Goal: Complete application form: Complete application form

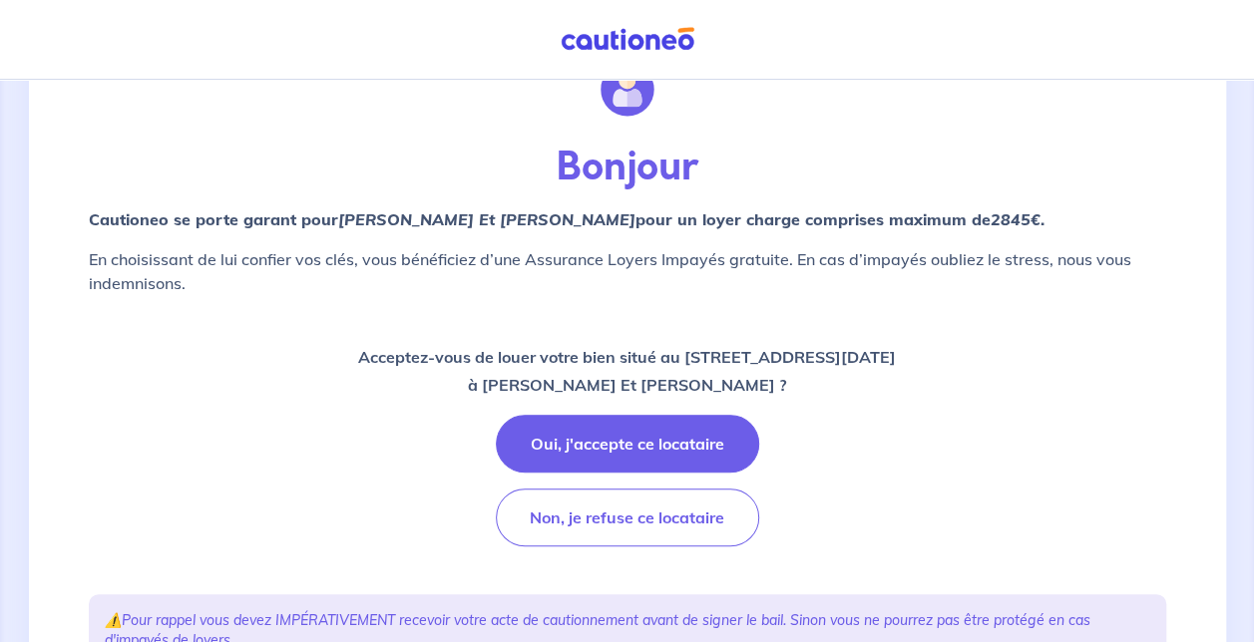
scroll to position [80, 0]
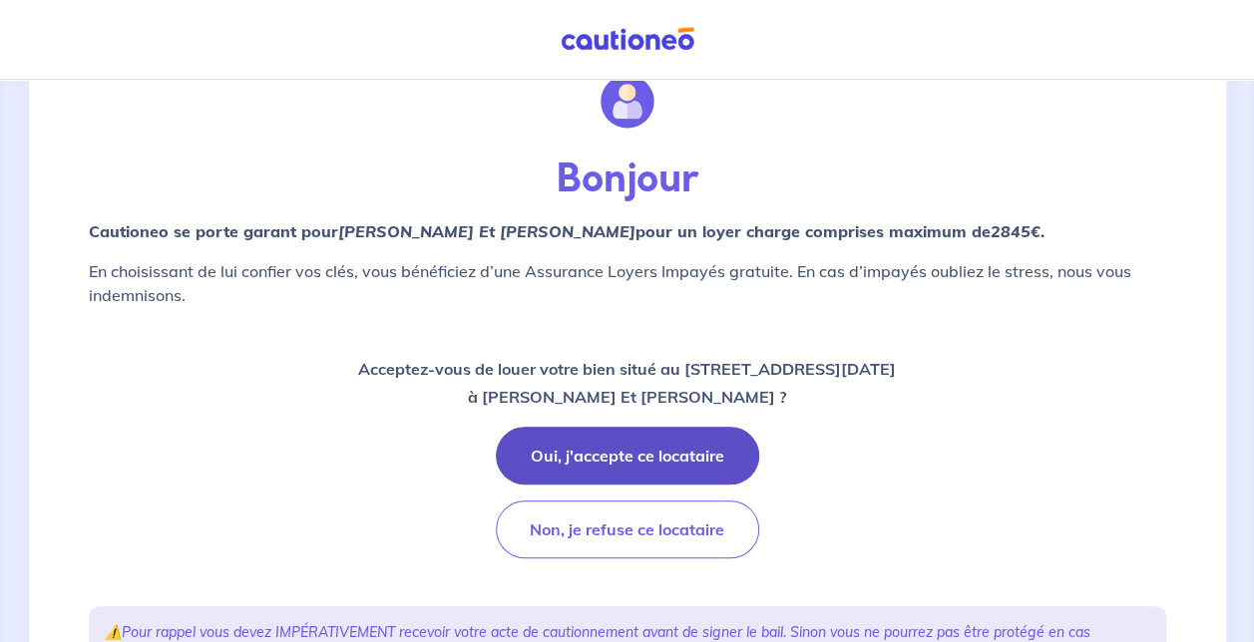
click at [660, 474] on button "Oui, j'accepte ce locataire" at bounding box center [627, 456] width 263 height 58
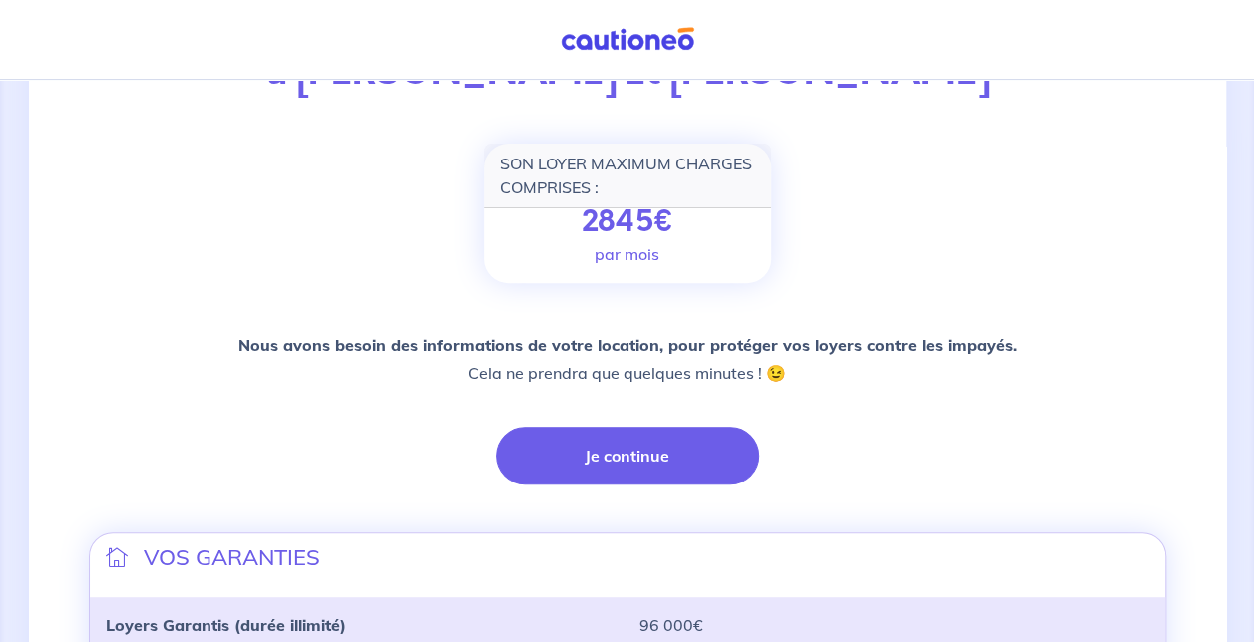
scroll to position [215, 0]
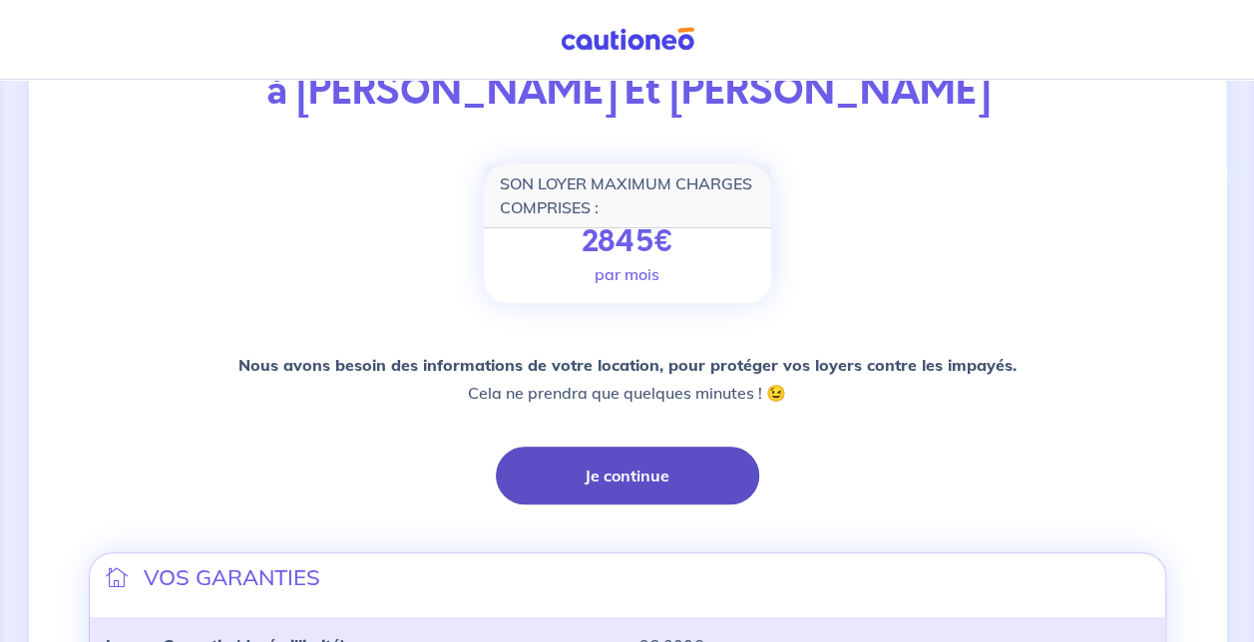
click at [650, 476] on button "Je continue" at bounding box center [627, 476] width 263 height 58
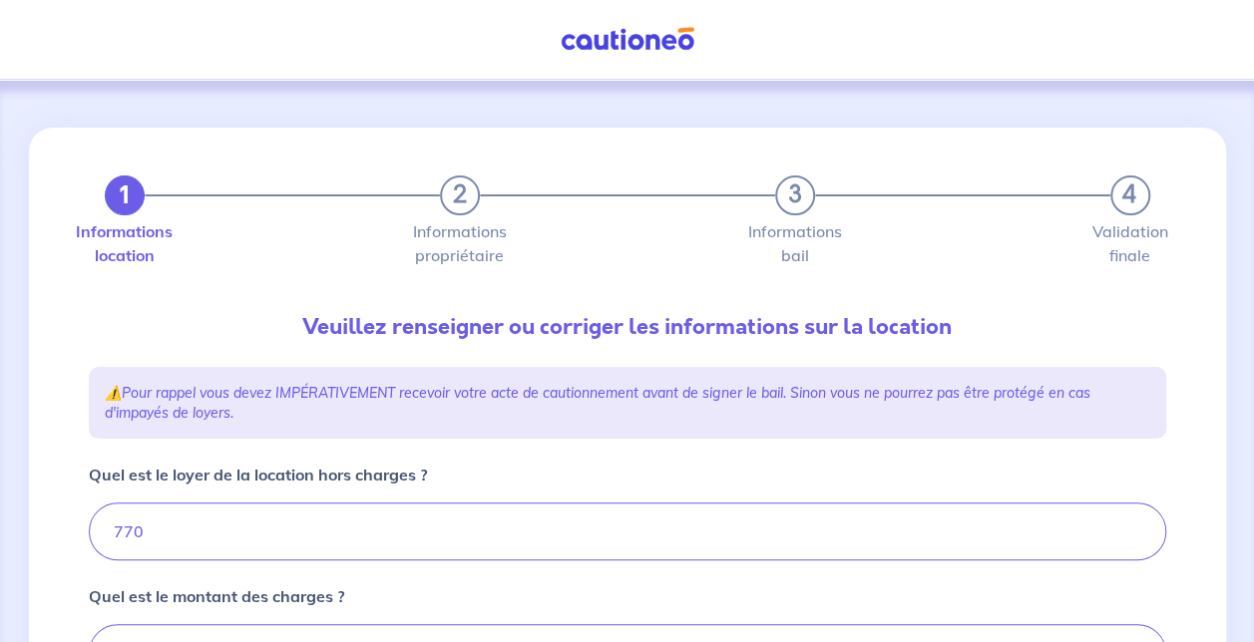
type input "865"
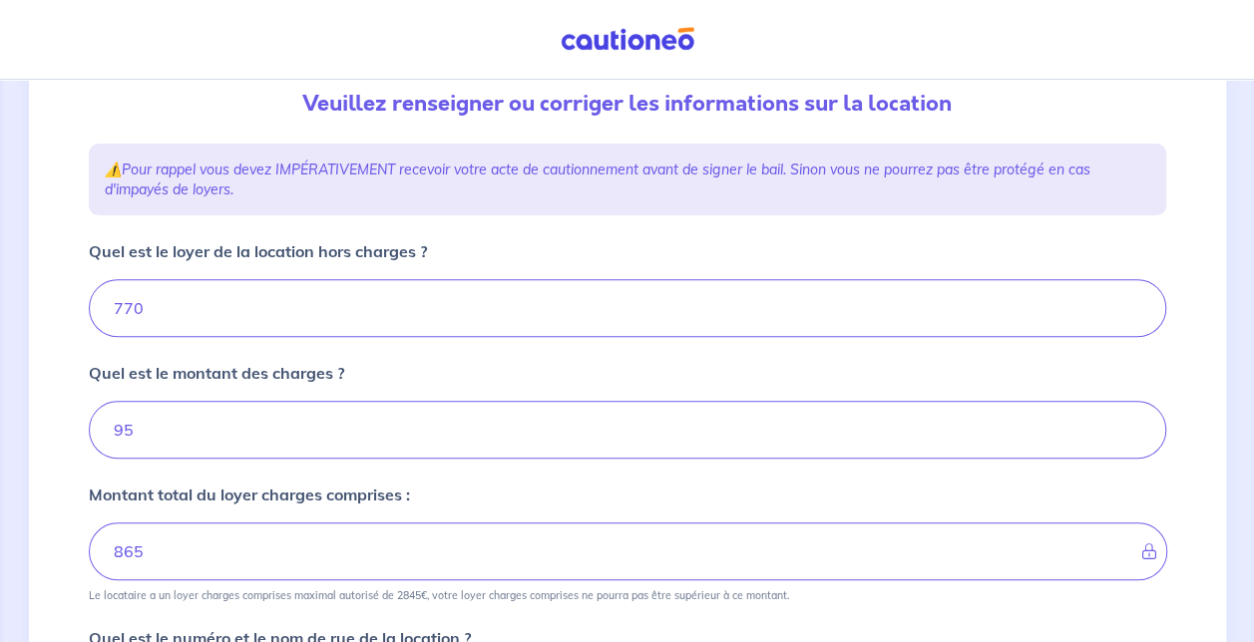
scroll to position [239, 0]
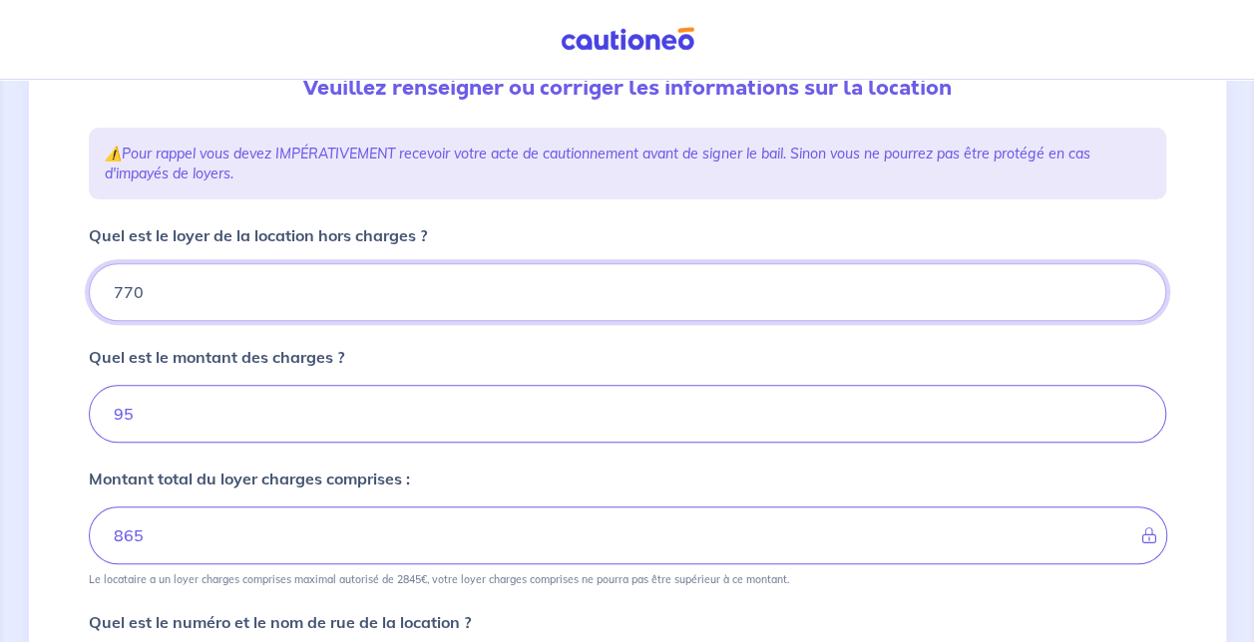
drag, startPoint x: 382, startPoint y: 287, endPoint x: 0, endPoint y: 237, distance: 385.3
click at [0, 237] on html "Mon compte 1 2 3 4 Informations location Informations propriétaire Informations…" at bounding box center [627, 525] width 1254 height 1528
type input "7"
type input "102"
type input "76"
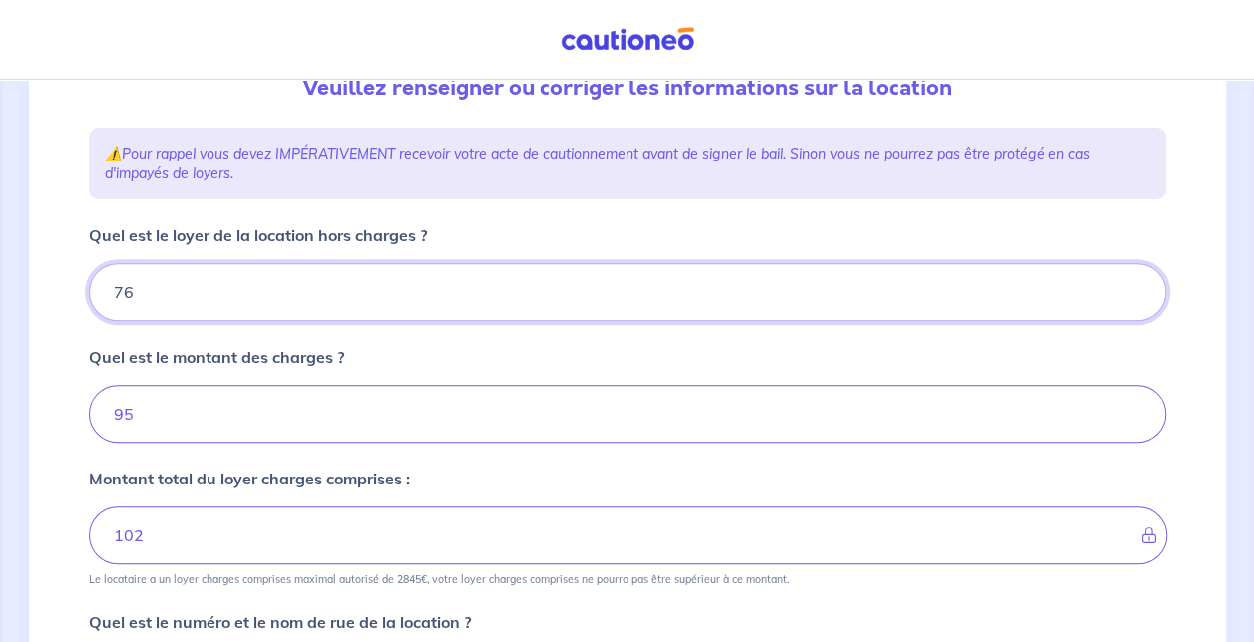
type input "171"
type input "768"
type input "863"
type input "768.71"
type input "863.71"
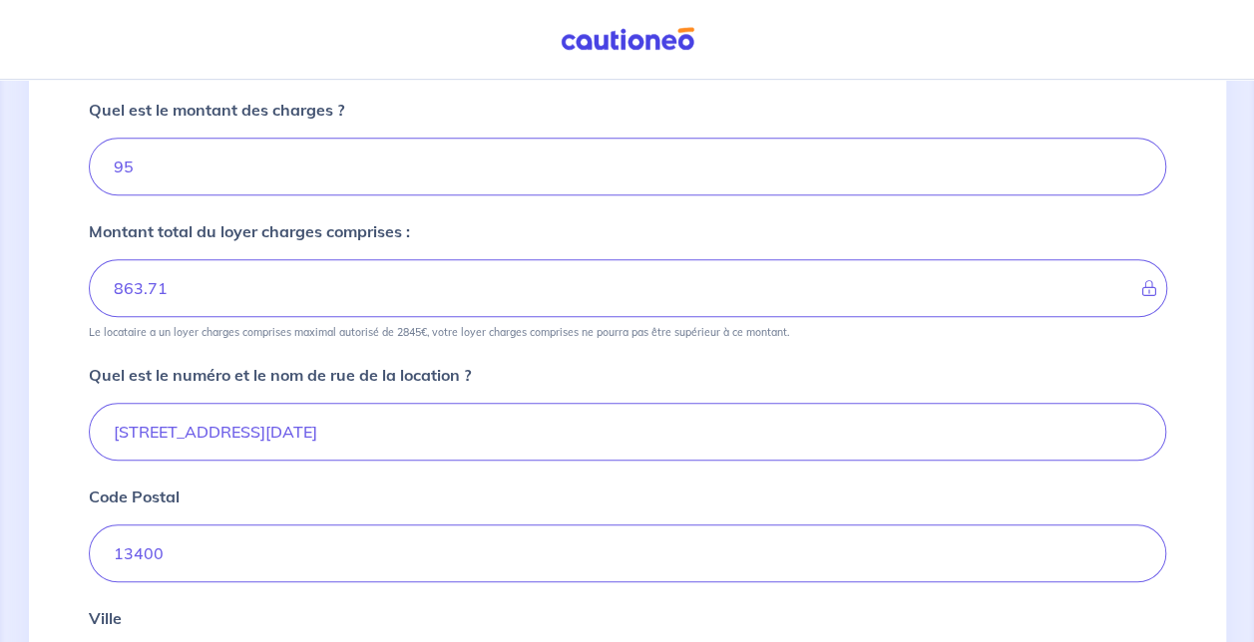
scroll to position [496, 0]
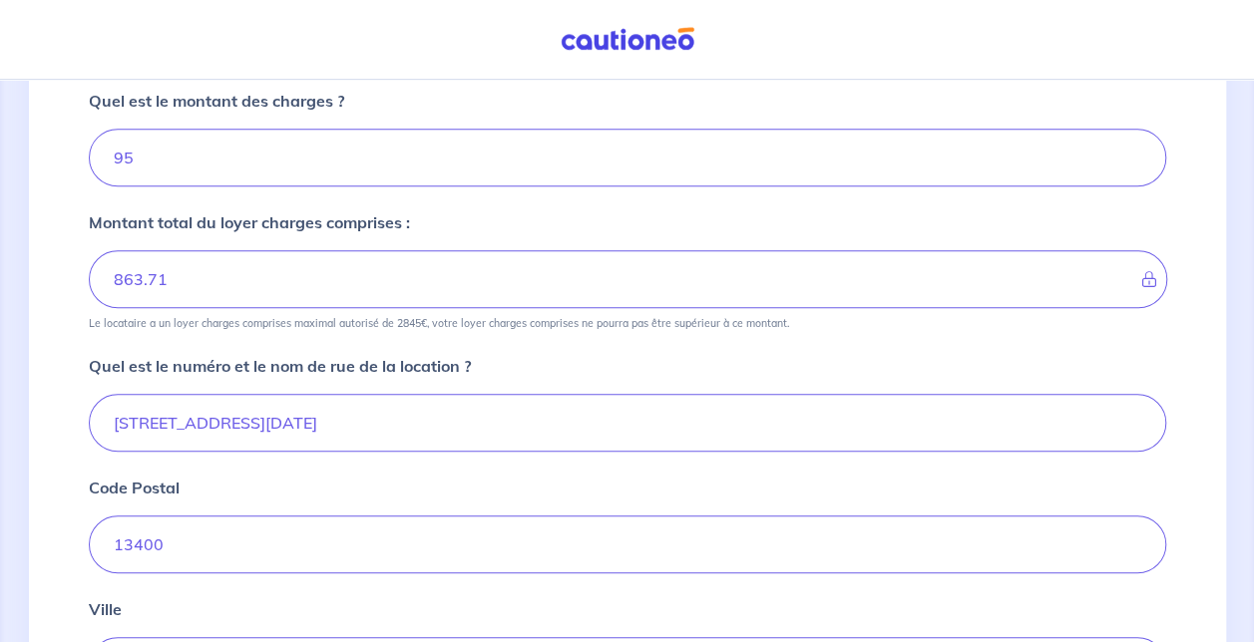
type input "768.71"
click at [140, 419] on input "180 Avenue du 19 Mars 1962" at bounding box center [627, 423] width 1077 height 58
click at [420, 436] on input "195 Avenue du 19 Mars 1962" at bounding box center [627, 423] width 1077 height 58
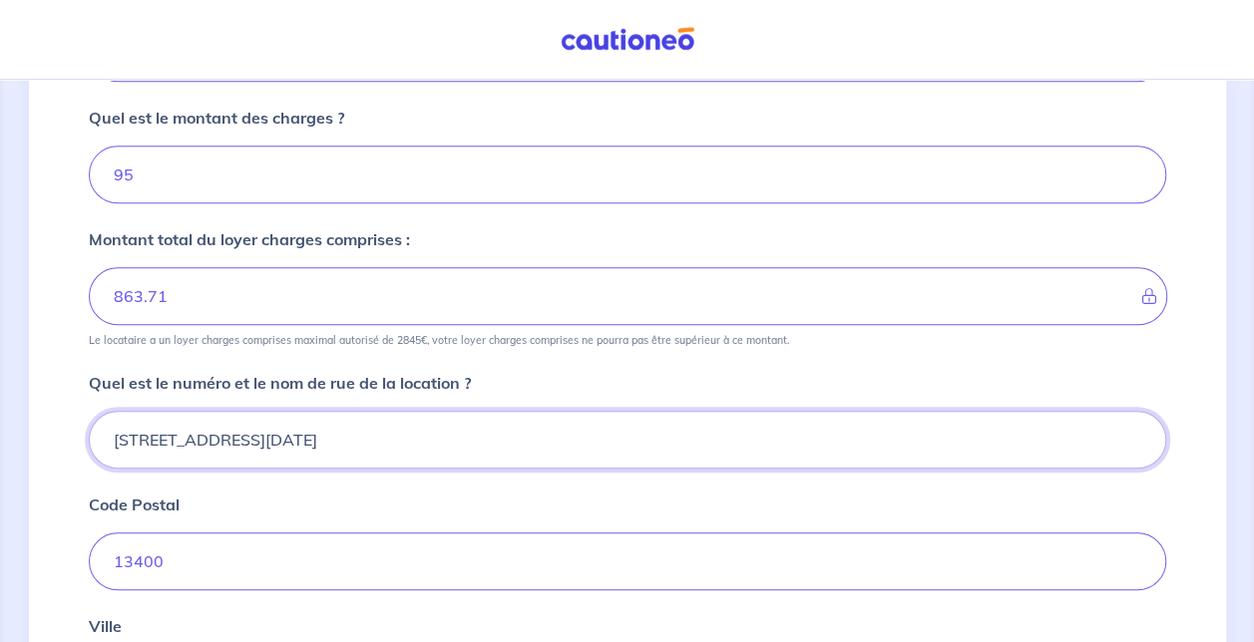
scroll to position [475, 0]
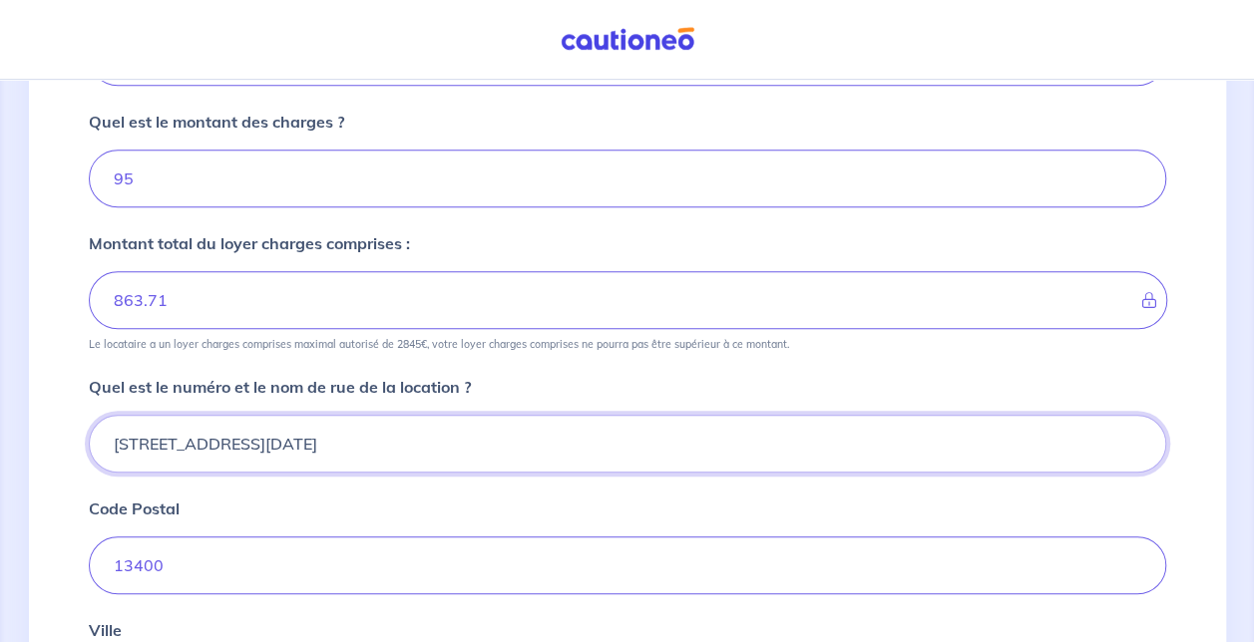
type input "195 Avenue du 19 Mars 1962, Bâtiment C3"
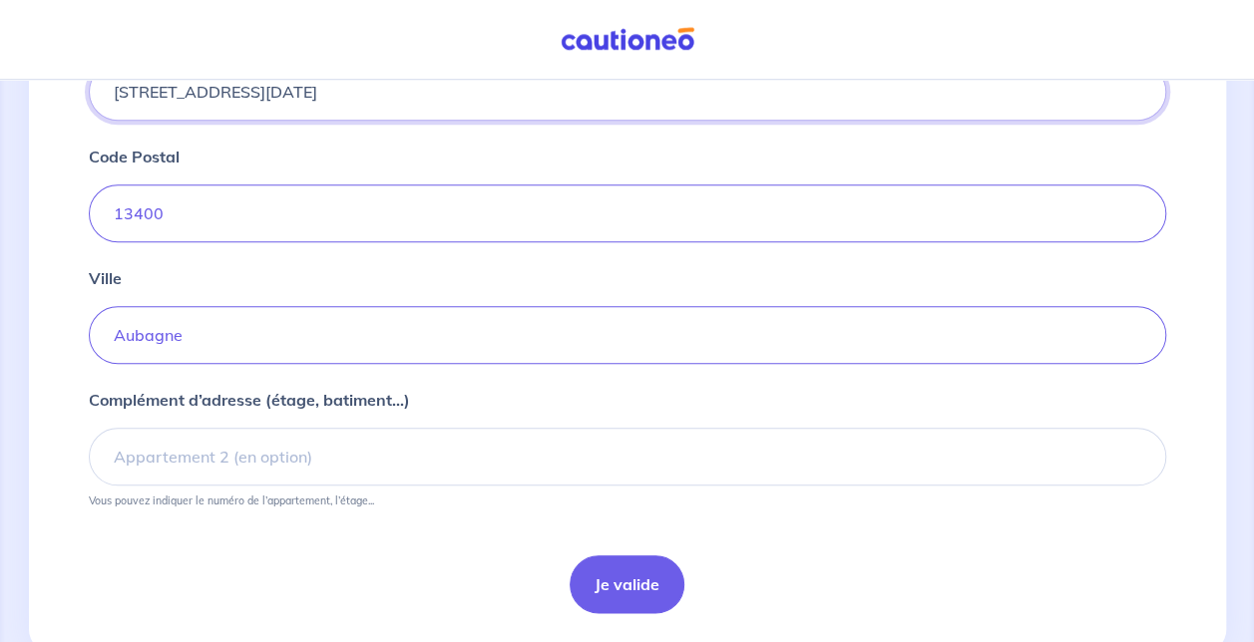
scroll to position [829, 0]
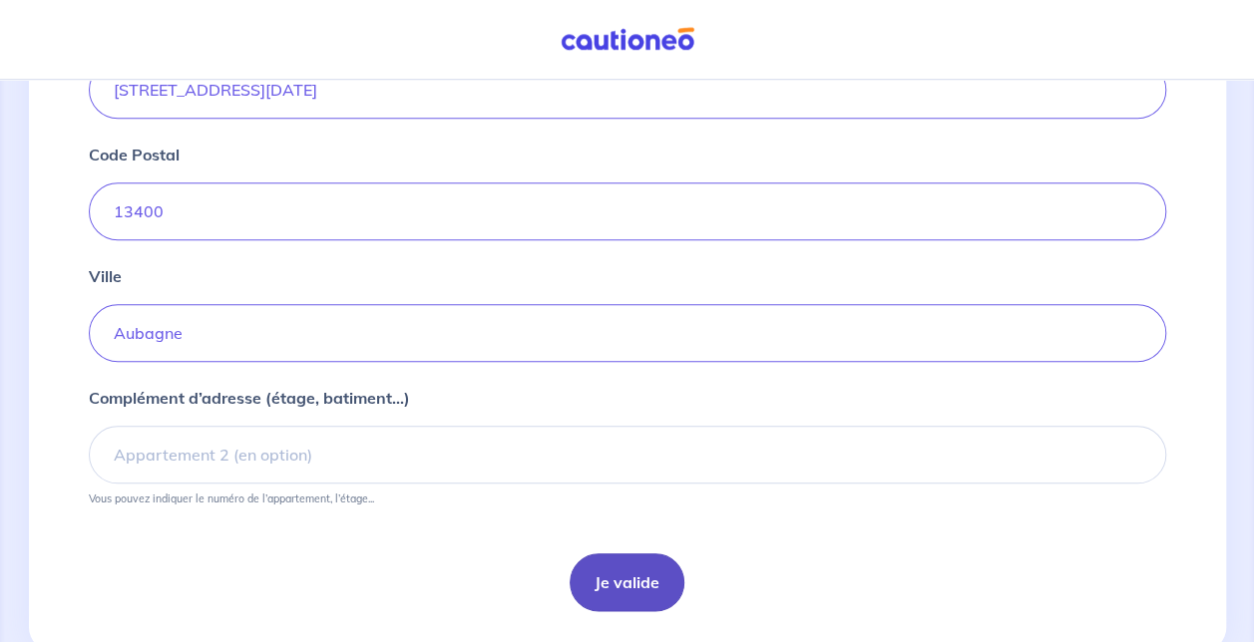
click at [614, 586] on button "Je valide" at bounding box center [627, 583] width 115 height 58
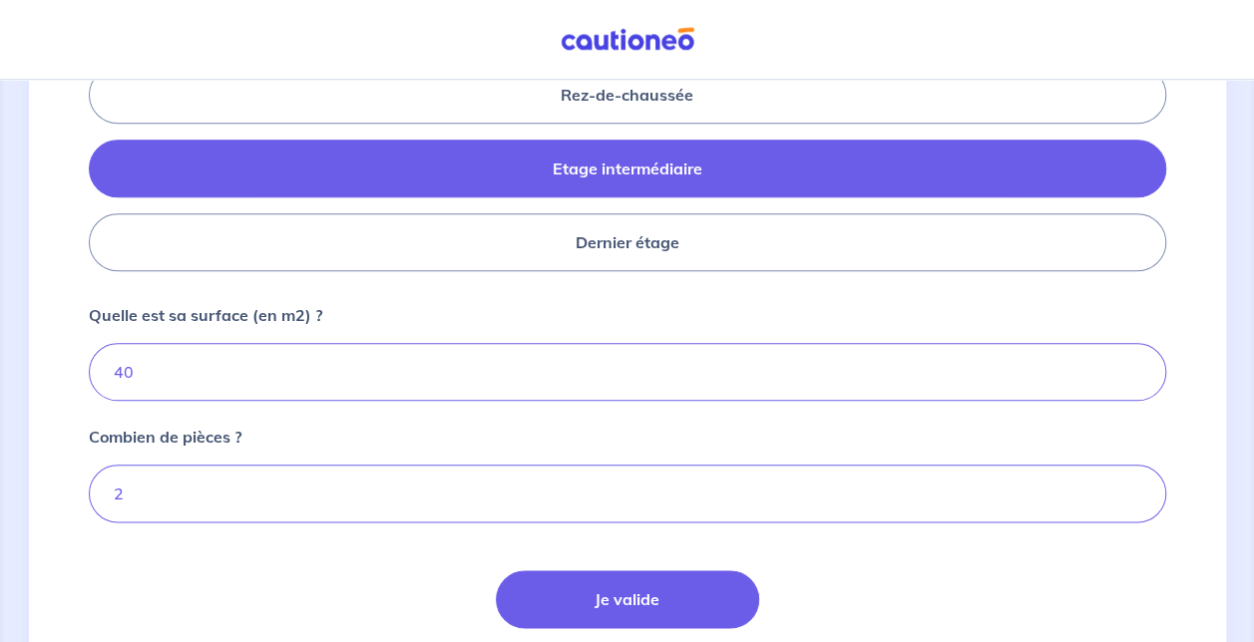
scroll to position [936, 0]
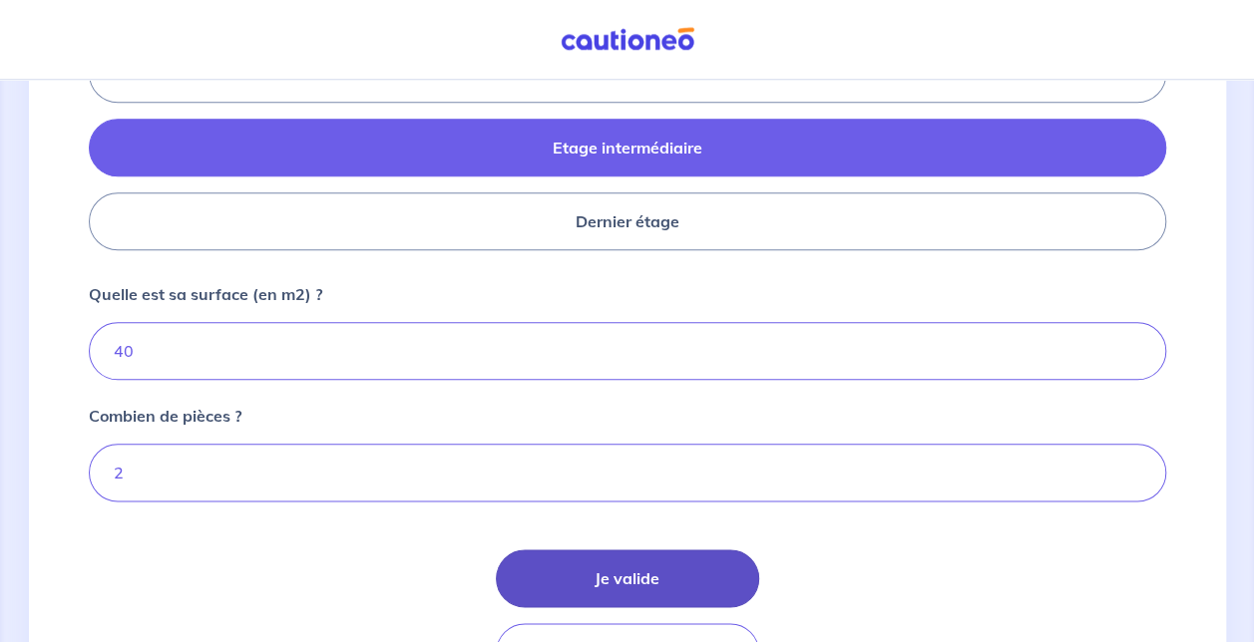
click at [650, 573] on button "Je valide" at bounding box center [627, 579] width 263 height 58
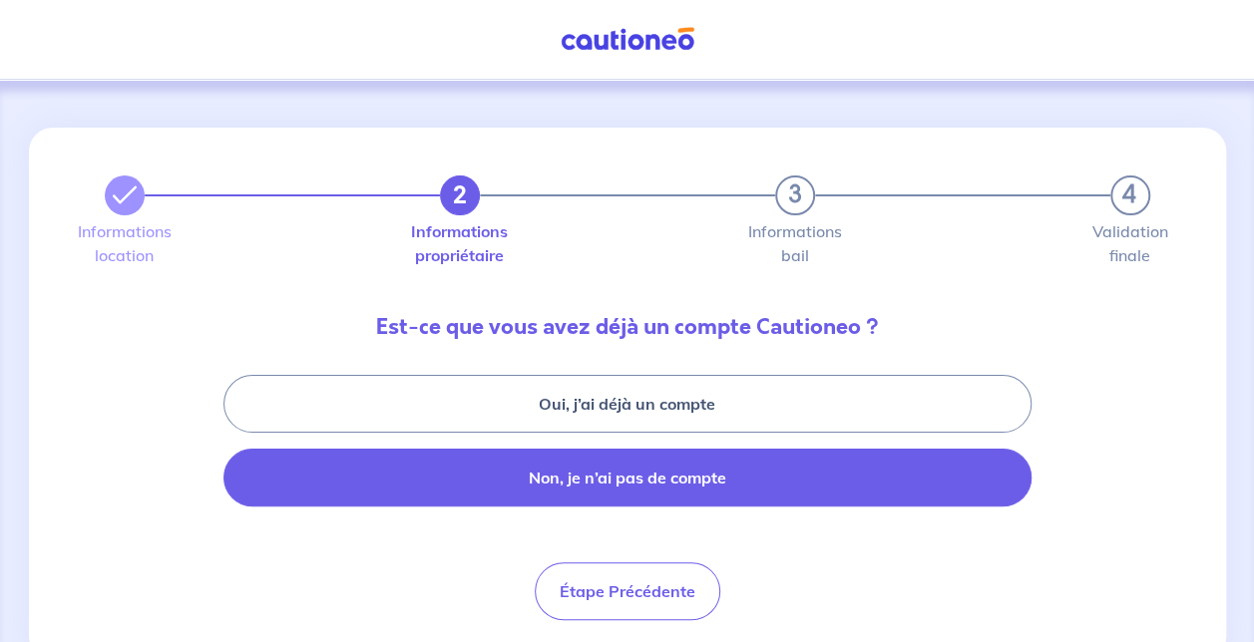
click at [893, 497] on button "Non, je n’ai pas de compte" at bounding box center [627, 478] width 808 height 58
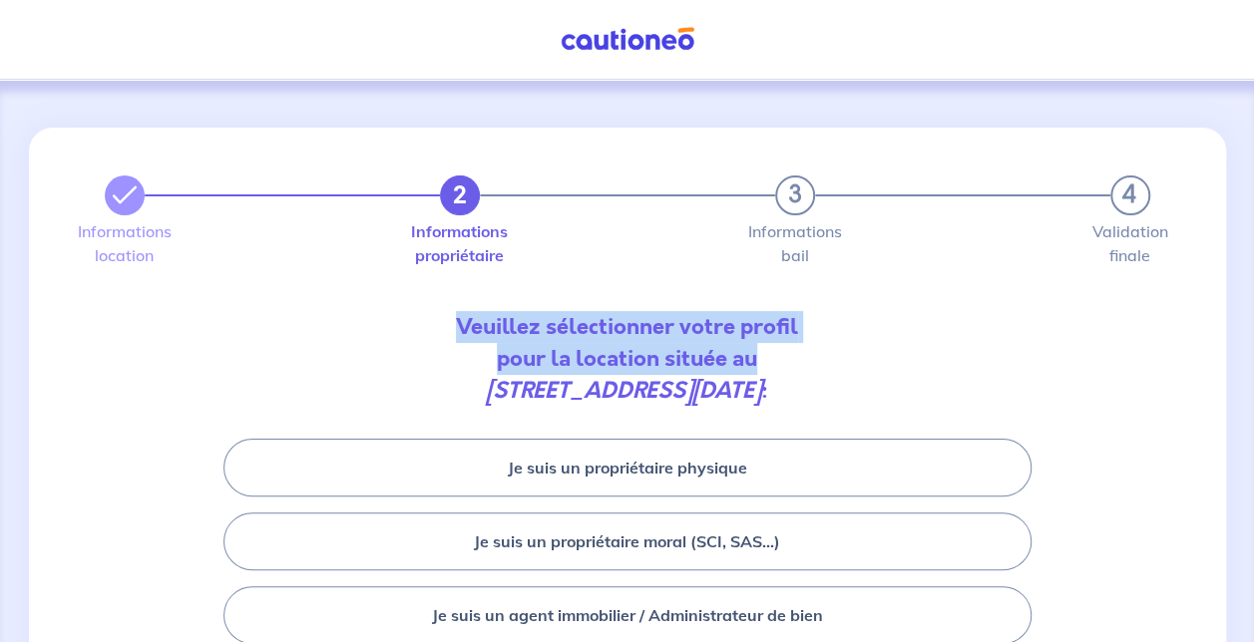
drag, startPoint x: 1248, startPoint y: 274, endPoint x: 1221, endPoint y: 346, distance: 76.7
click at [1221, 346] on div "2 3 4 Informations location Informations propriétaire Informations bail Validat…" at bounding box center [627, 463] width 1254 height 766
click at [1221, 346] on div "2 3 4 Informations location Informations propriétaire Informations bail Validat…" at bounding box center [627, 463] width 1197 height 670
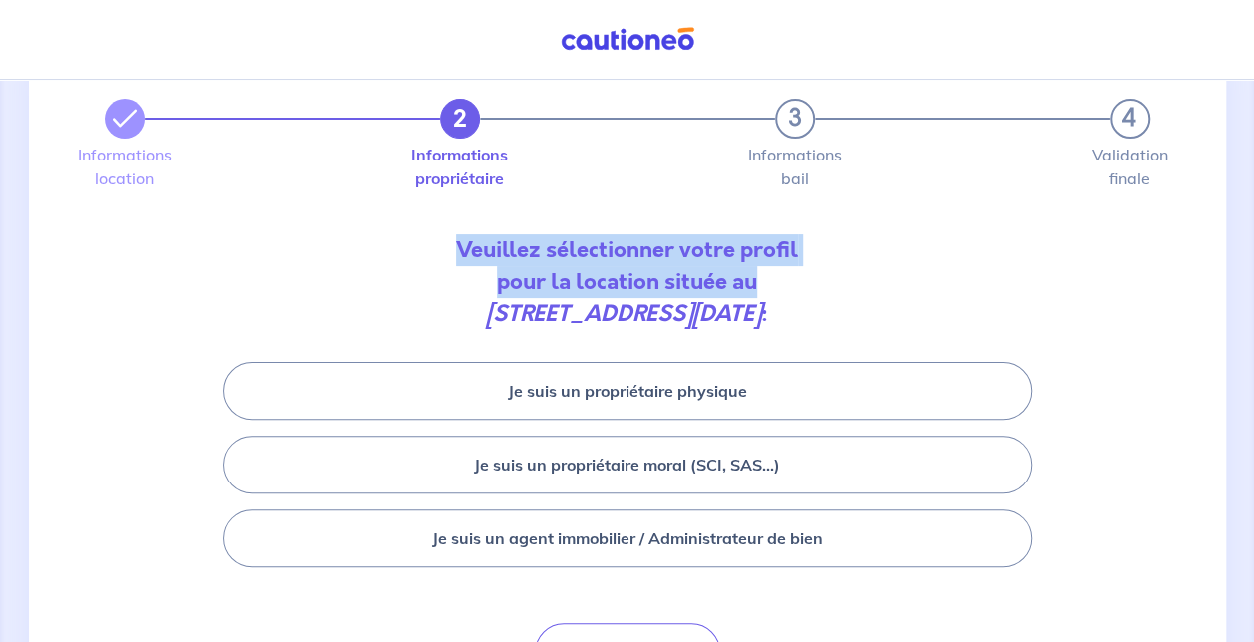
scroll to position [132, 0]
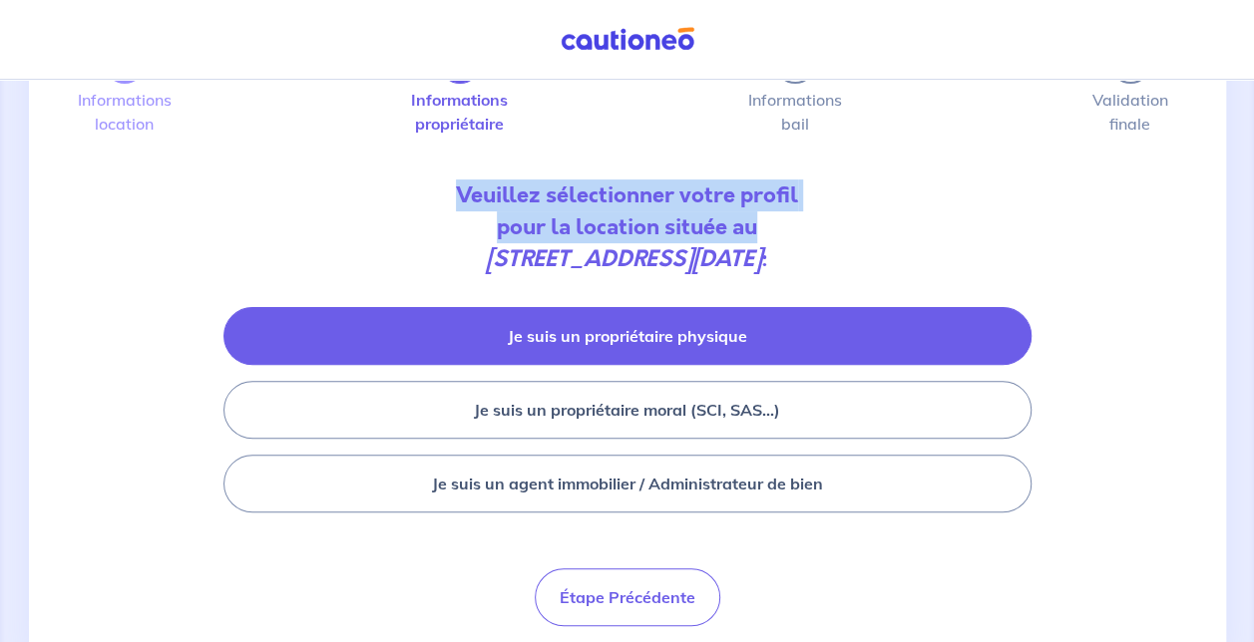
click at [724, 350] on button "Je suis un propriétaire physique" at bounding box center [627, 336] width 808 height 58
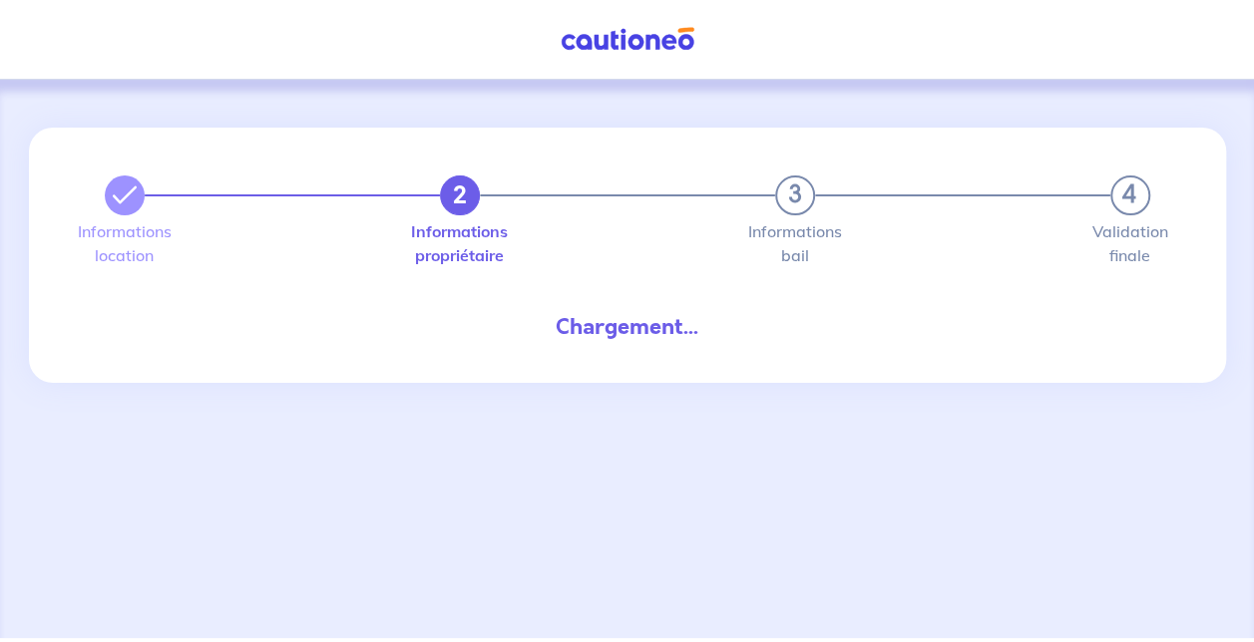
select select "FR"
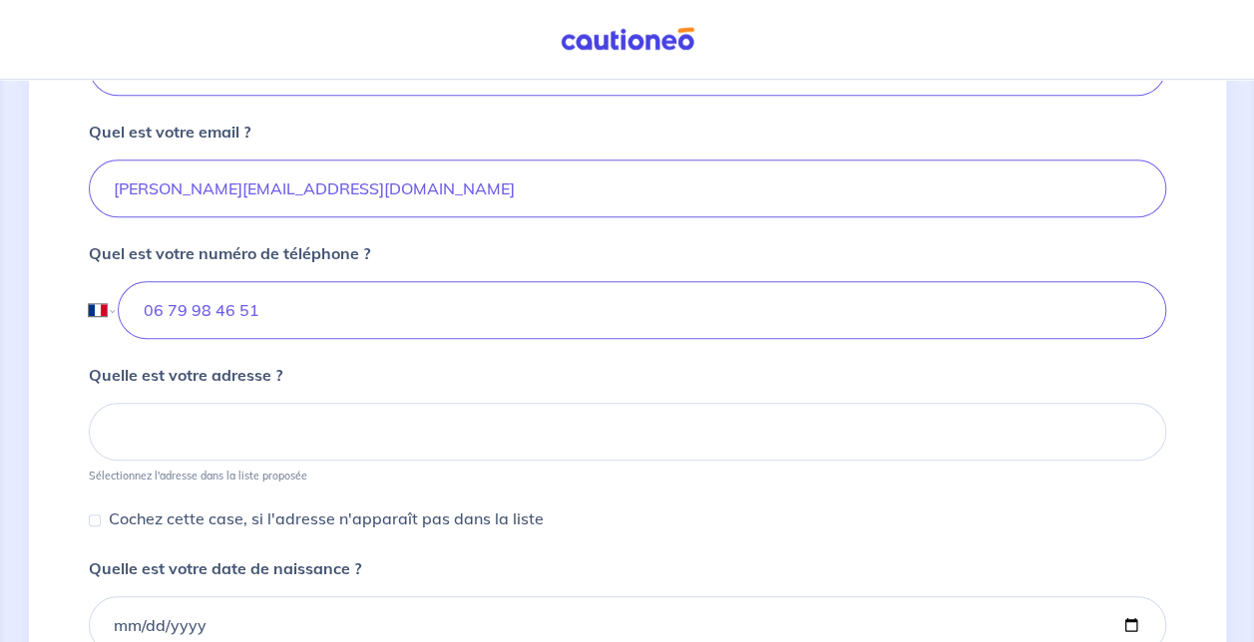
scroll to position [638, 0]
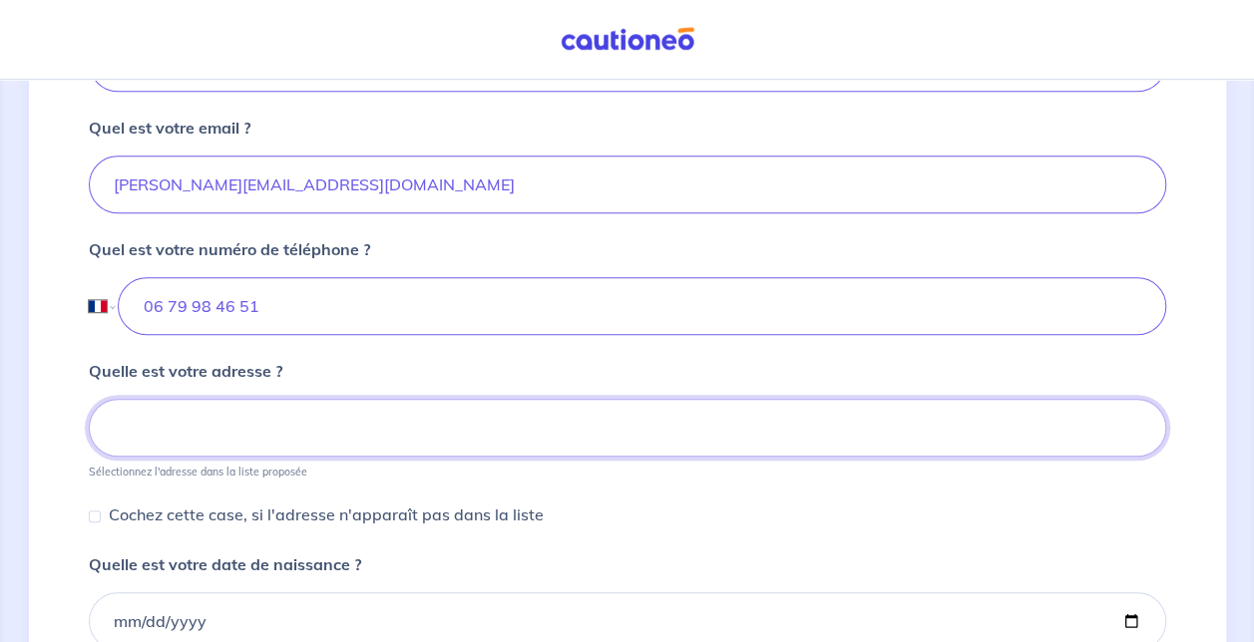
click at [523, 437] on input at bounding box center [627, 428] width 1077 height 58
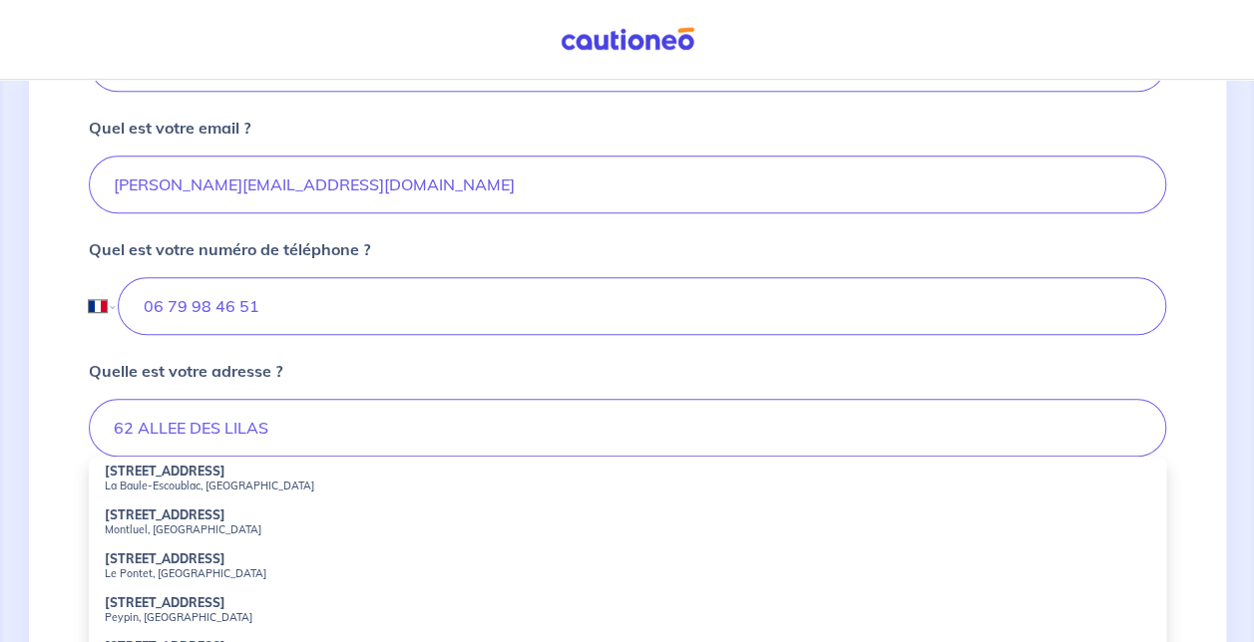
click at [279, 605] on li "62 Allée des Lilas Peypin, France" at bounding box center [627, 611] width 1077 height 44
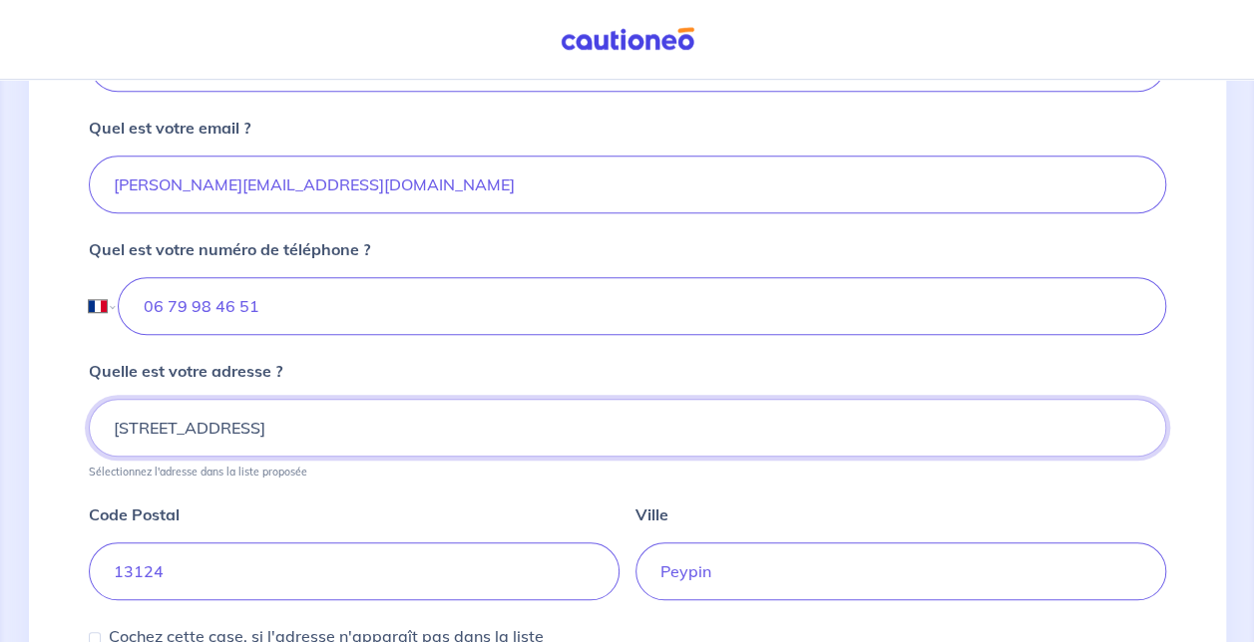
click at [480, 427] on input "62 Allée des Lilas, Peypin, France" at bounding box center [627, 428] width 1077 height 58
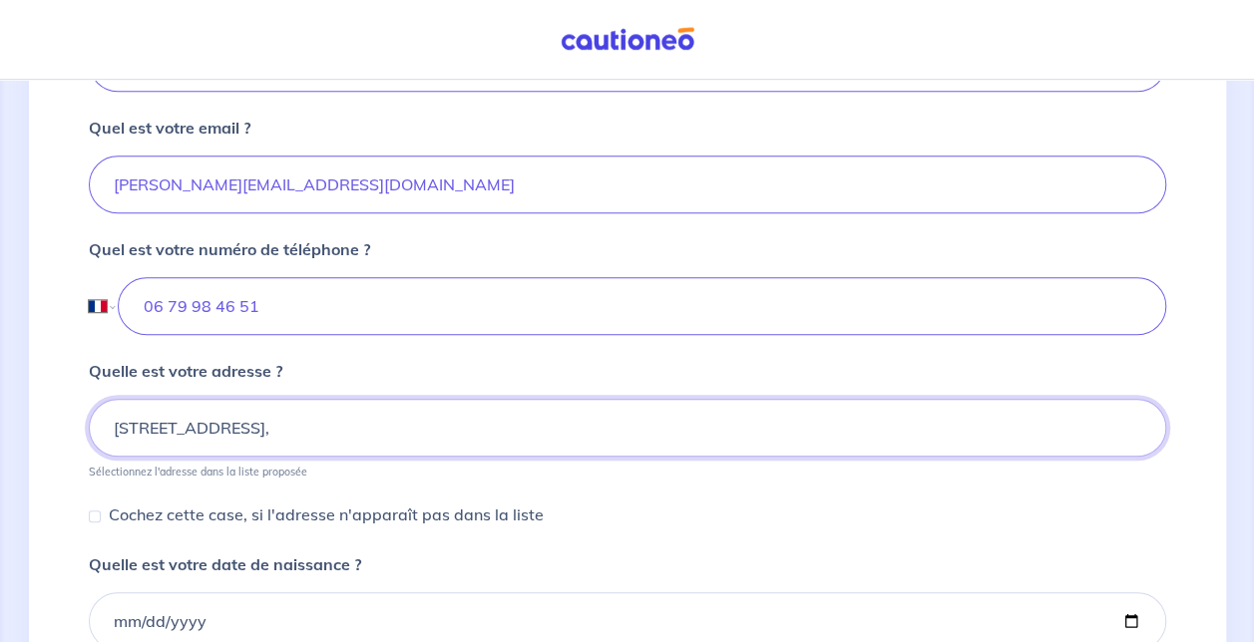
click at [480, 427] on input "62 Allée des Lilas, Peypin," at bounding box center [627, 428] width 1077 height 58
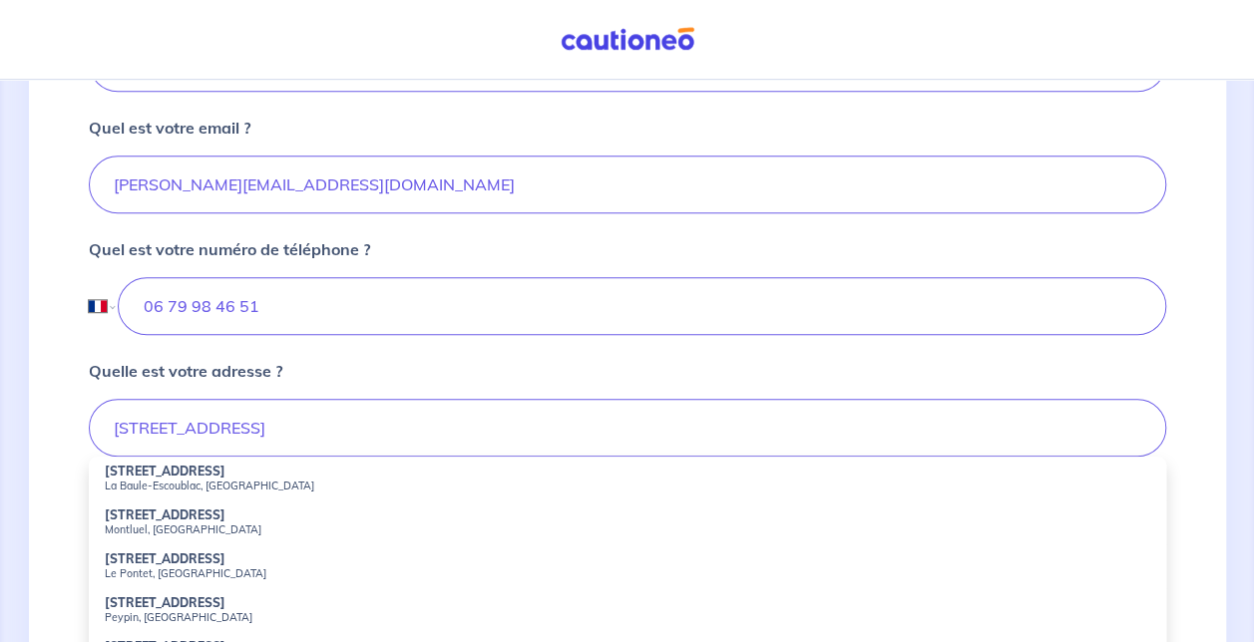
click at [1219, 346] on div "2 3 4 Informations location Informations propriétaire Informations bail Validat…" at bounding box center [627, 350] width 1197 height 1722
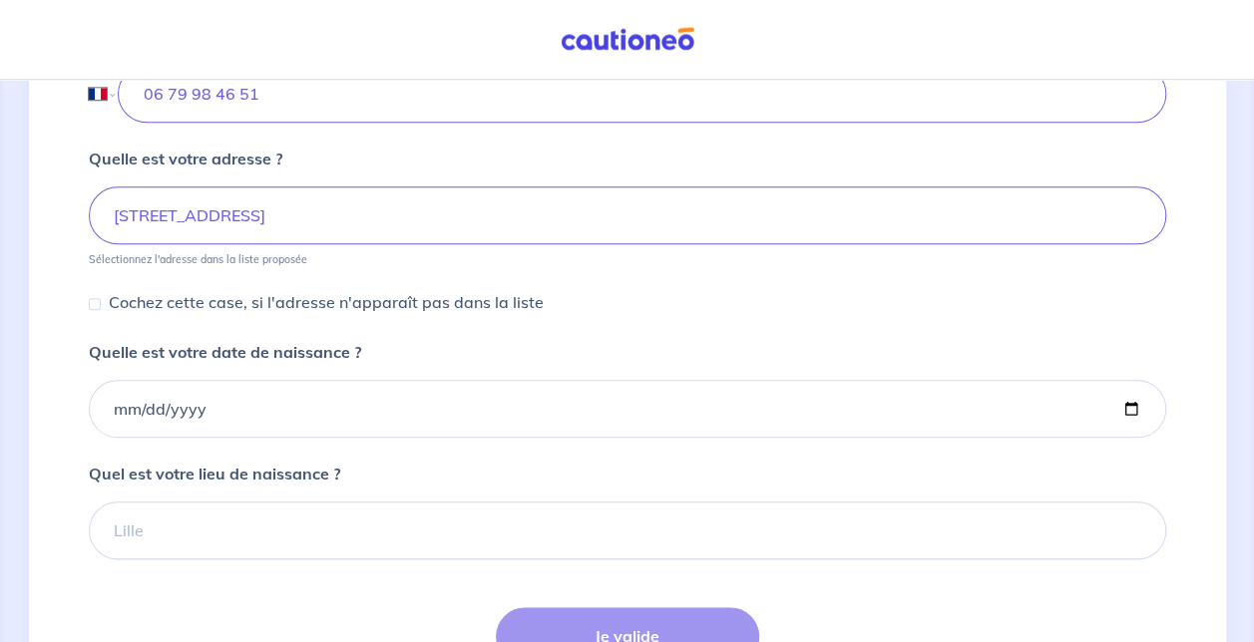
scroll to position [836, 0]
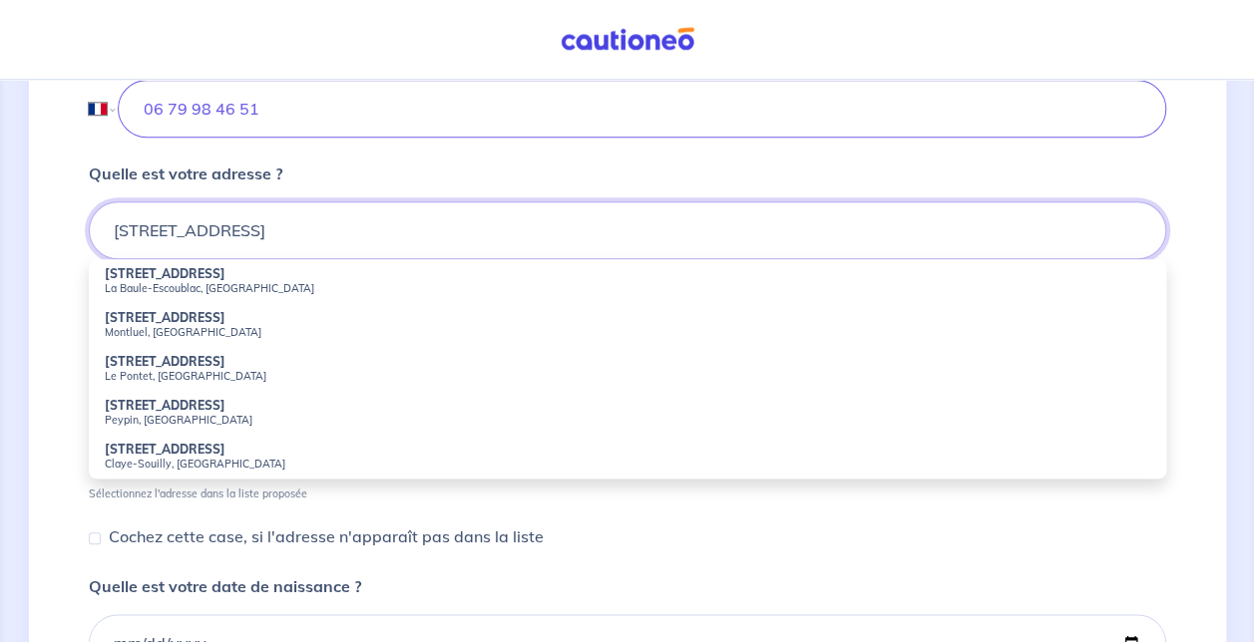
click at [798, 220] on input "62 Allée des Lilas" at bounding box center [627, 231] width 1077 height 58
click at [155, 419] on small "Peypin, France" at bounding box center [627, 420] width 1045 height 14
type input "62 Allée des Lilas, Peypin, France"
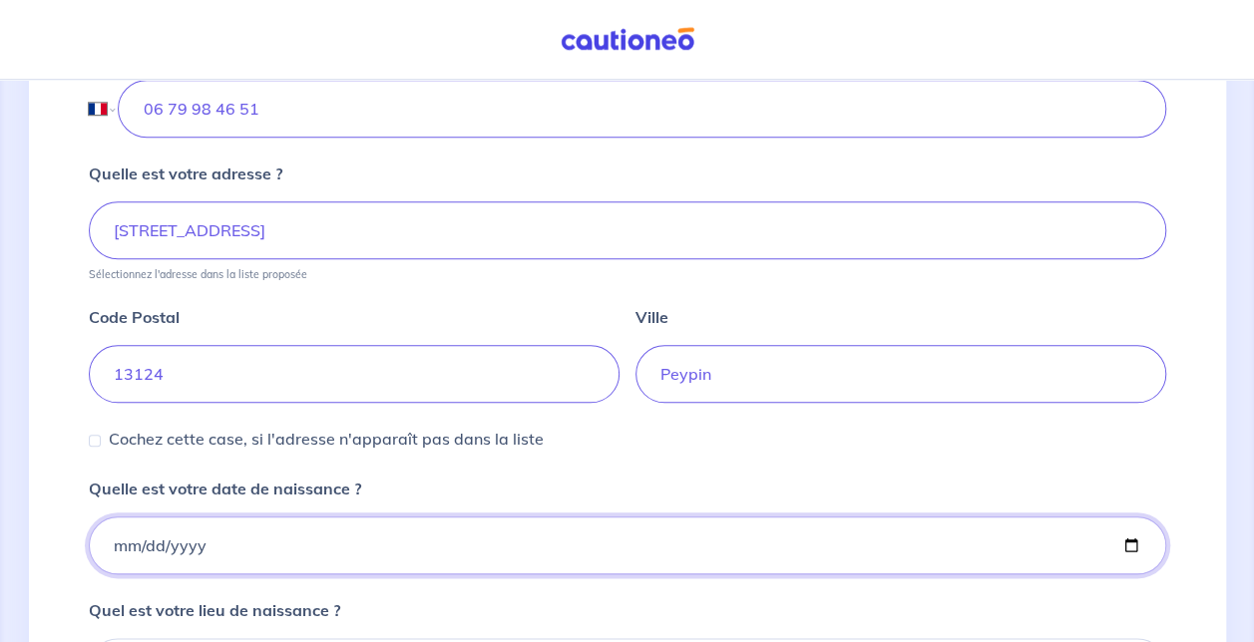
click at [724, 545] on input "Quelle est votre date de naissance ?" at bounding box center [627, 546] width 1077 height 58
type input "1987-09-30"
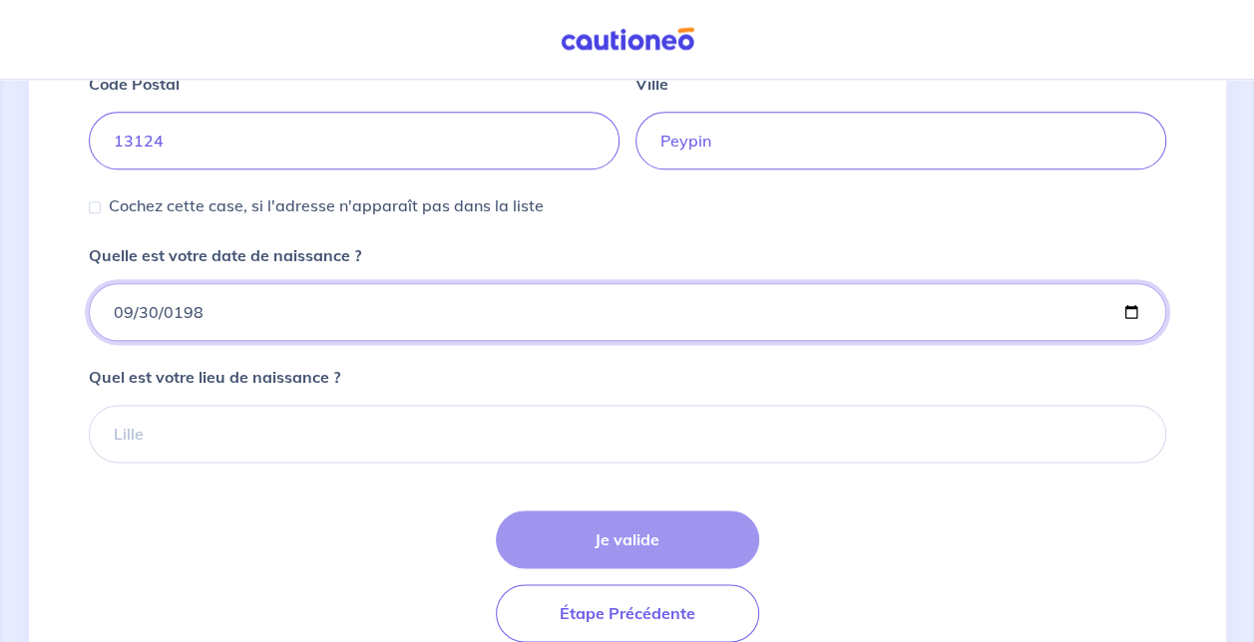
scroll to position [1071, 0]
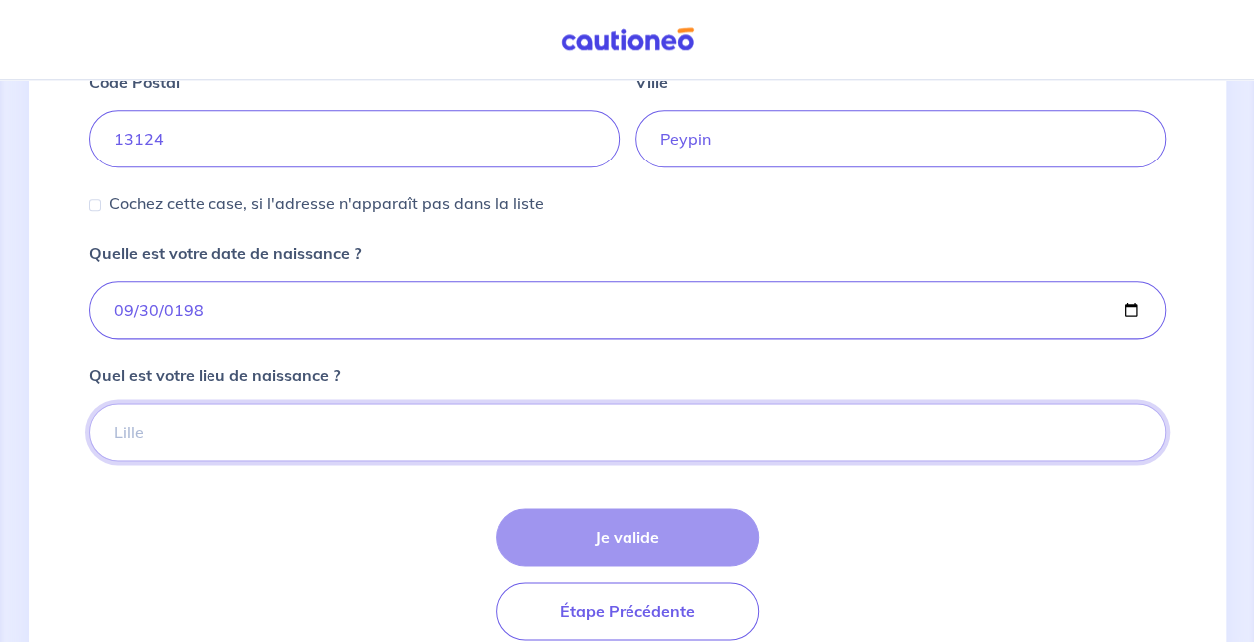
click at [923, 421] on input "Quel est votre lieu de naissance ?" at bounding box center [627, 432] width 1077 height 58
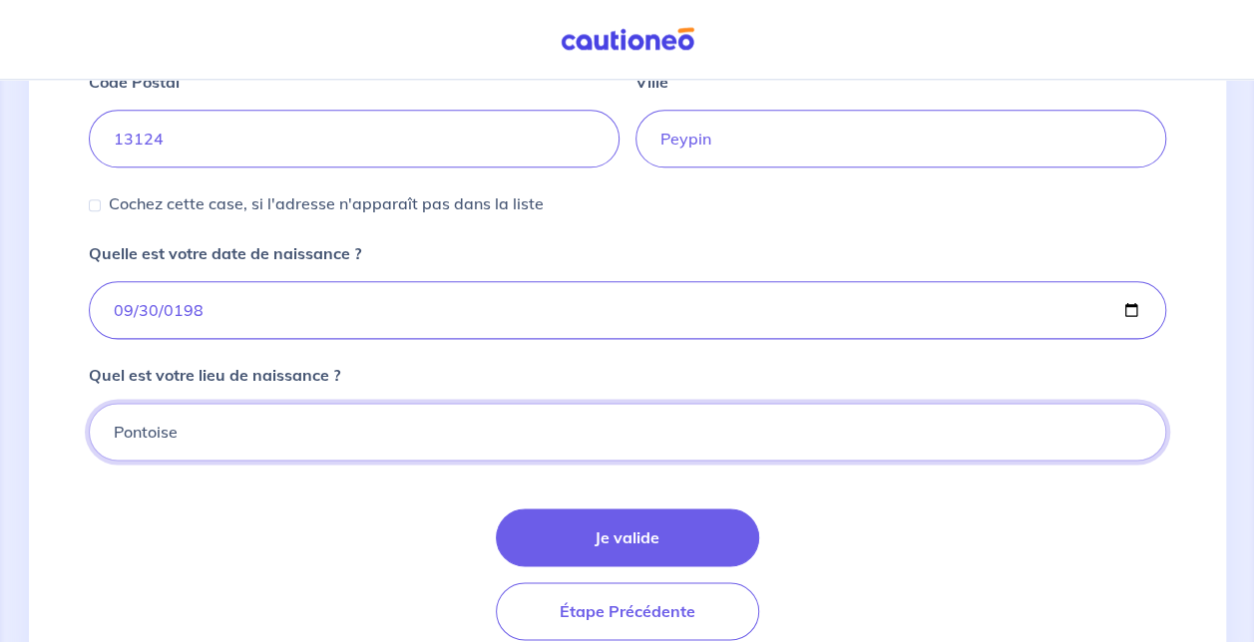
type input "Pontoise"
click at [959, 509] on div "Je valide Étape Précédente" at bounding box center [627, 575] width 1077 height 132
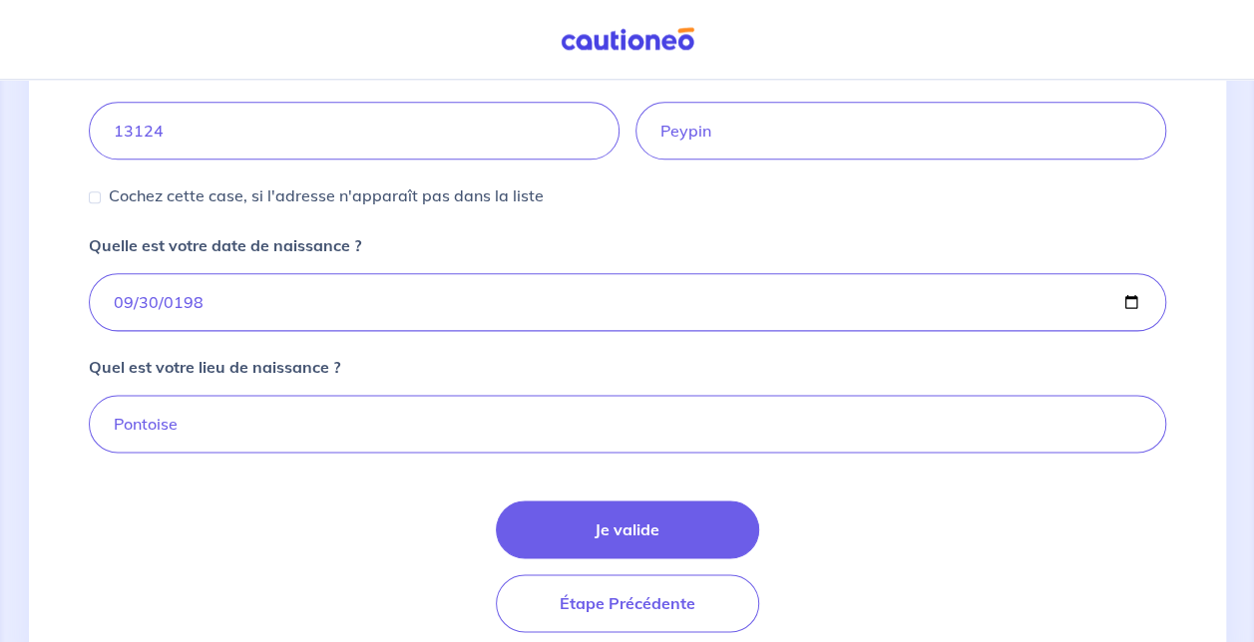
scroll to position [1087, 0]
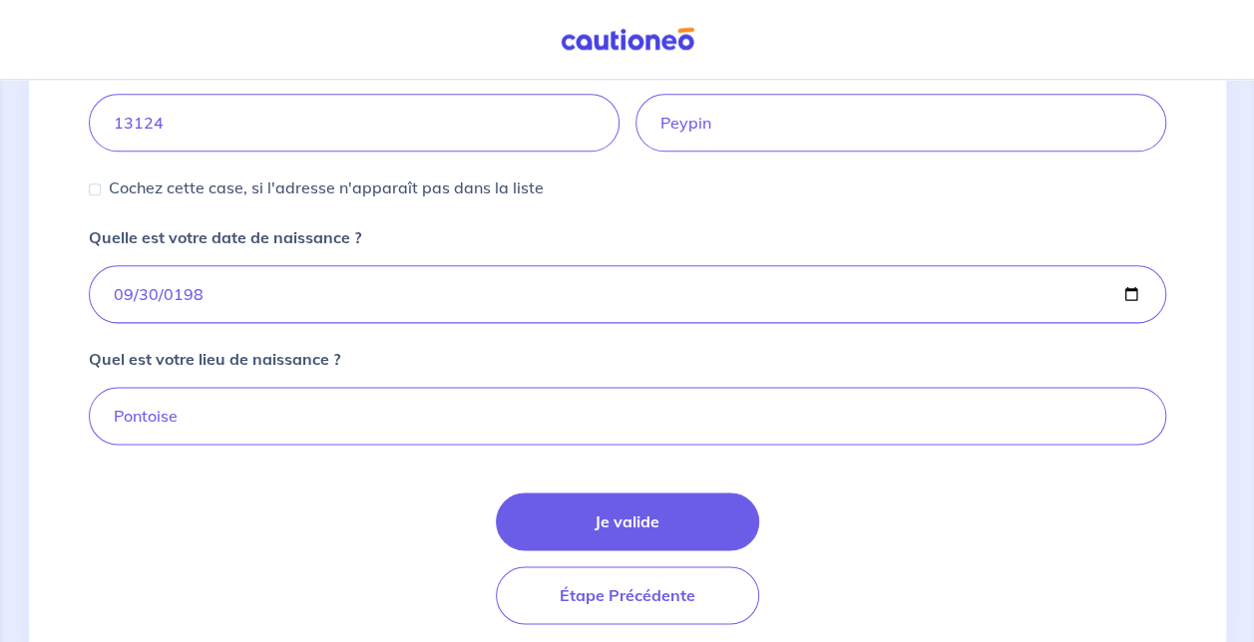
drag, startPoint x: 674, startPoint y: 512, endPoint x: 986, endPoint y: 477, distance: 313.2
click at [986, 477] on form "Quel est votre prénom ? Anthony Quel est votre nom ? GUY Quel est votre email ?…" at bounding box center [627, 23] width 1077 height 1201
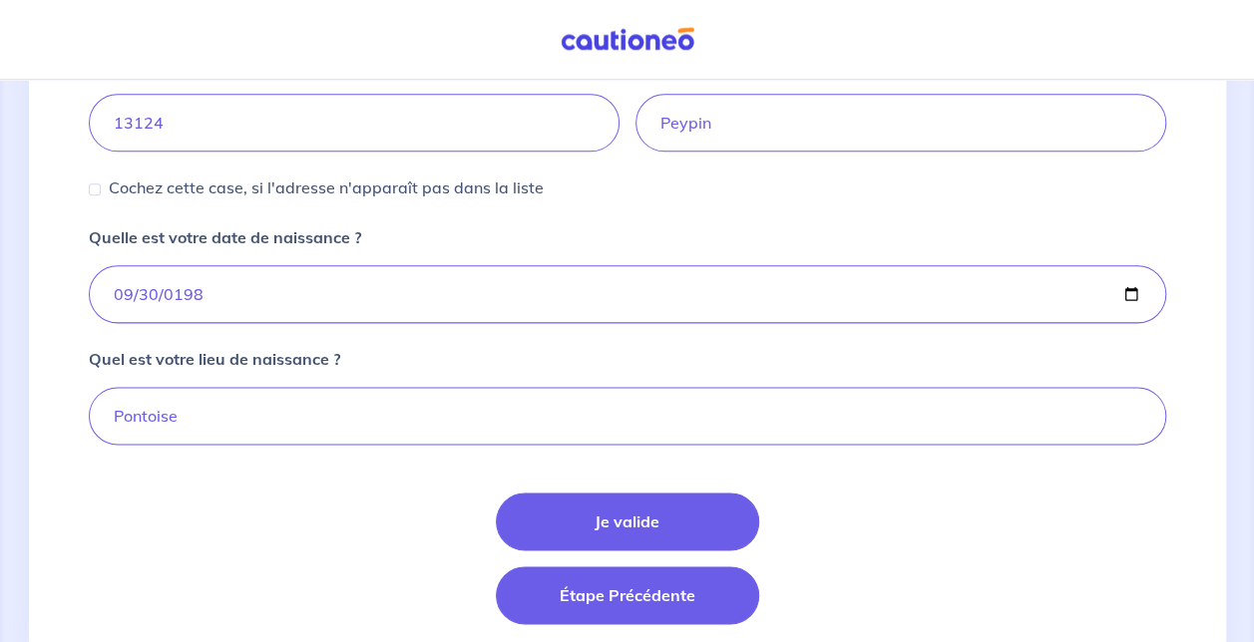
click at [707, 595] on button "Étape Précédente" at bounding box center [627, 596] width 263 height 58
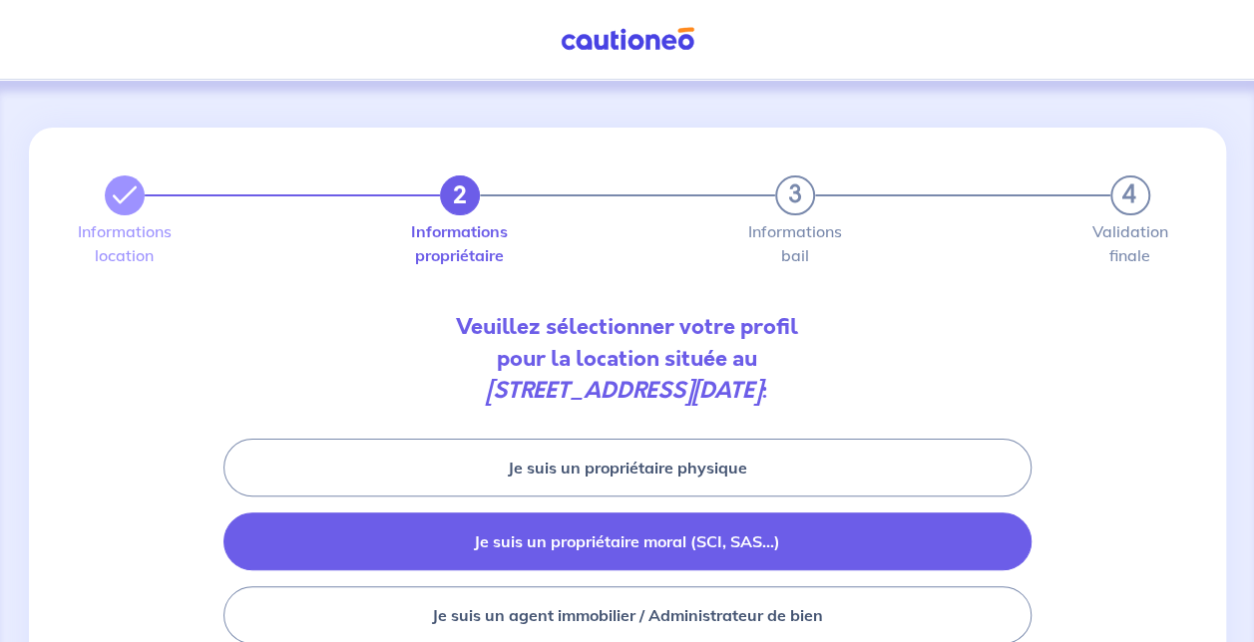
click at [826, 555] on button "Je suis un propriétaire moral (SCI, SAS...)" at bounding box center [627, 542] width 808 height 58
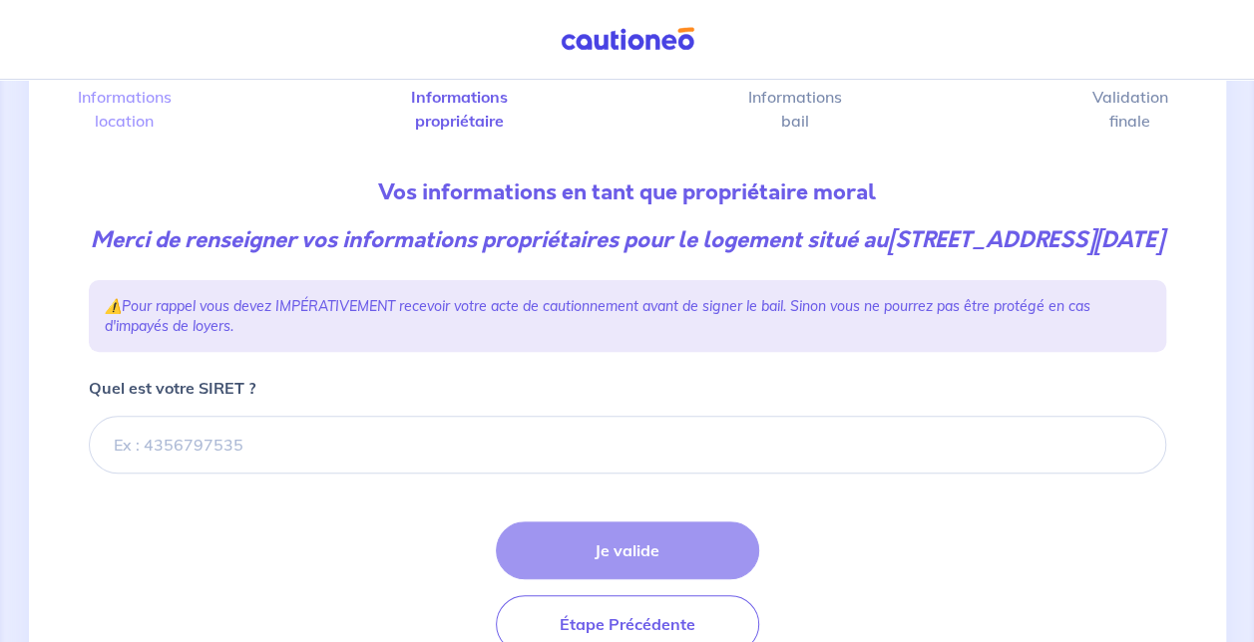
scroll to position [118, 0]
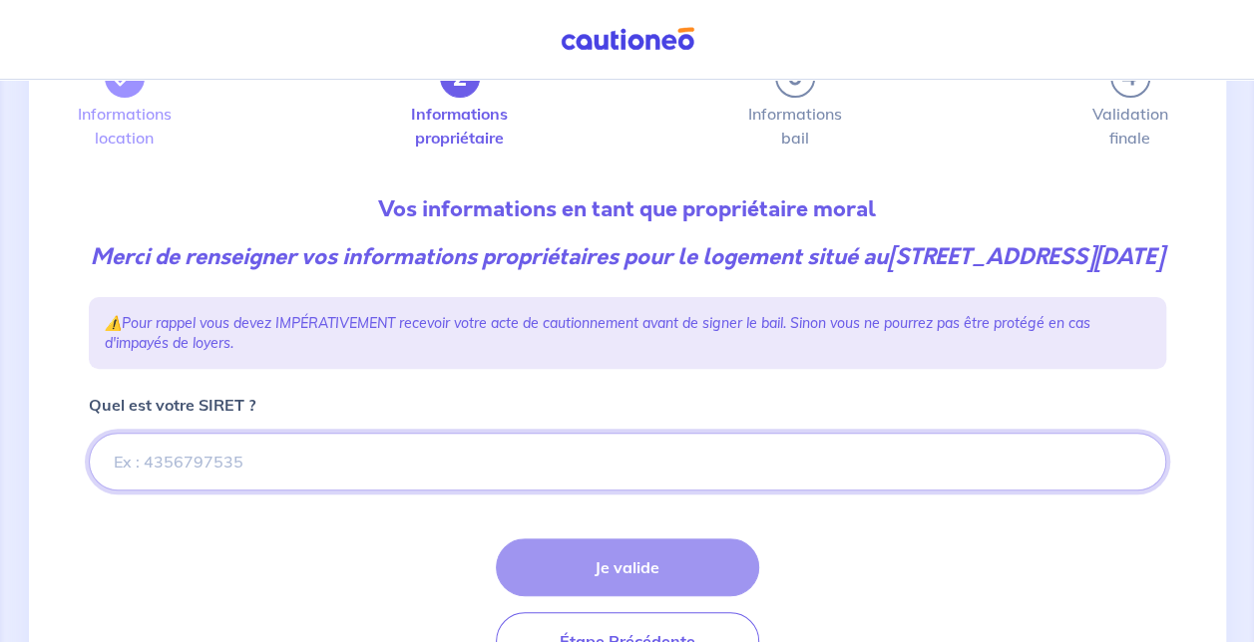
click at [489, 490] on input "Quel est votre SIRET ?" at bounding box center [627, 462] width 1077 height 58
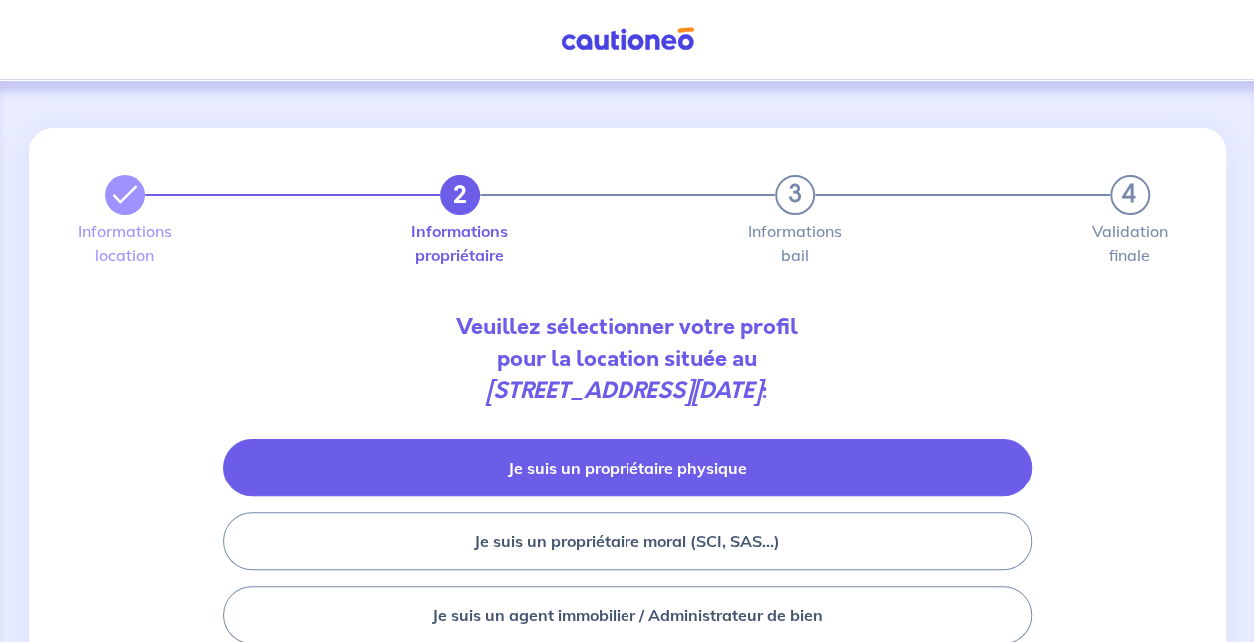
click at [646, 461] on button "Je suis un propriétaire physique" at bounding box center [627, 468] width 808 height 58
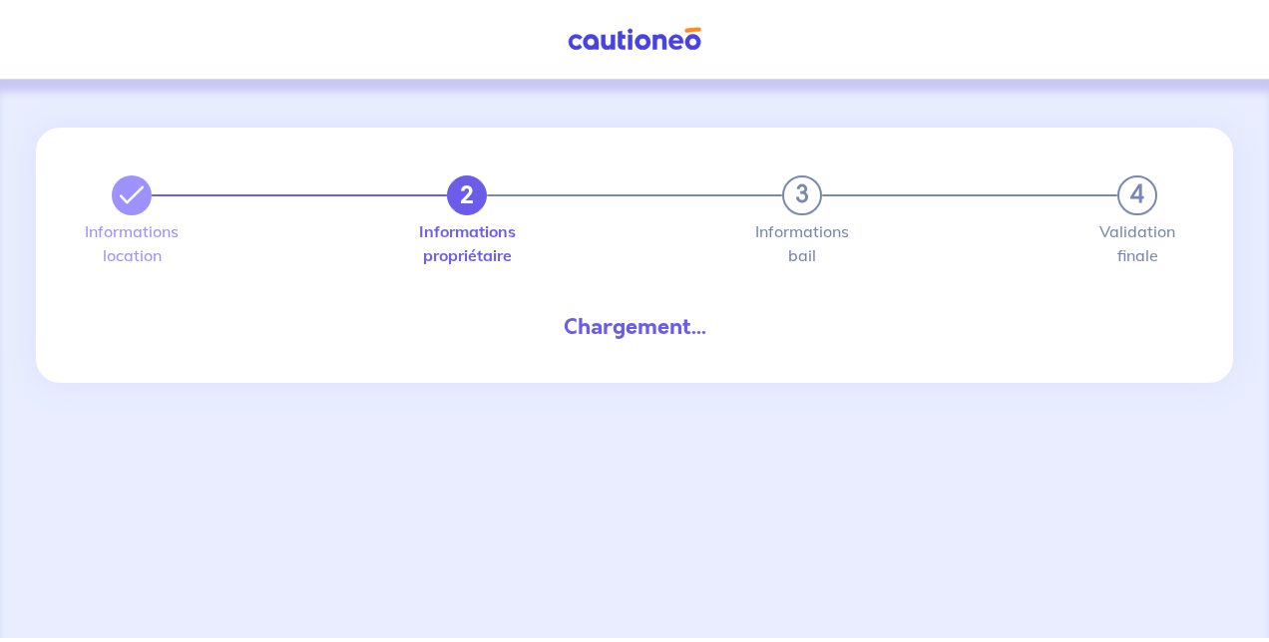
select select "FR"
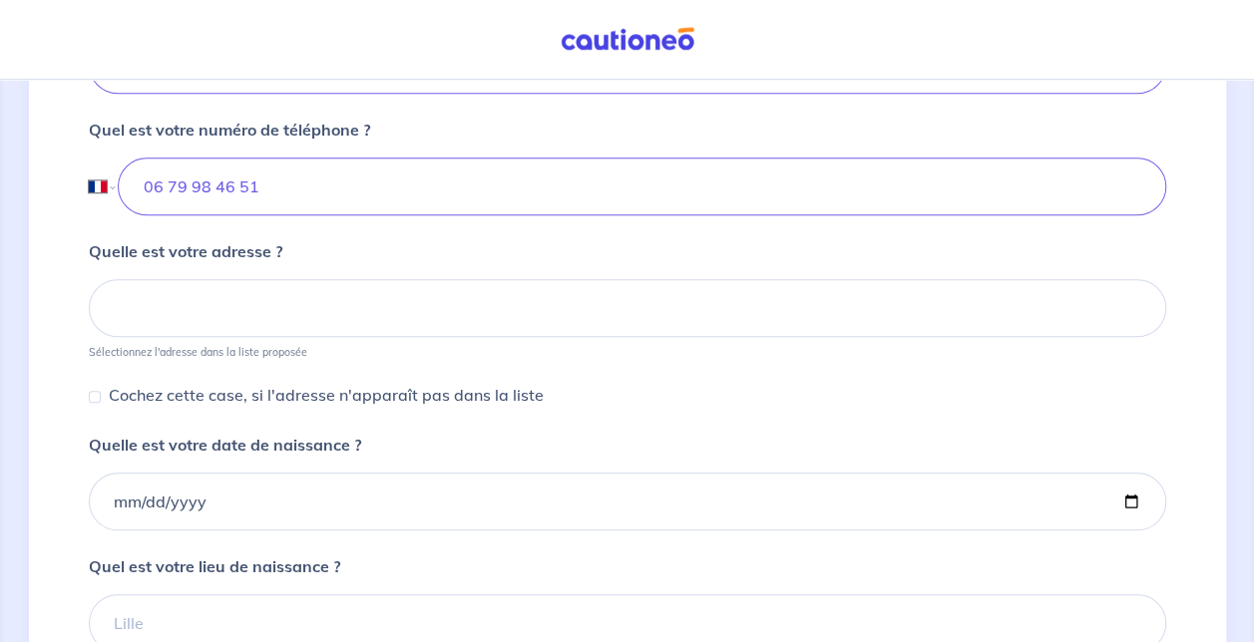
scroll to position [768, 0]
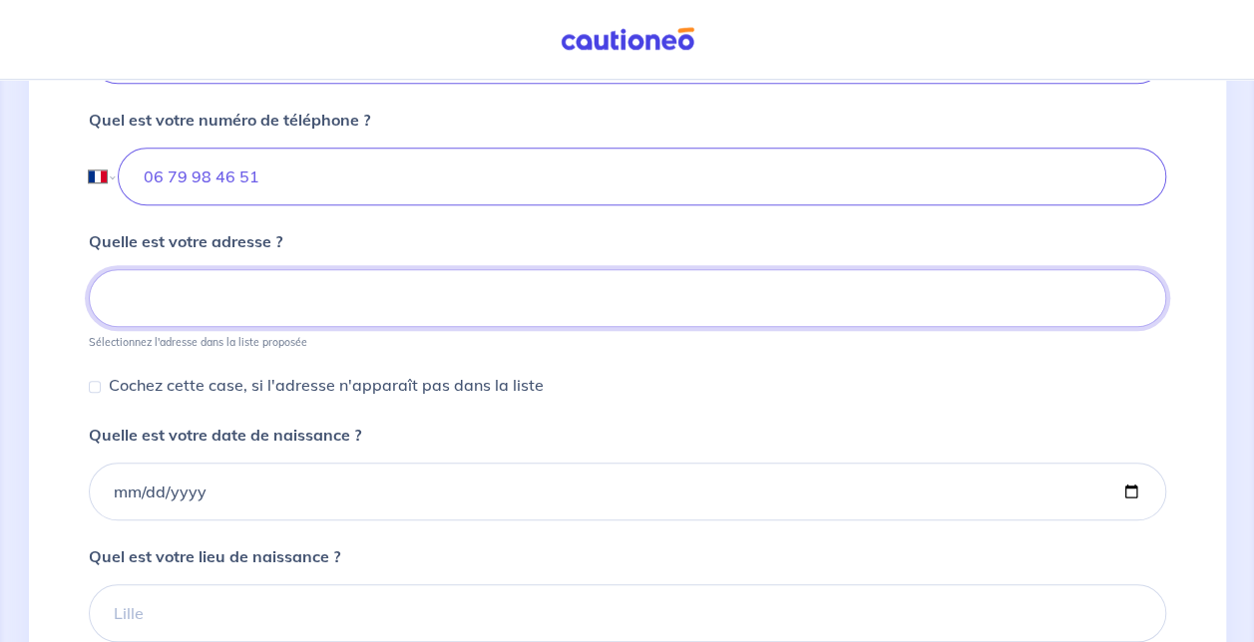
click at [863, 308] on input at bounding box center [627, 298] width 1077 height 58
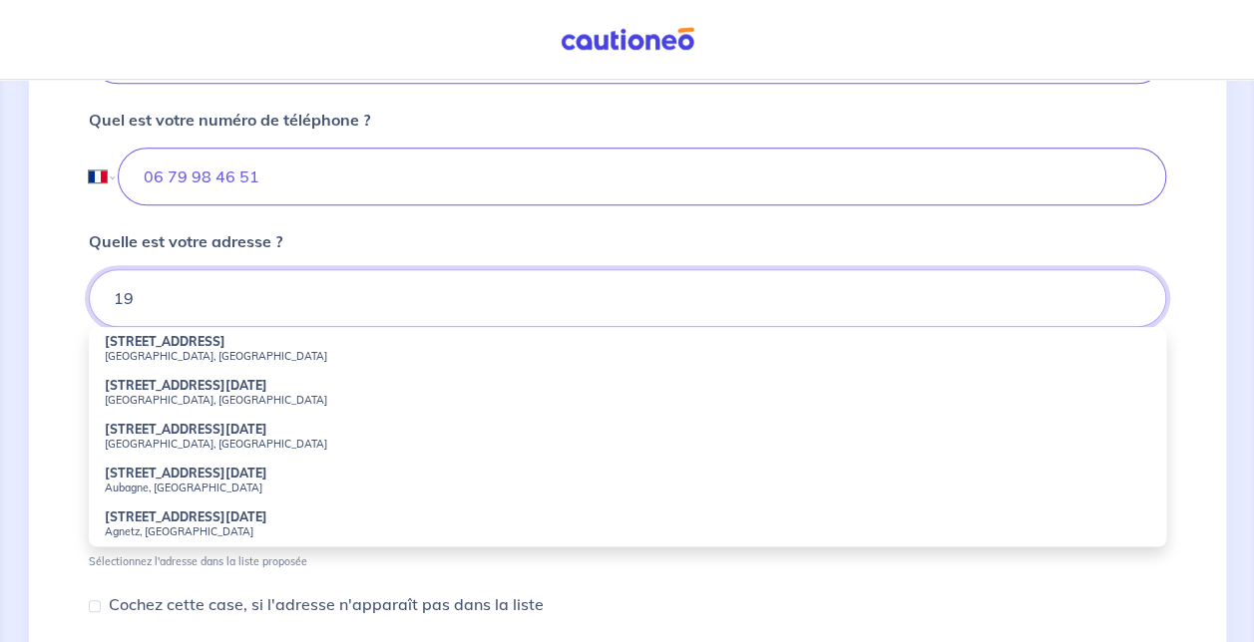
type input "1"
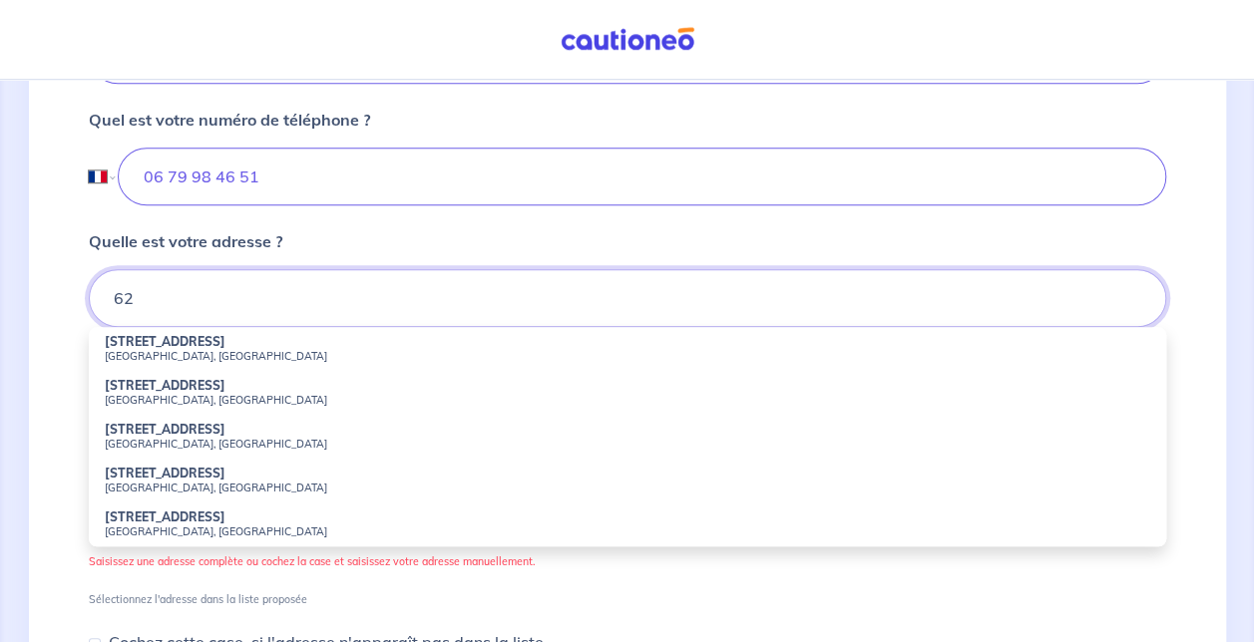
type input "62 Allée des Lilas, Peypin, France"
type input "1987-09-30"
type input "Pontoise"
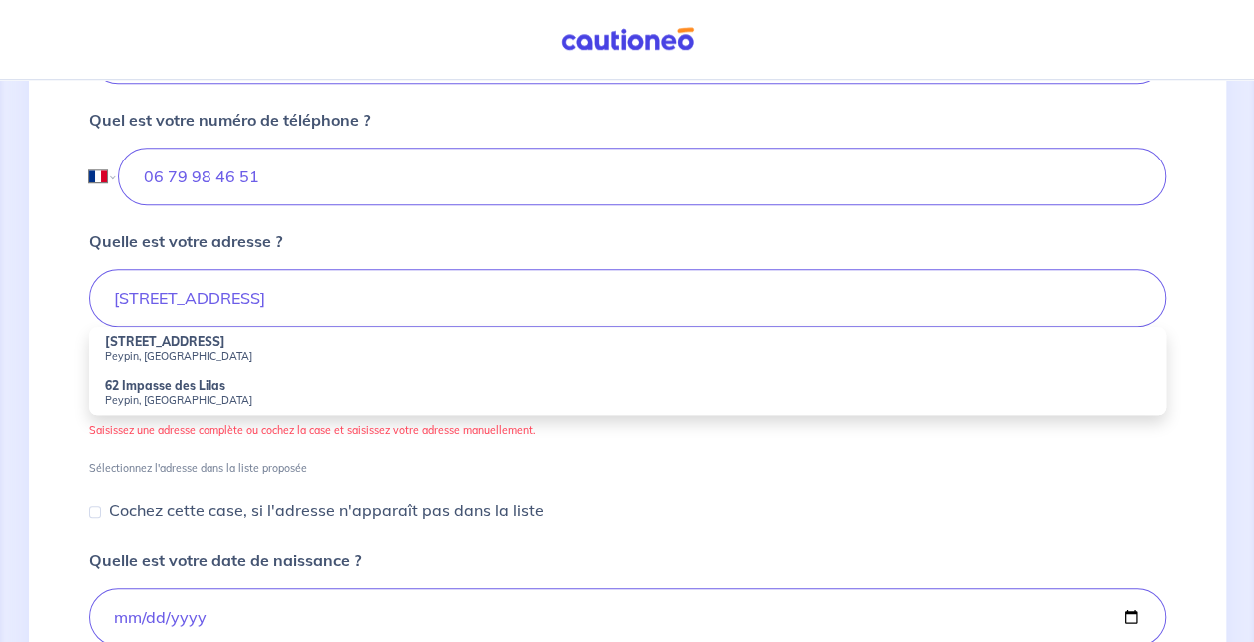
click at [319, 354] on small "Peypin, France" at bounding box center [627, 356] width 1045 height 14
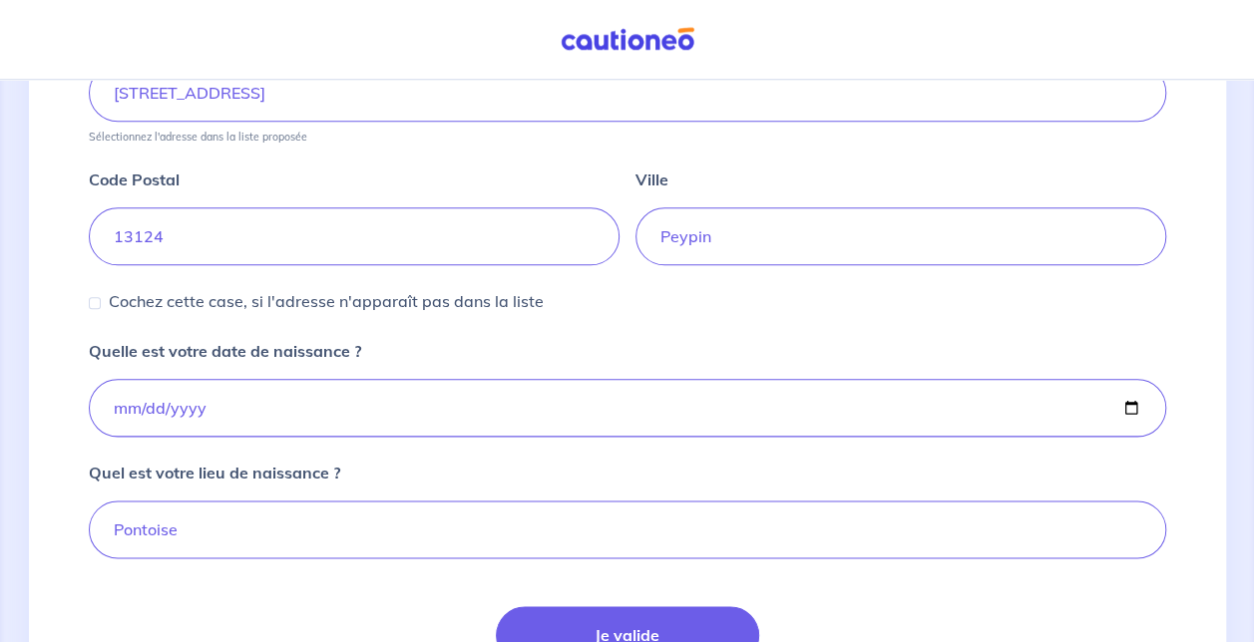
scroll to position [1146, 0]
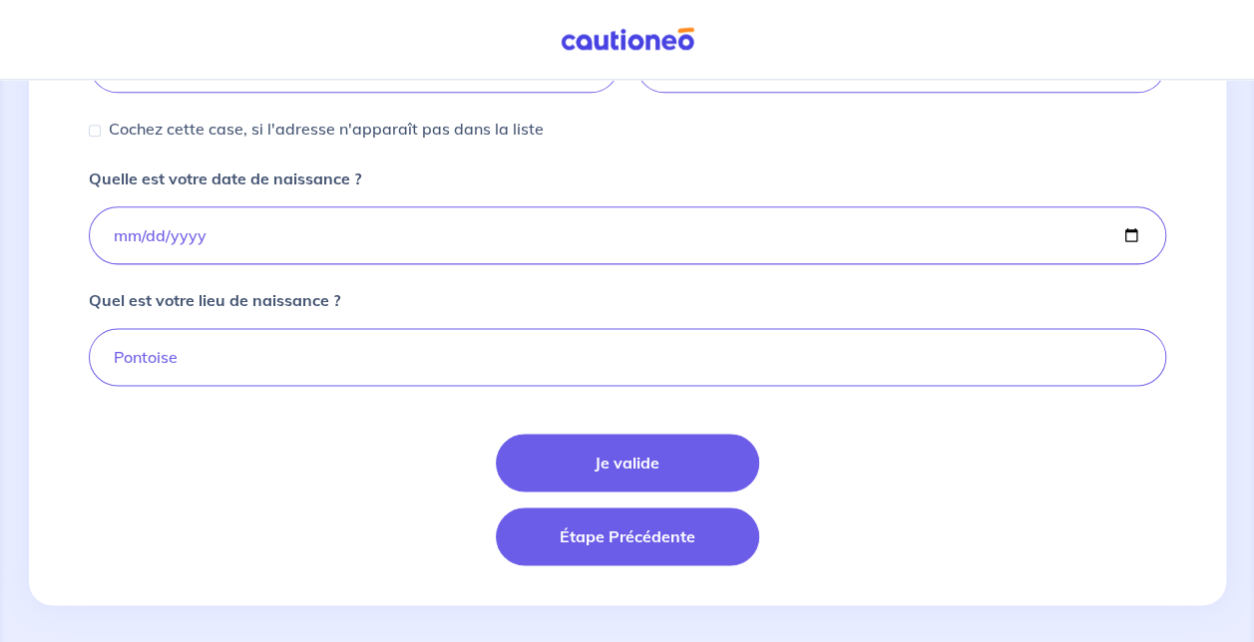
click at [640, 529] on button "Étape Précédente" at bounding box center [627, 537] width 263 height 58
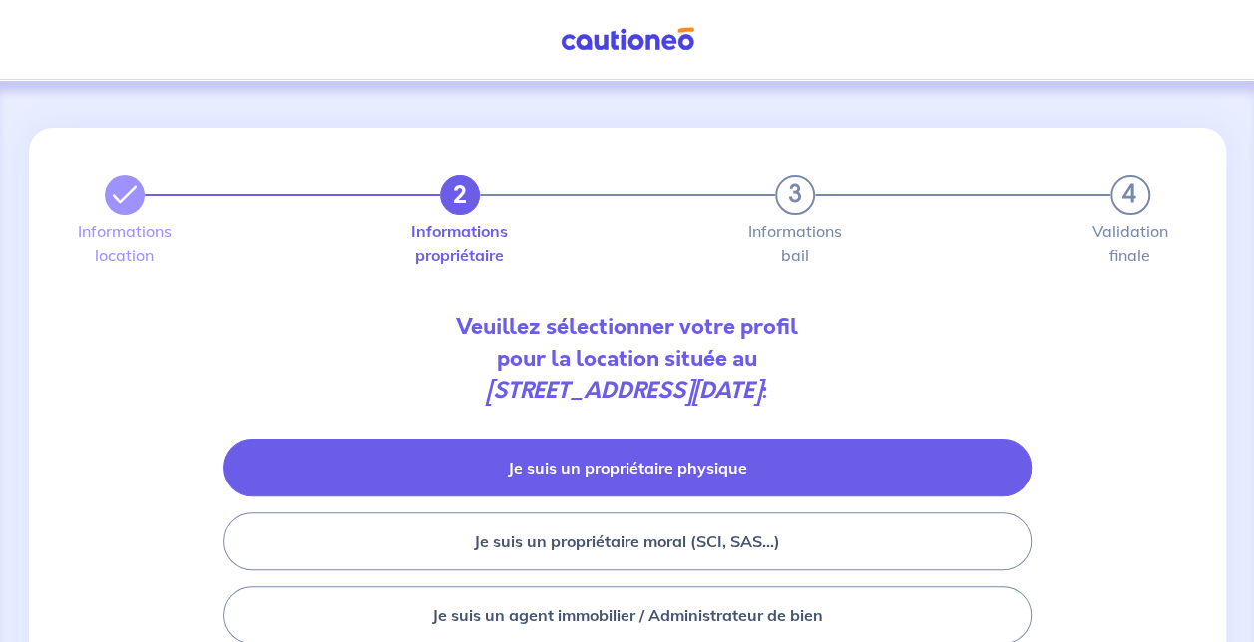
click at [804, 459] on button "Je suis un propriétaire physique" at bounding box center [627, 468] width 808 height 58
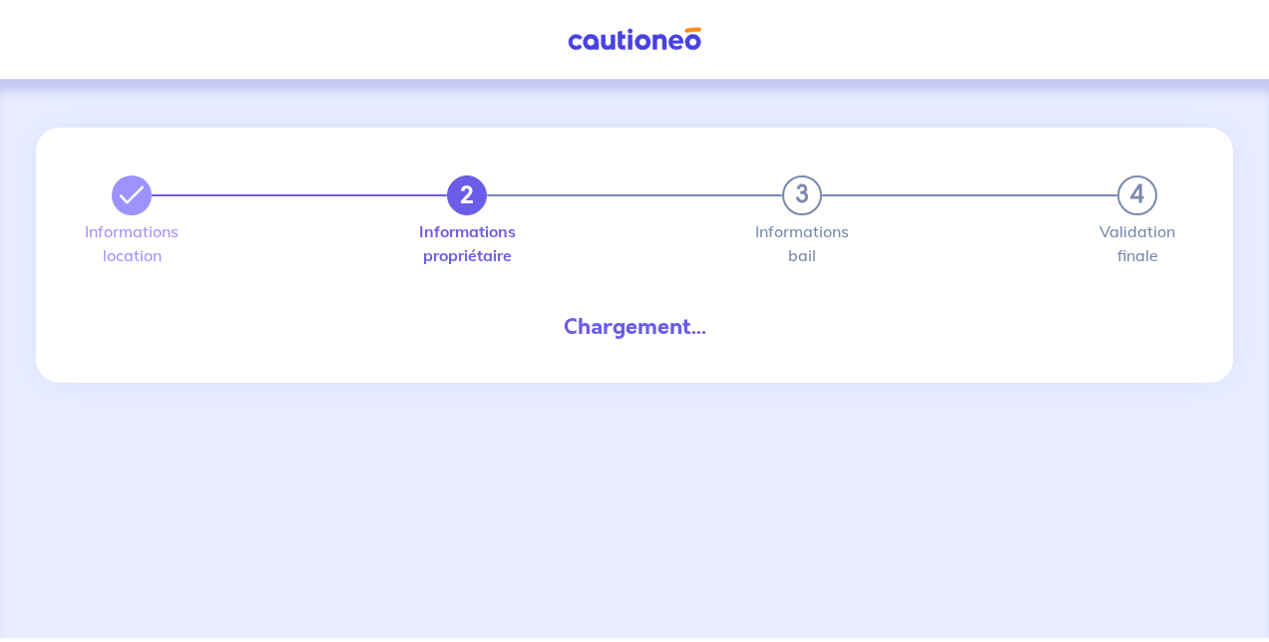
select select "FR"
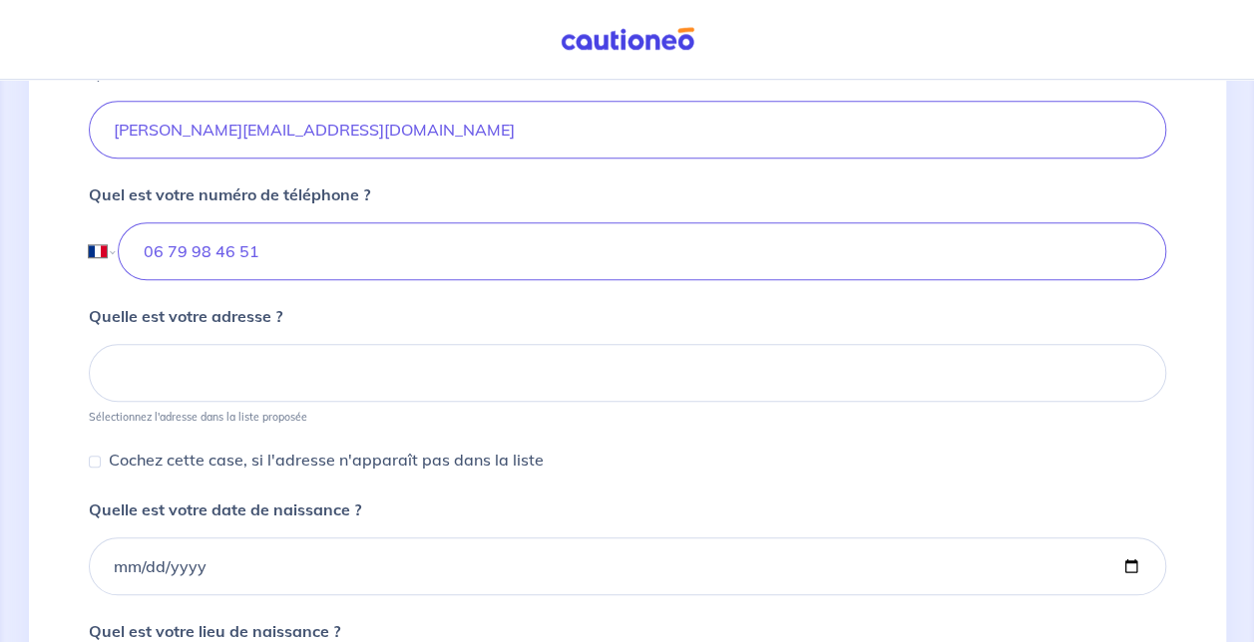
scroll to position [680, 0]
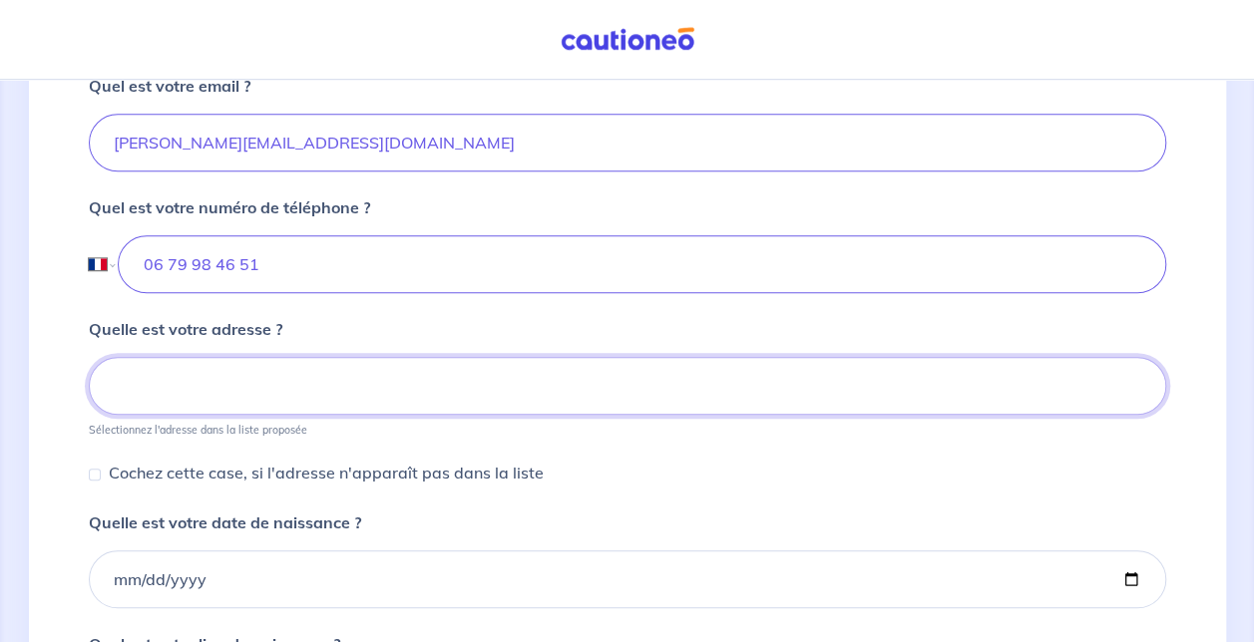
click at [740, 381] on input at bounding box center [627, 386] width 1077 height 58
type input "62 Allée des Lilas, Peypin, France"
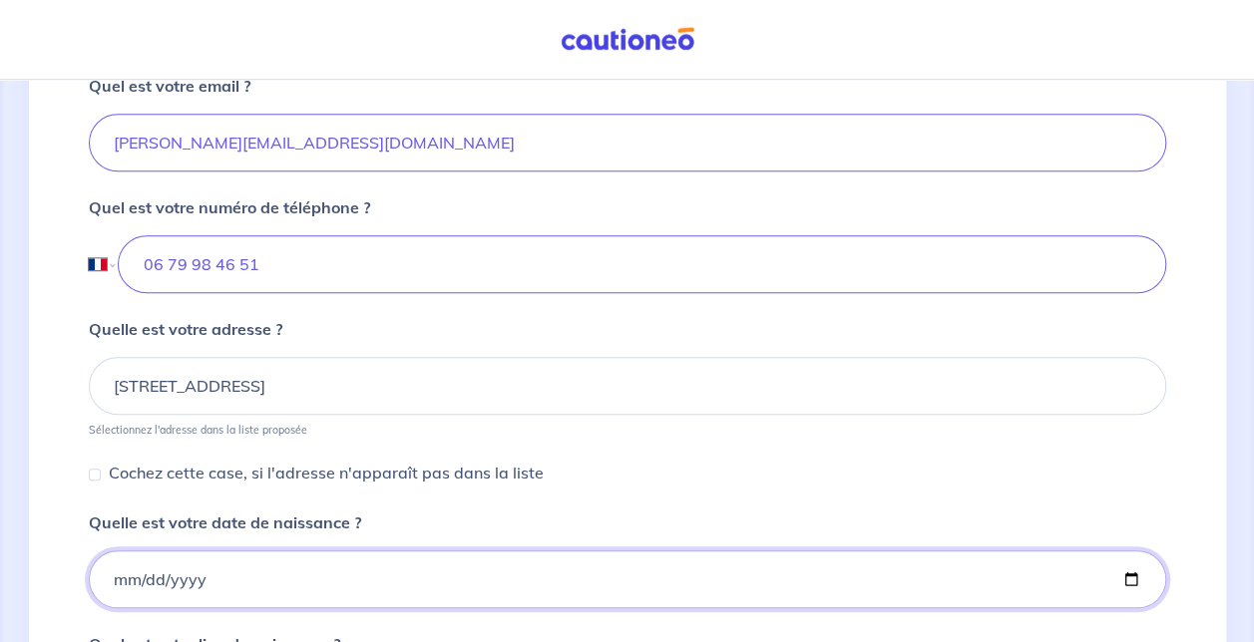
type input "1987-09-30"
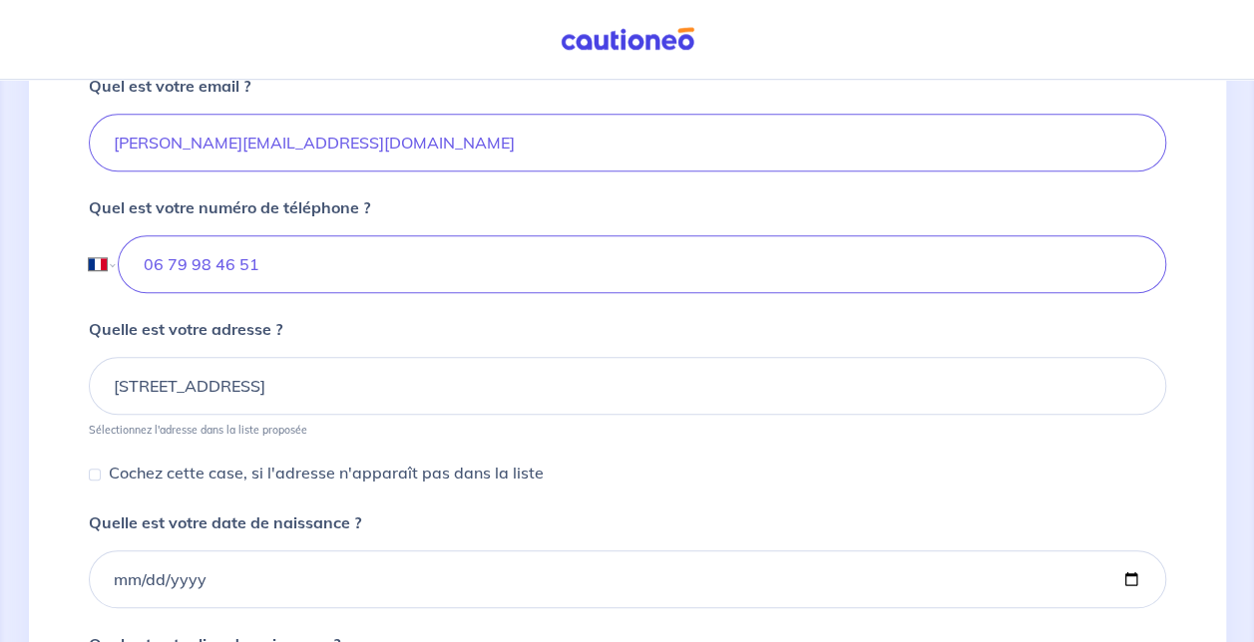
type input "Pontoise"
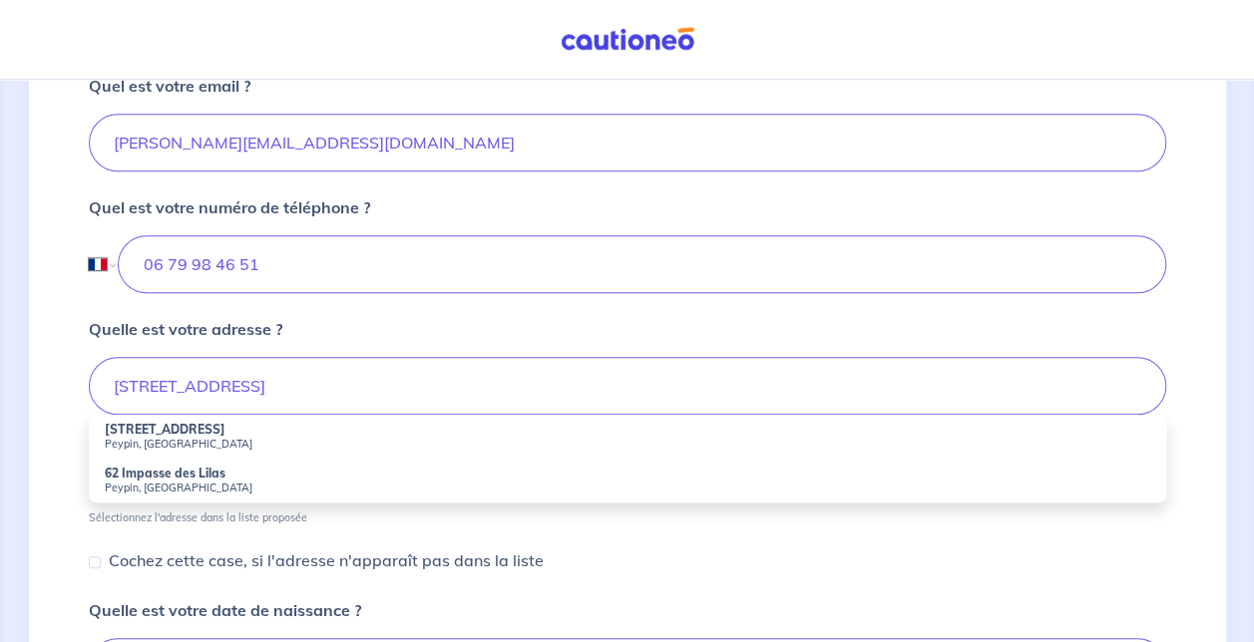
click at [258, 441] on small "Peypin, France" at bounding box center [627, 444] width 1045 height 14
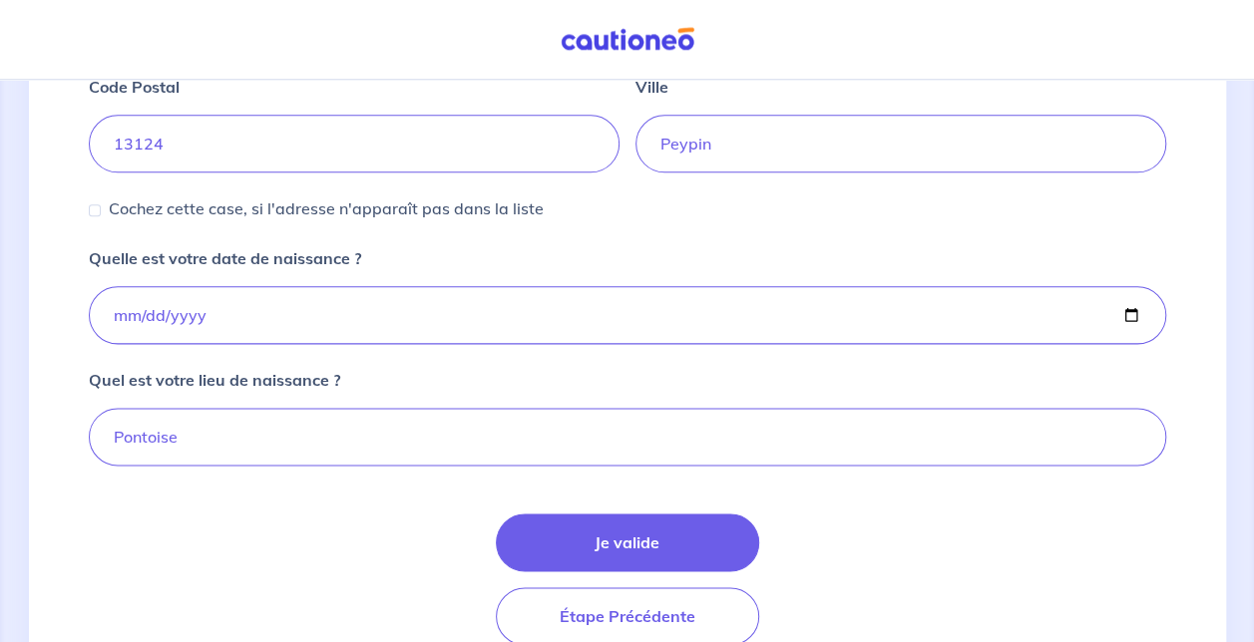
scroll to position [1074, 0]
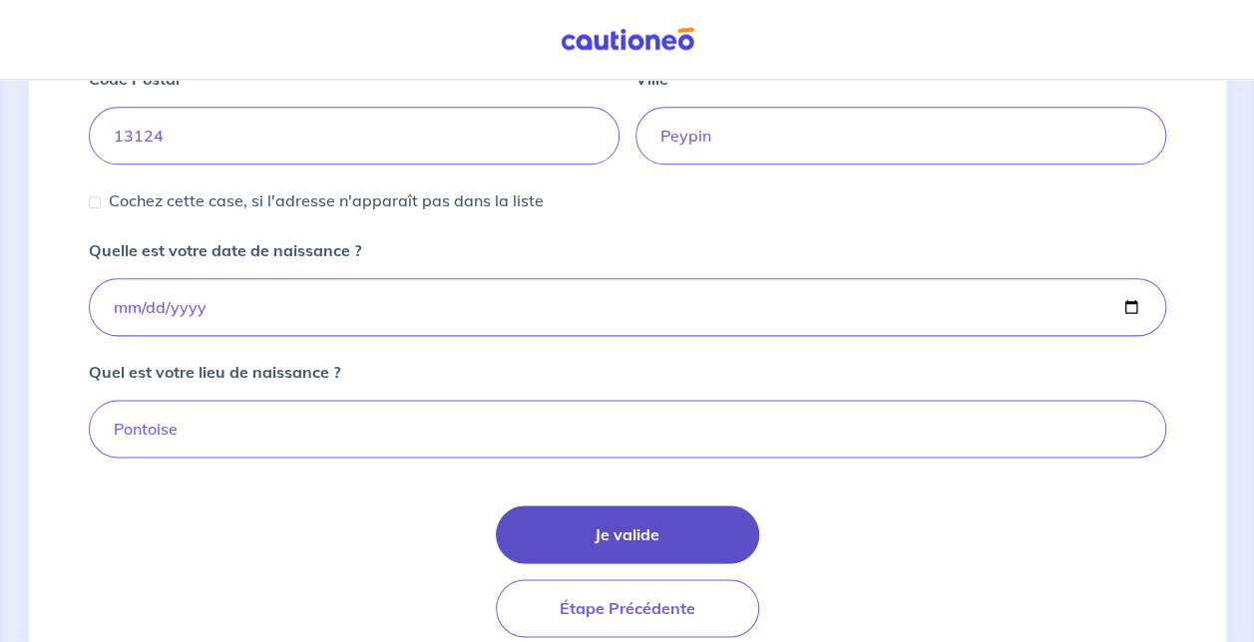
click at [654, 549] on button "Je valide" at bounding box center [627, 535] width 263 height 58
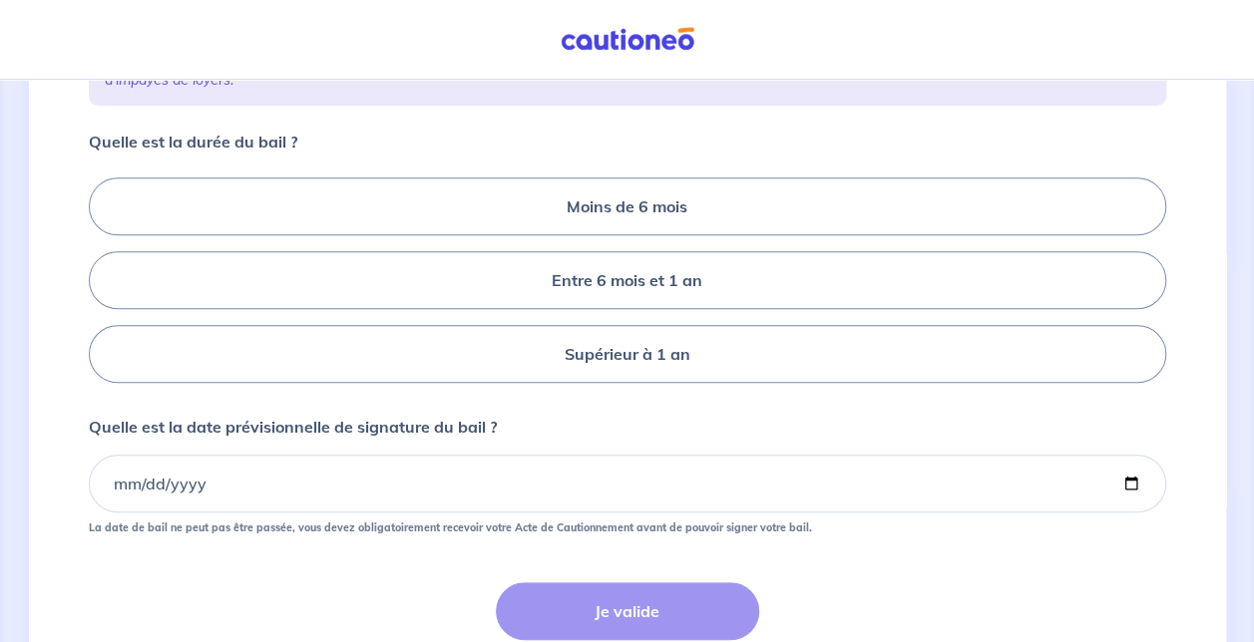
scroll to position [441, 0]
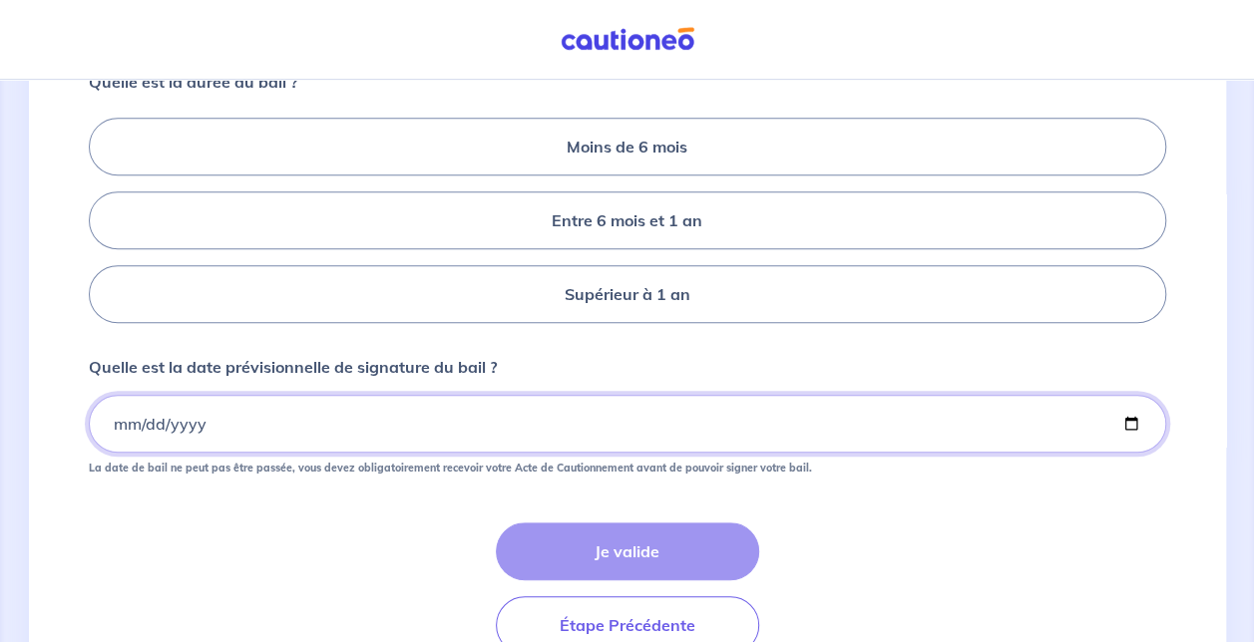
click at [505, 453] on input "Quelle est la date prévisionnelle de signature du bail ?" at bounding box center [627, 424] width 1077 height 58
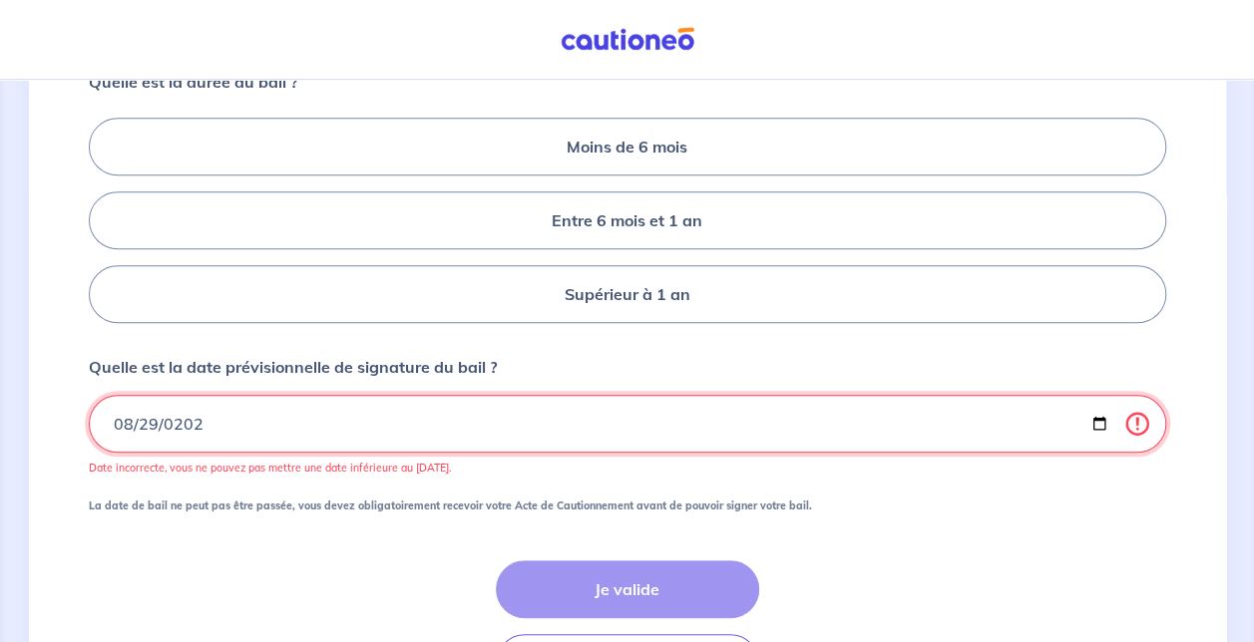
type input "2025-08-29"
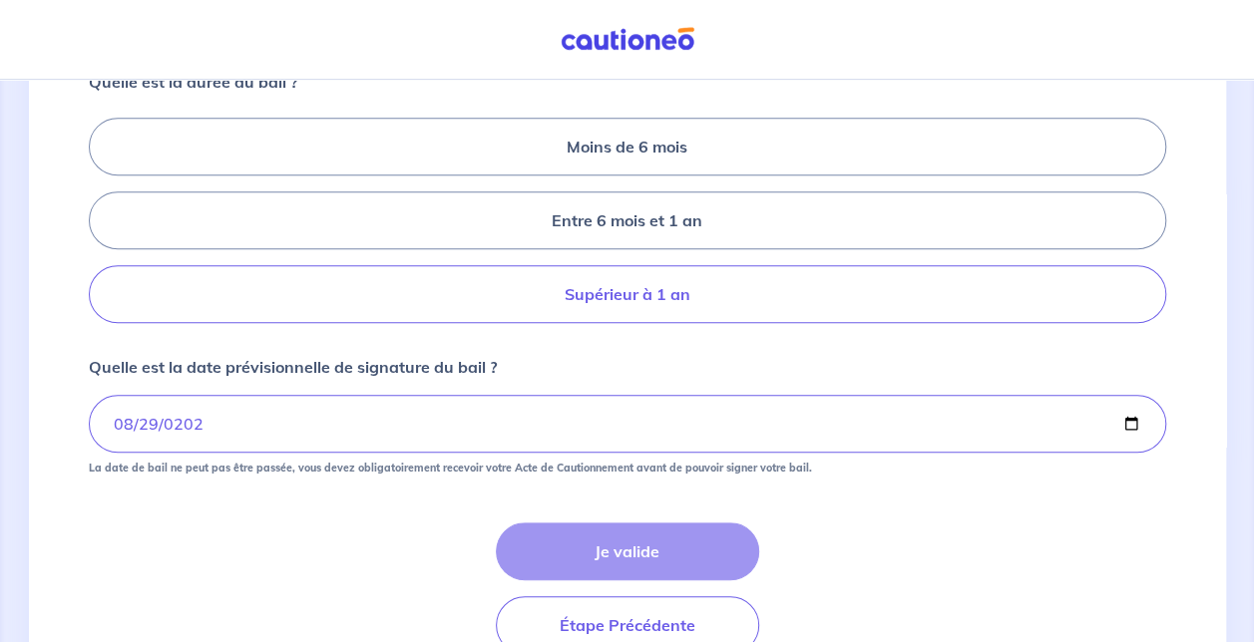
click at [666, 323] on label "Supérieur à 1 an" at bounding box center [627, 294] width 1077 height 58
click at [102, 227] on input "Supérieur à 1 an" at bounding box center [95, 220] width 13 height 13
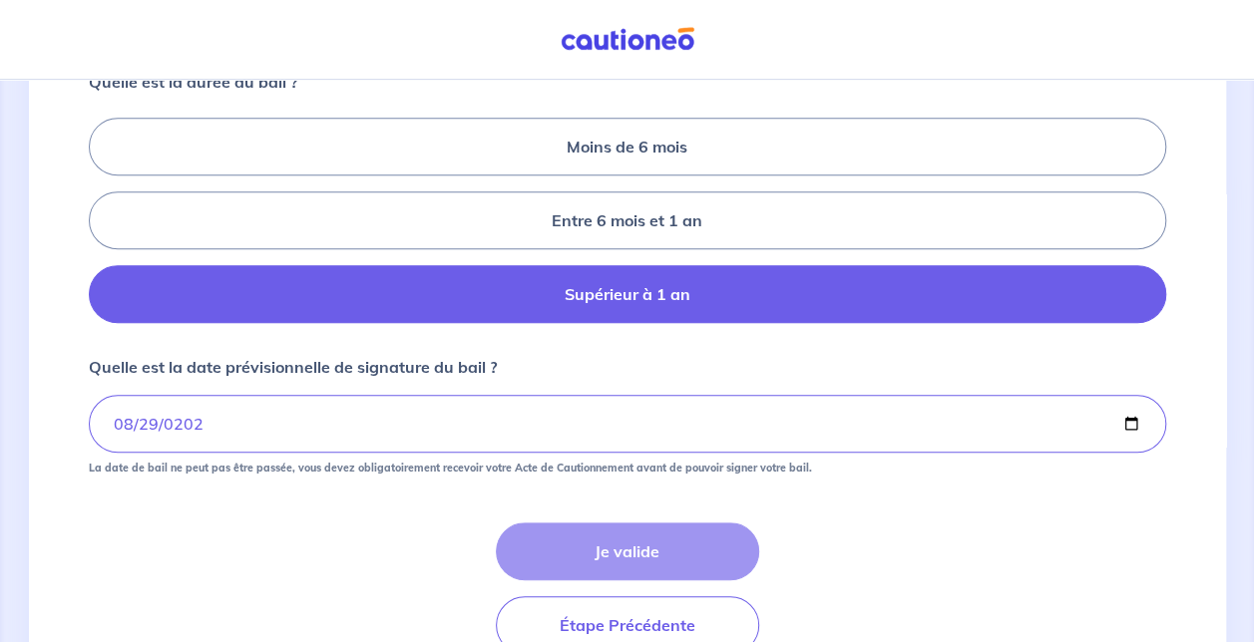
radio input "true"
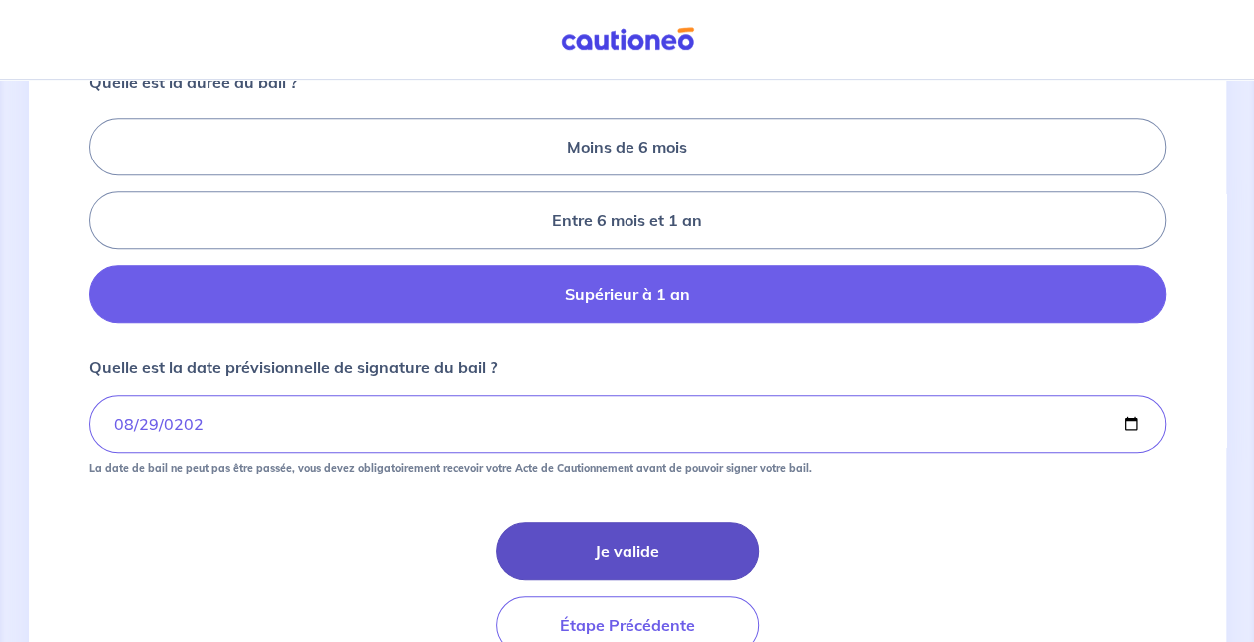
click at [624, 567] on button "Je valide" at bounding box center [627, 552] width 263 height 58
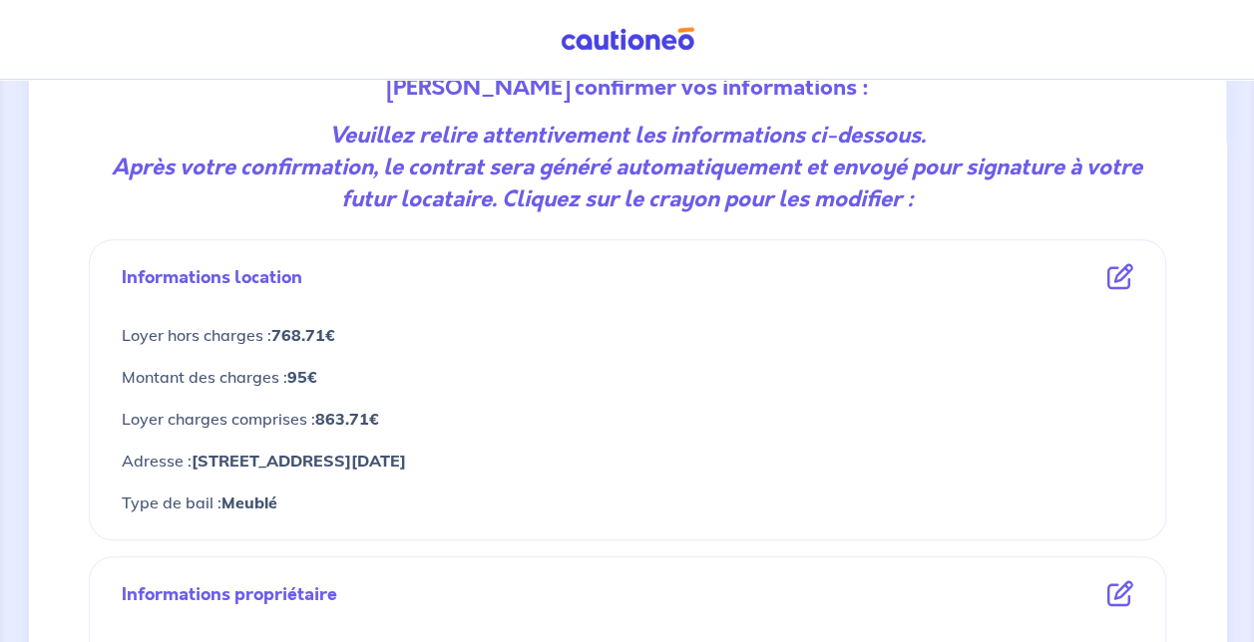
scroll to position [279, 0]
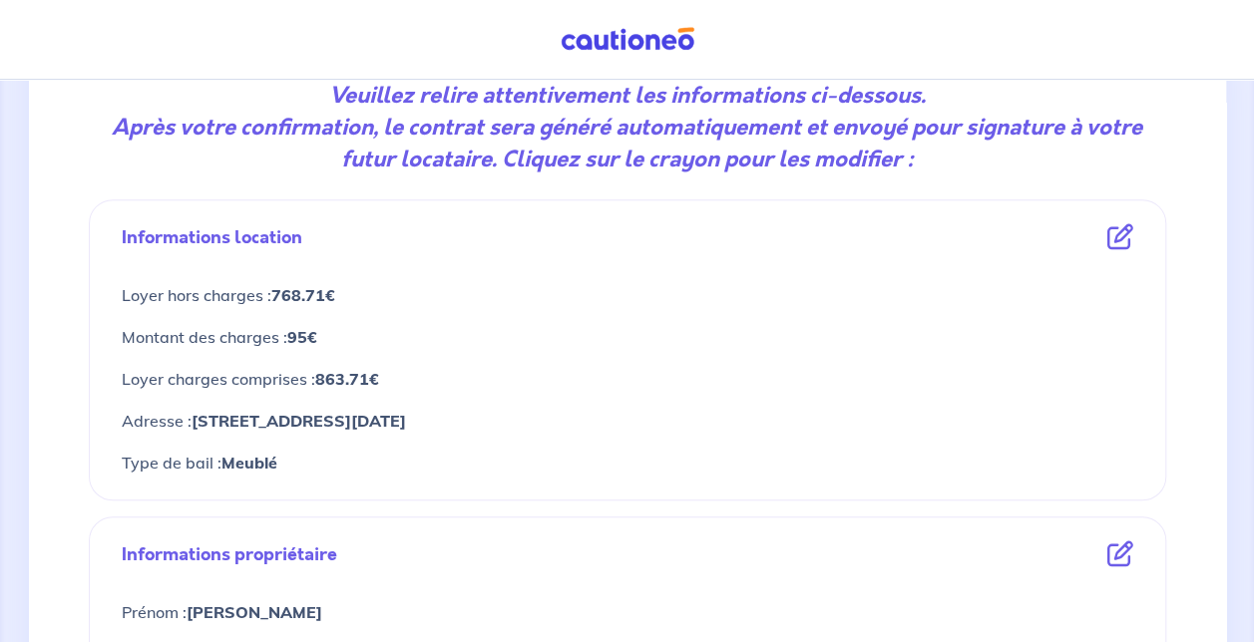
click at [631, 318] on div "Montant des charges : 95€" at bounding box center [627, 337] width 1011 height 42
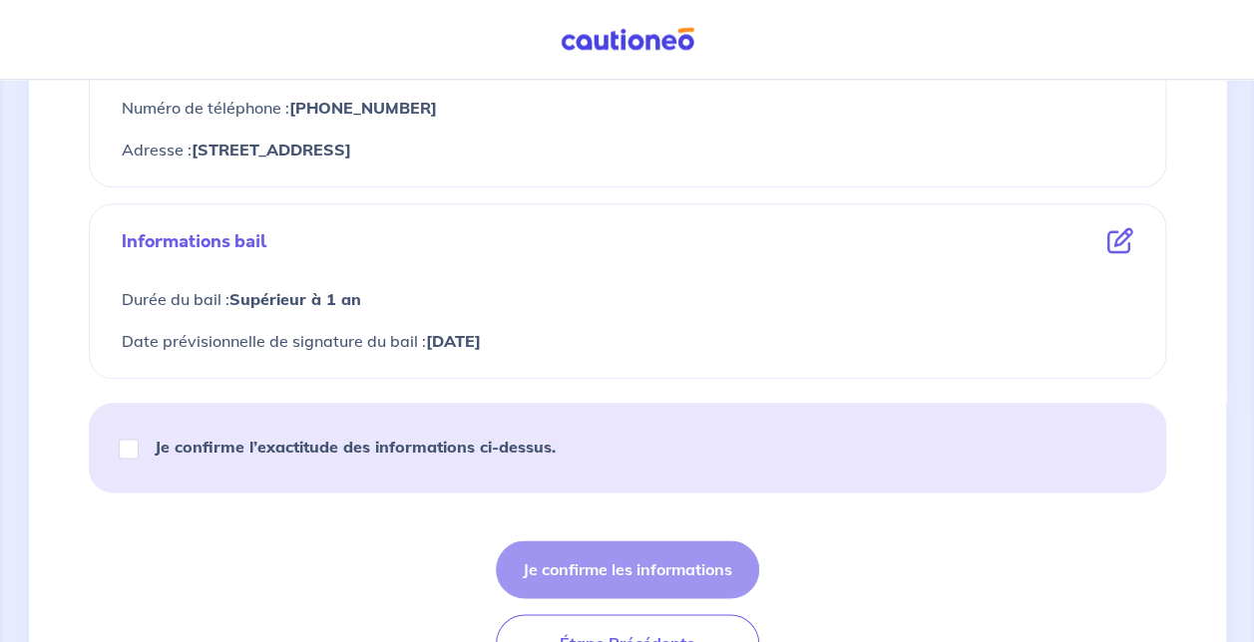
scroll to position [998, 0]
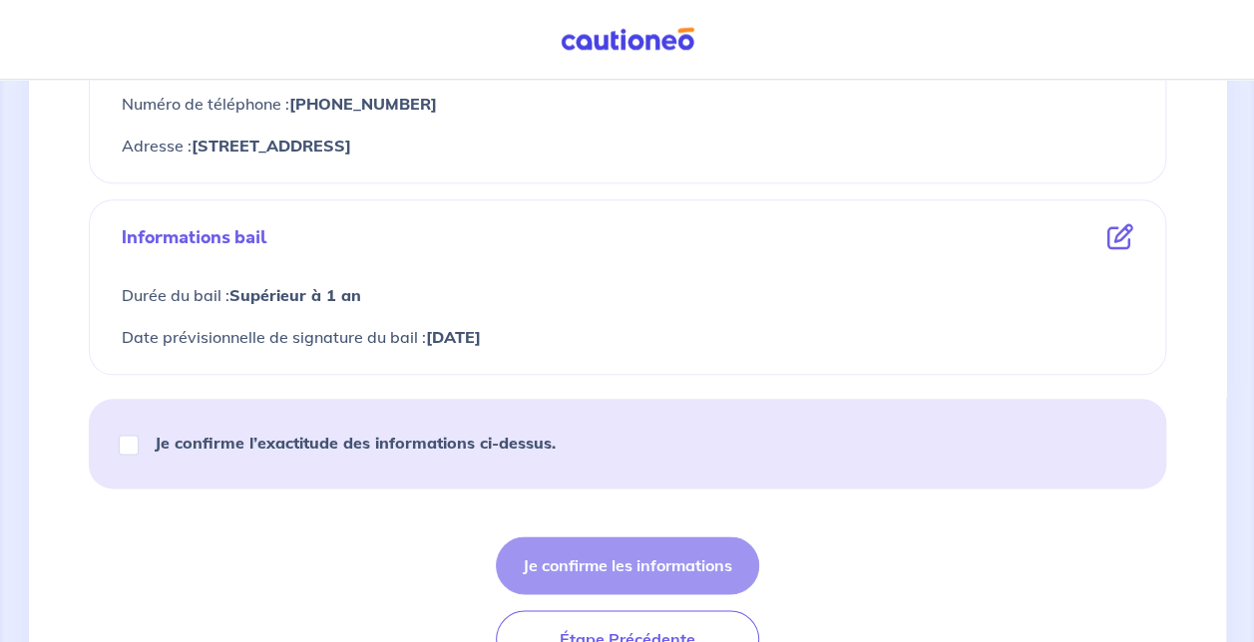
click at [142, 435] on div "Je confirme l’exactitude des informations ci-dessus." at bounding box center [346, 443] width 467 height 56
click at [137, 439] on input "Je confirme l’exactitude des informations ci-dessus." at bounding box center [129, 445] width 20 height 20
checkbox input "true"
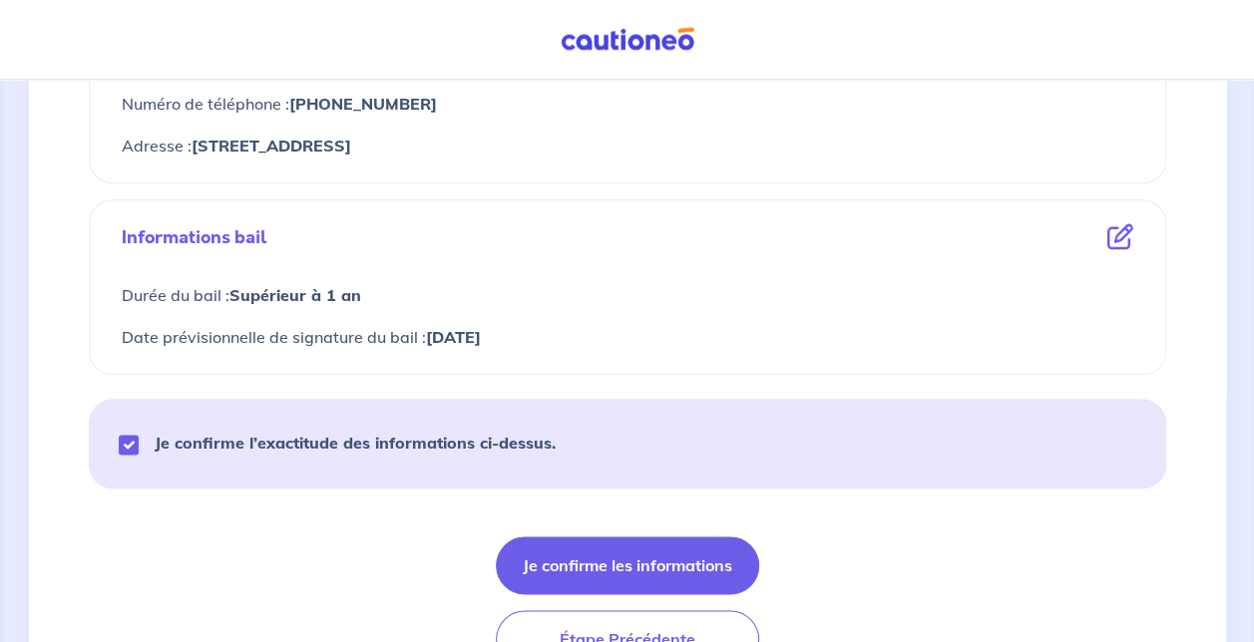
click at [744, 328] on p "Date prévisionnelle de signature du bail : 29/08/2025" at bounding box center [627, 337] width 1011 height 26
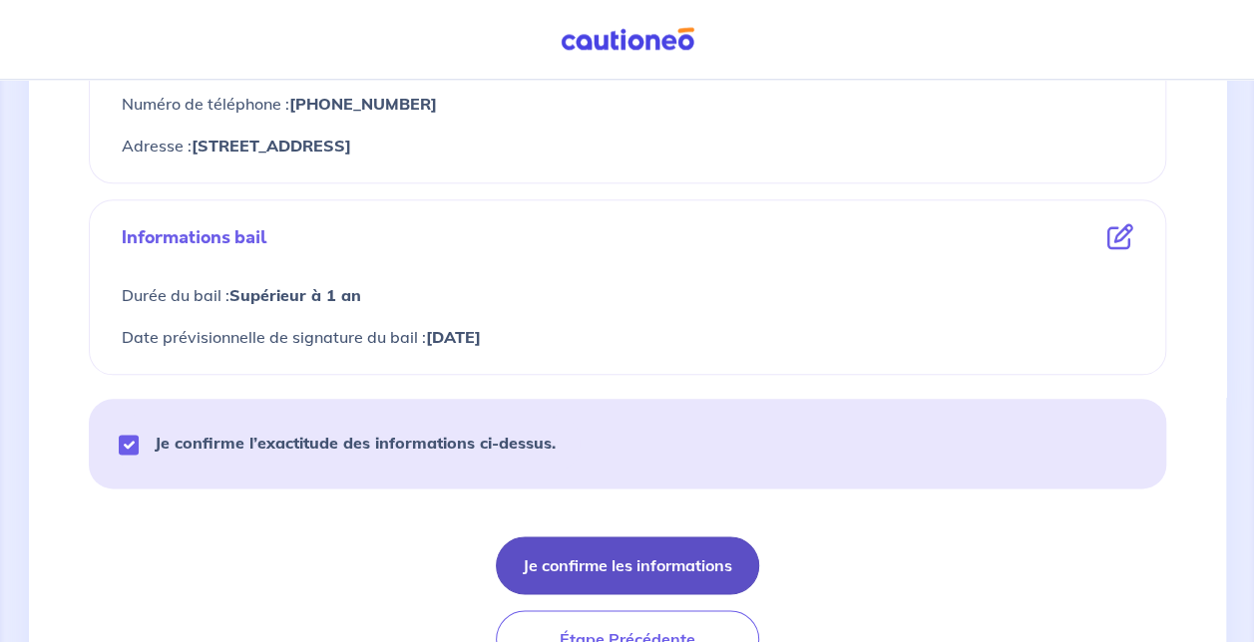
click at [622, 554] on button "Je confirme les informations" at bounding box center [627, 566] width 263 height 58
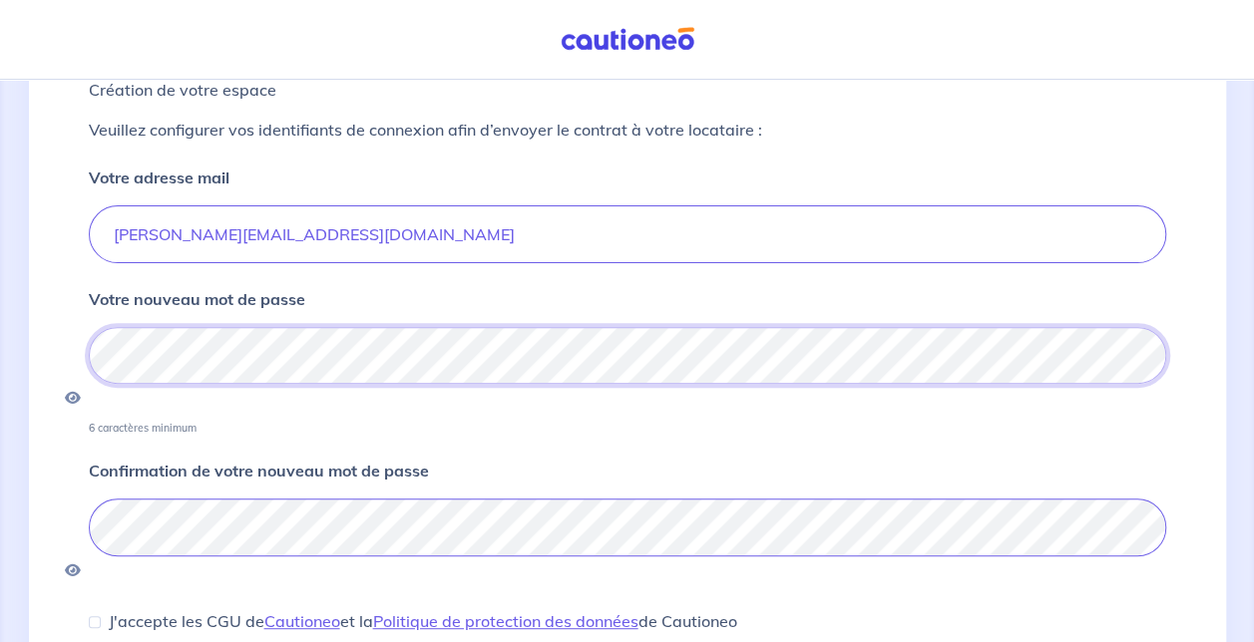
scroll to position [209, 0]
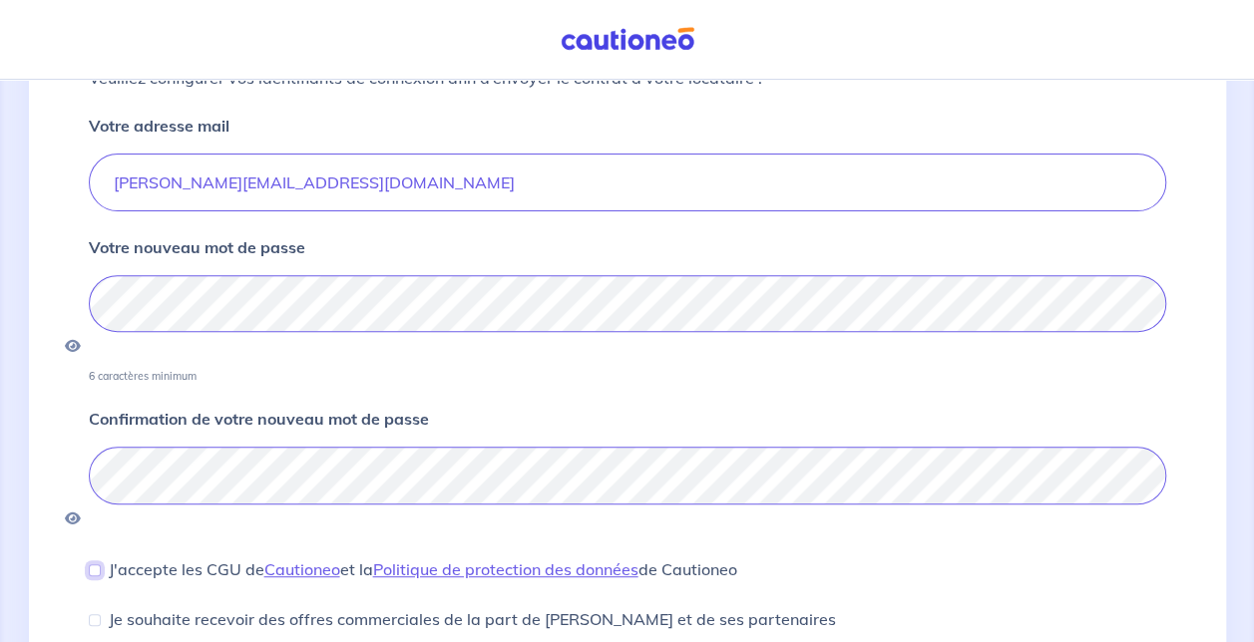
click at [93, 565] on input "J'accepte les CGU de Cautioneo et la Politique de protection des données de Cau…" at bounding box center [95, 571] width 12 height 12
checkbox input "true"
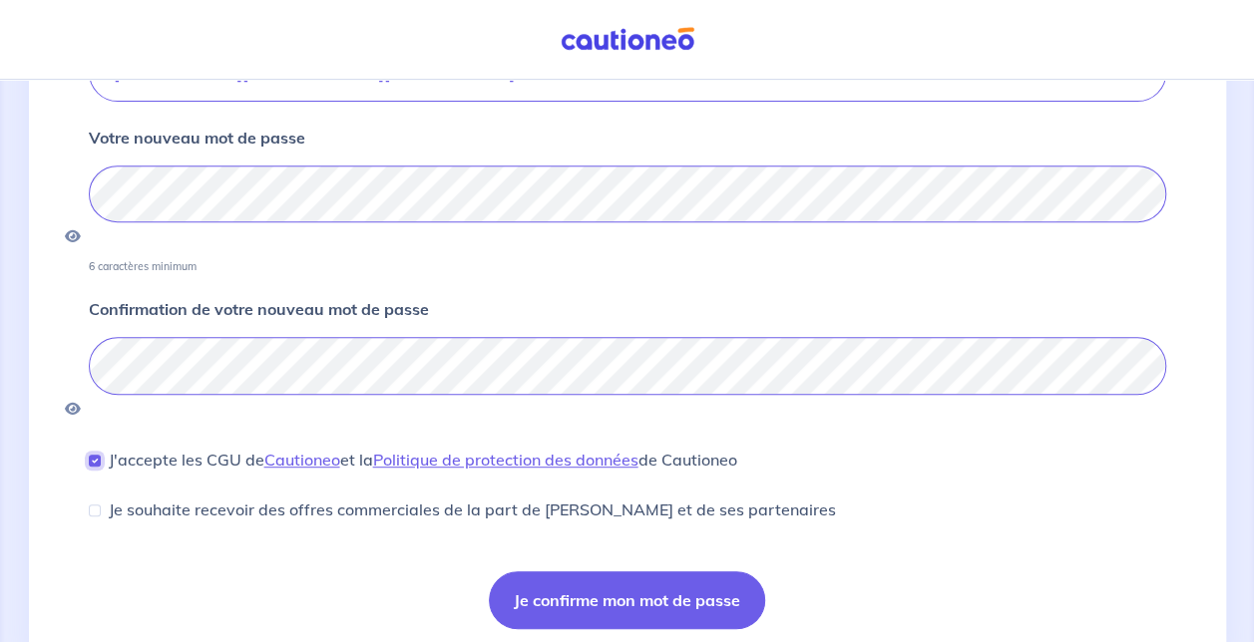
scroll to position [332, 0]
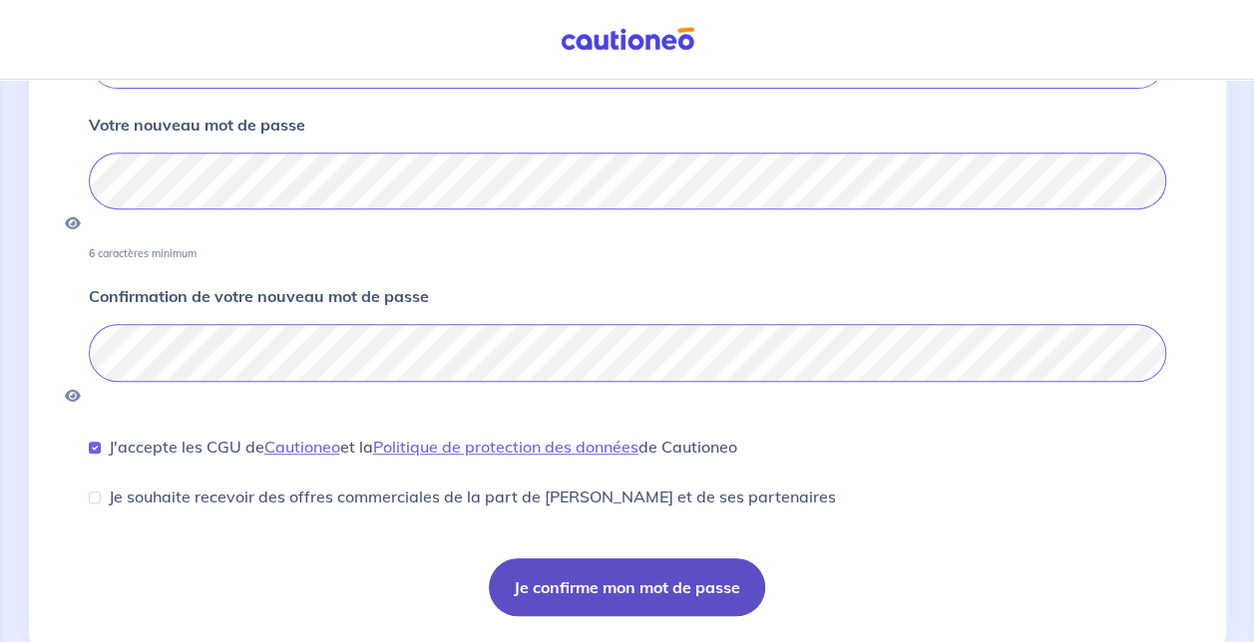
click at [714, 559] on button "Je confirme mon mot de passe" at bounding box center [627, 588] width 276 height 58
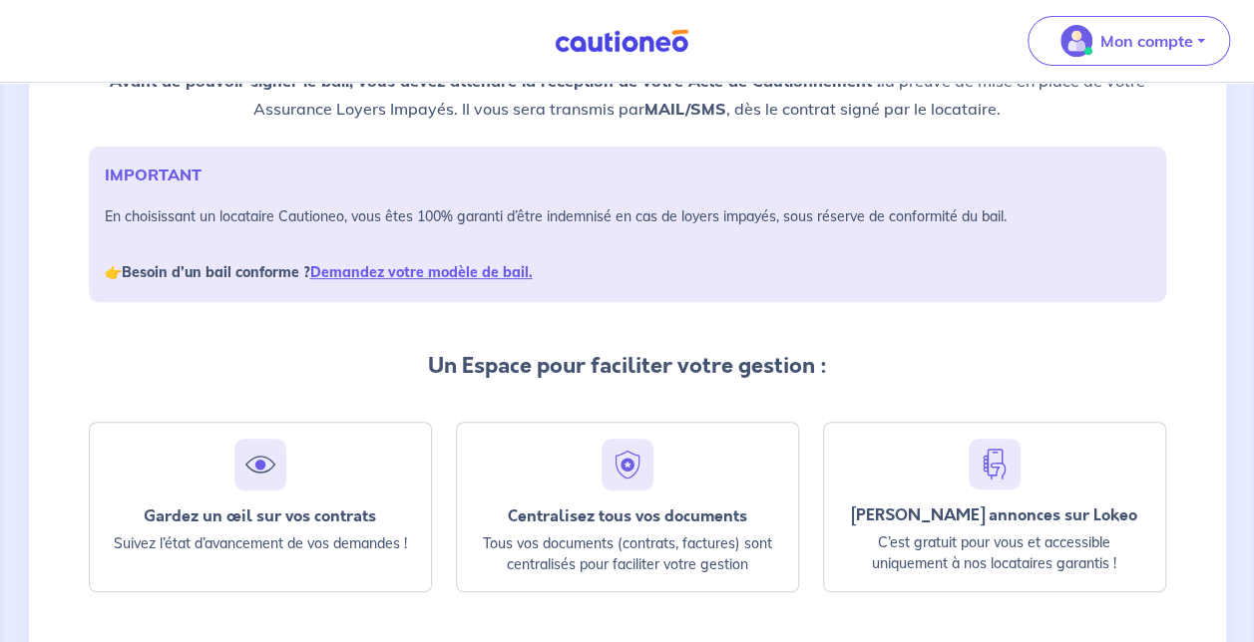
scroll to position [279, 0]
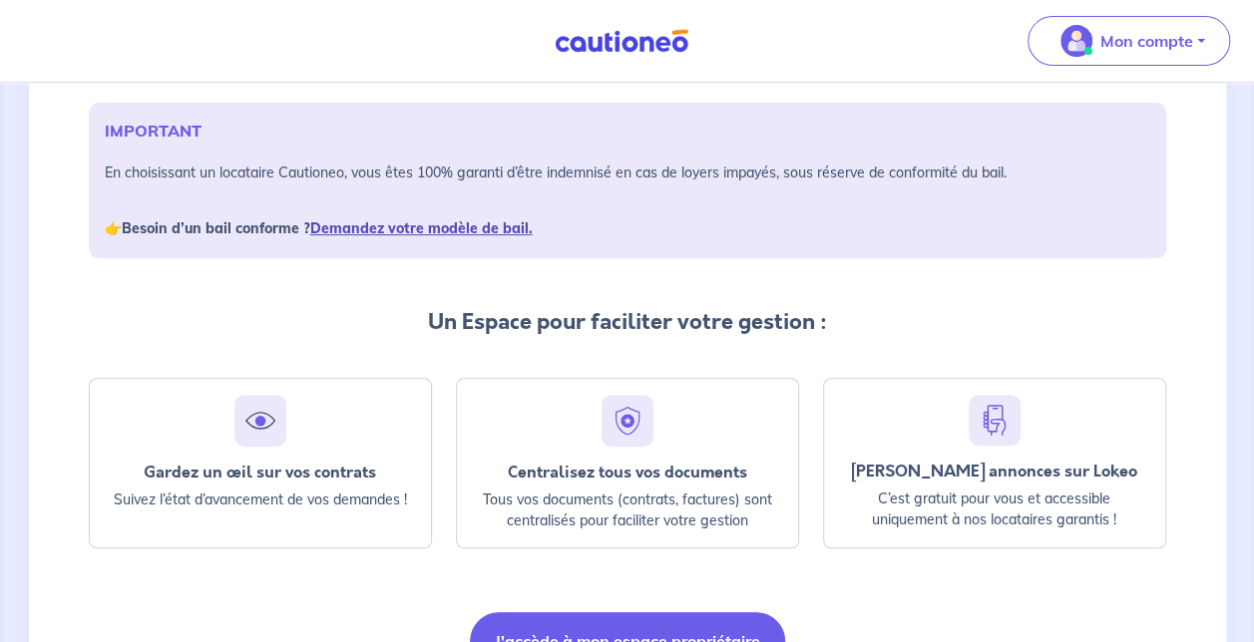
click at [403, 221] on link "Demandez votre modèle de bail." at bounding box center [421, 228] width 222 height 18
click at [660, 46] on img at bounding box center [622, 41] width 150 height 25
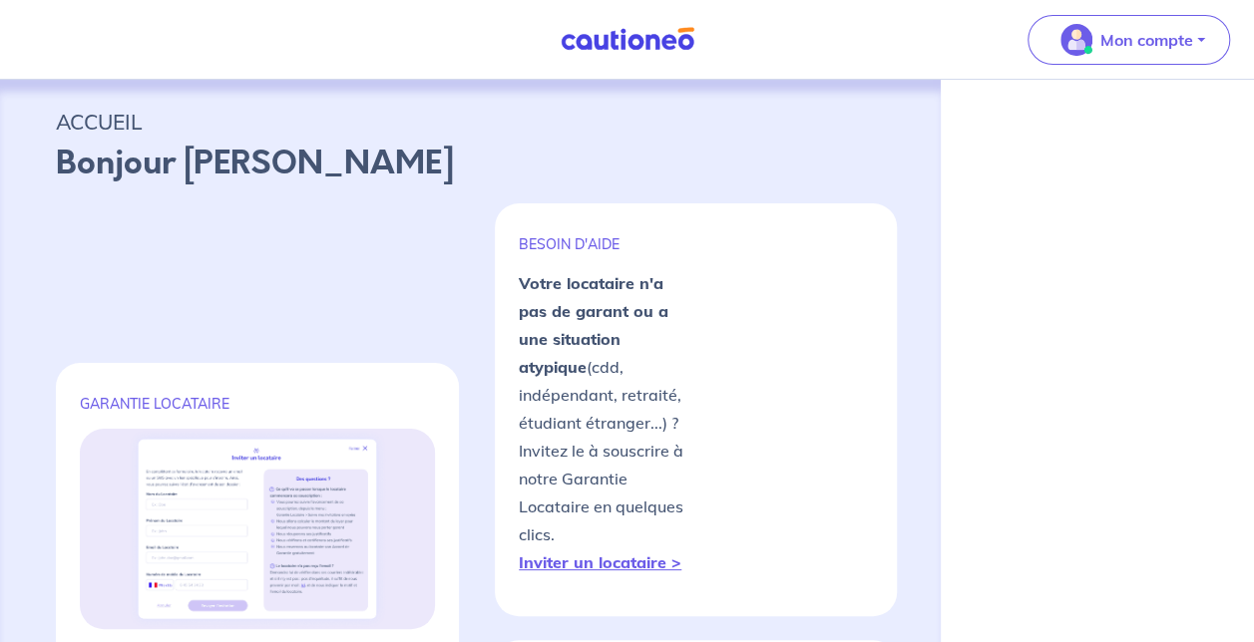
select select "FR"
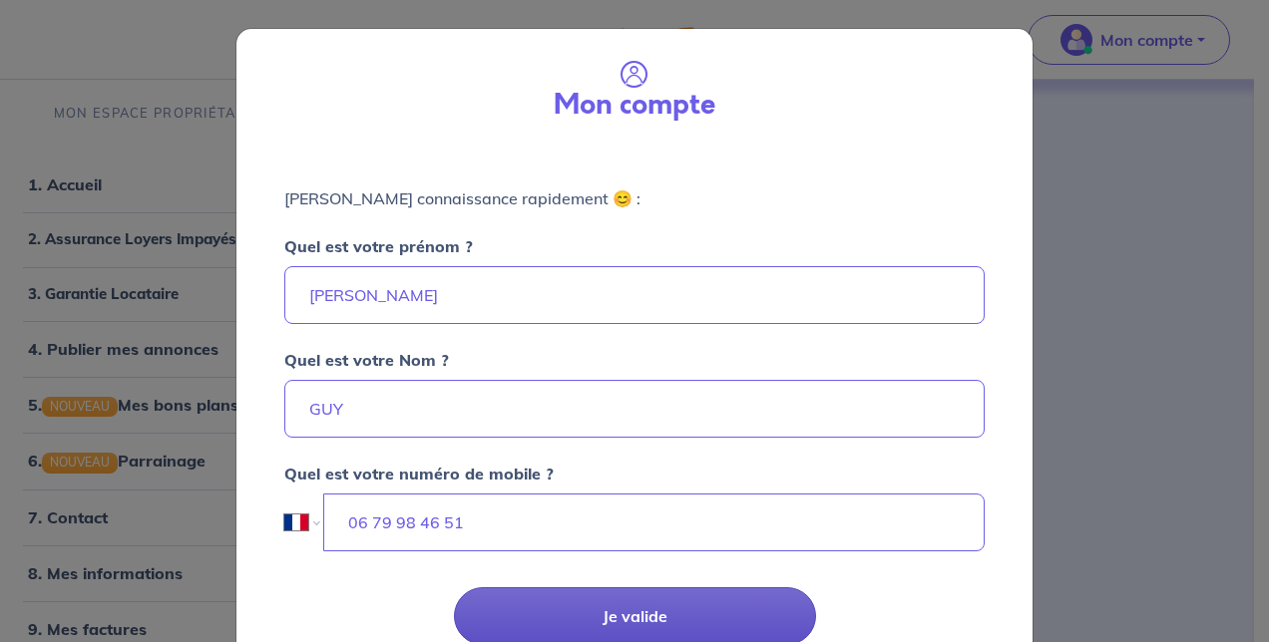
click at [678, 612] on button "Je valide" at bounding box center [635, 617] width 362 height 58
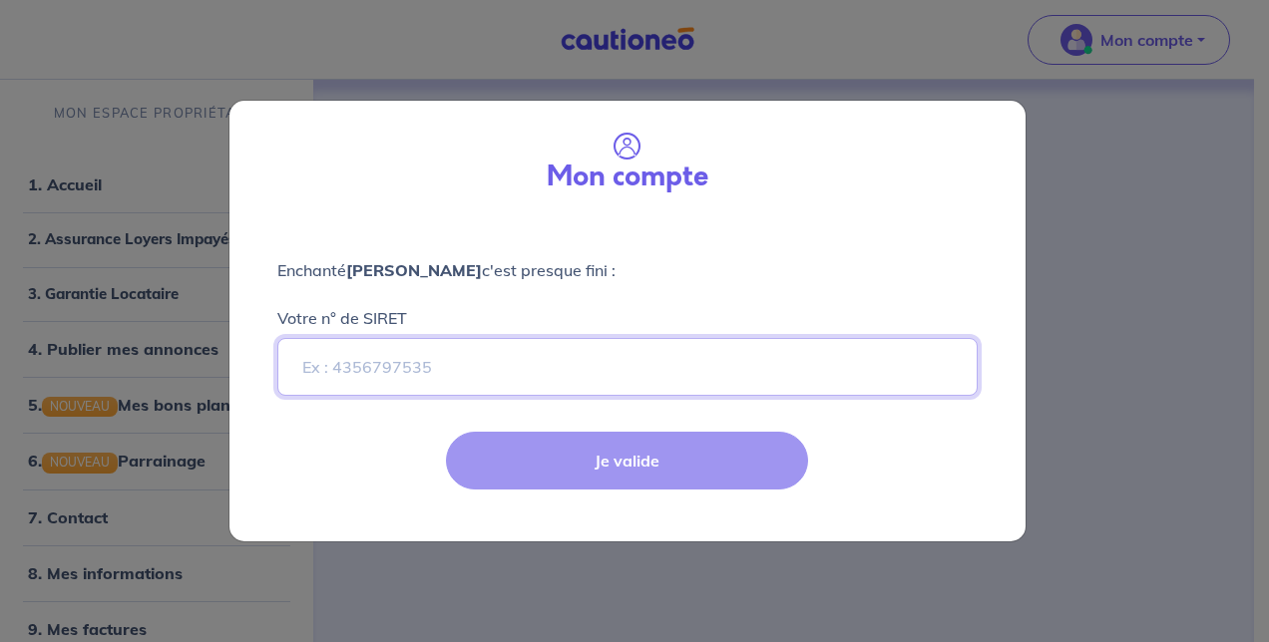
click at [607, 382] on input "Votre n° de SIRET" at bounding box center [627, 367] width 700 height 58
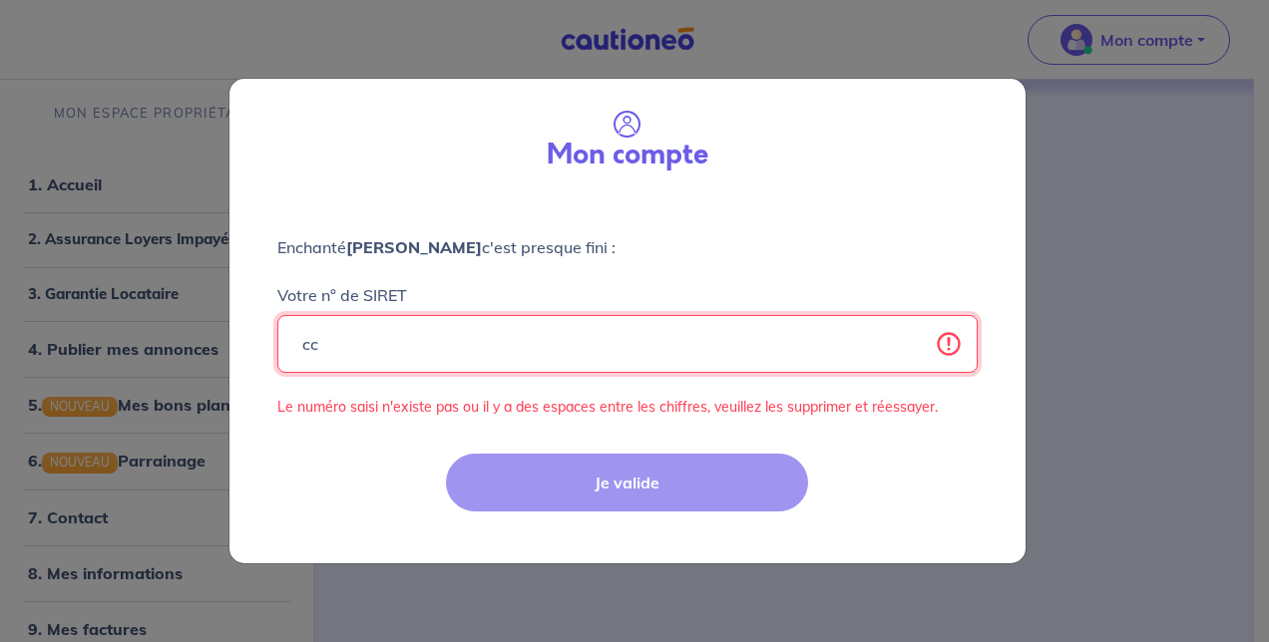
type input "c"
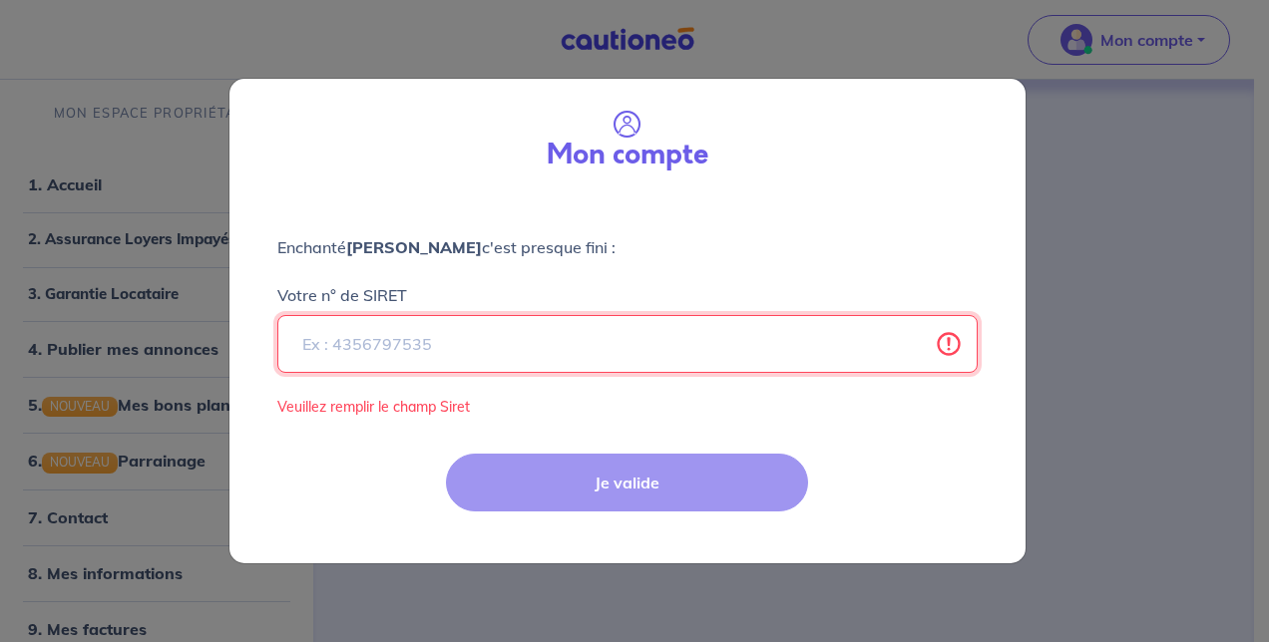
paste input "98210271700013"
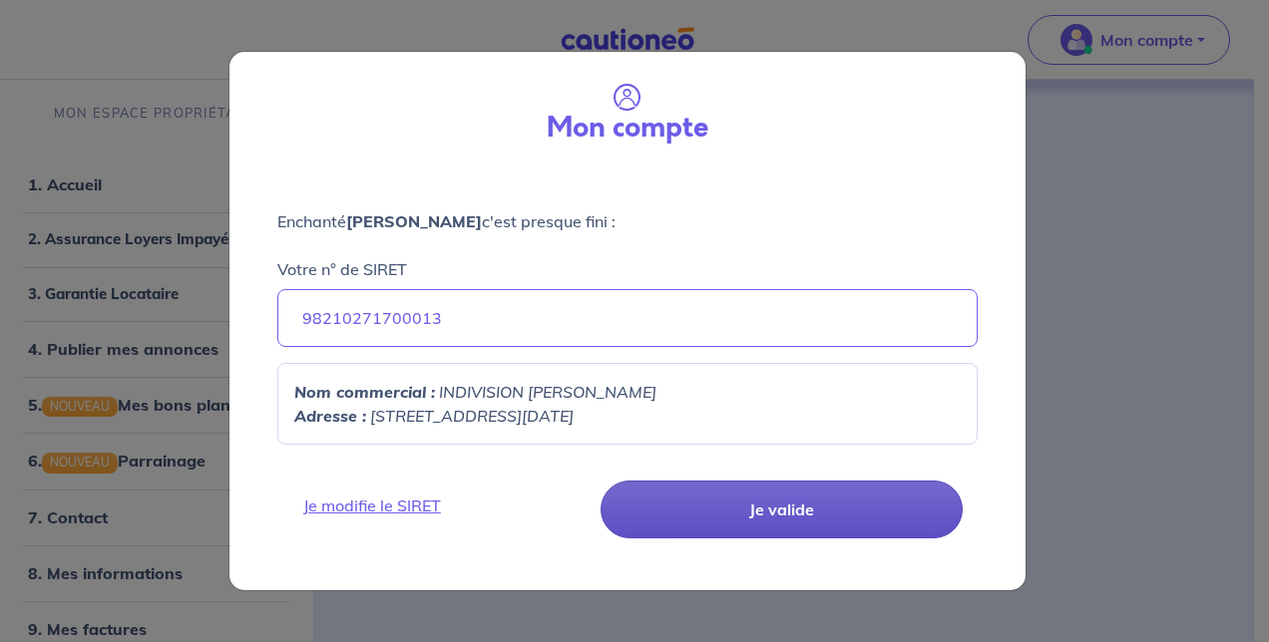
click at [728, 505] on button "Je valide" at bounding box center [782, 510] width 362 height 58
click at [790, 507] on button "Je valide" at bounding box center [782, 510] width 362 height 58
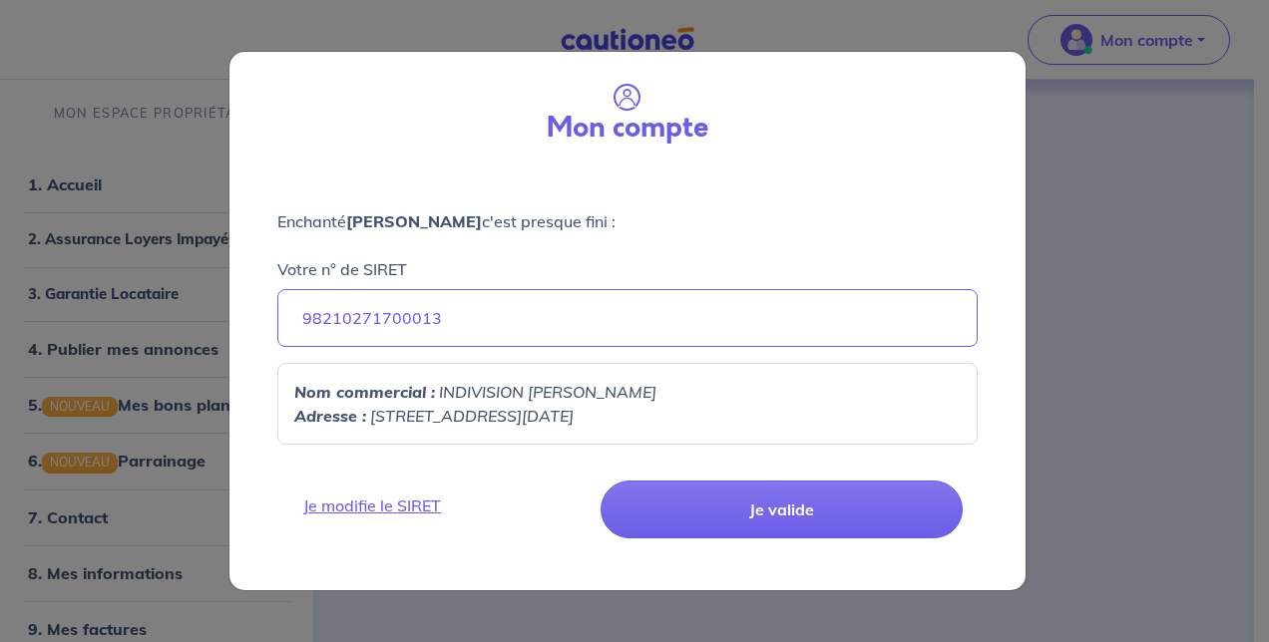
click at [621, 404] on p "Adresse : 195 AVENUE DU 19 MARS 1962, 13400" at bounding box center [627, 416] width 666 height 24
click at [435, 398] on p "Nom commercial : INDIVISION GUY-VERDIER" at bounding box center [627, 392] width 666 height 24
drag, startPoint x: 435, startPoint y: 398, endPoint x: 351, endPoint y: 402, distance: 83.9
click at [351, 402] on p "Nom commercial : INDIVISION GUY-VERDIER" at bounding box center [627, 392] width 666 height 24
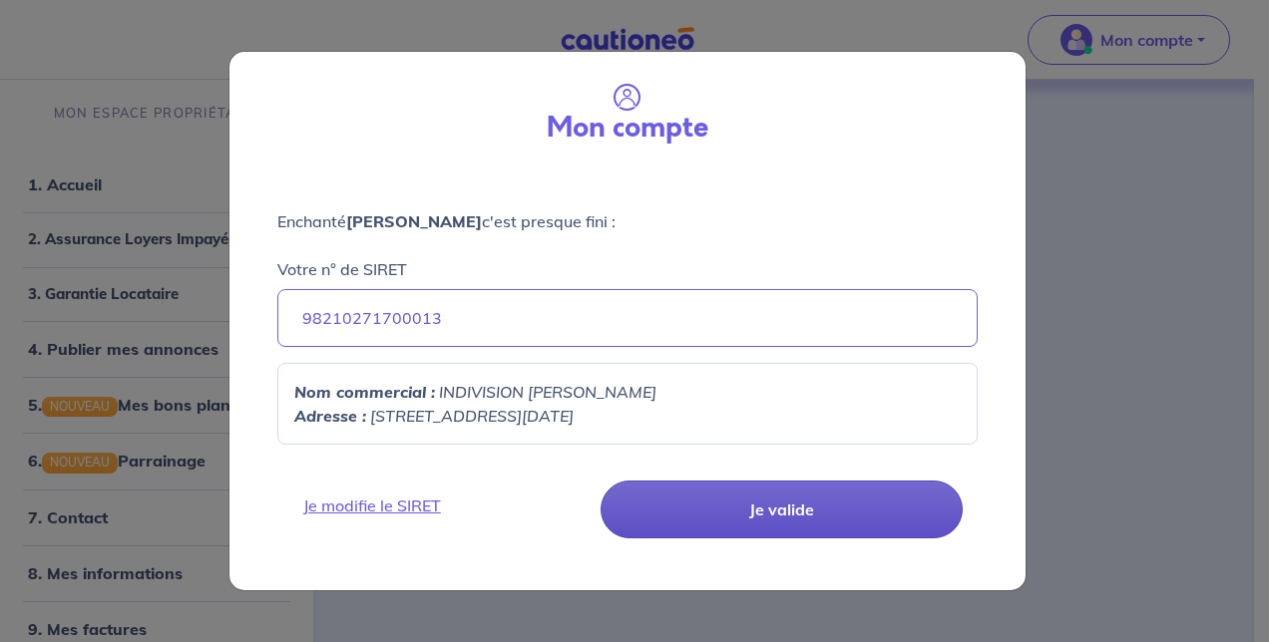
click at [673, 503] on button "Je valide" at bounding box center [782, 510] width 362 height 58
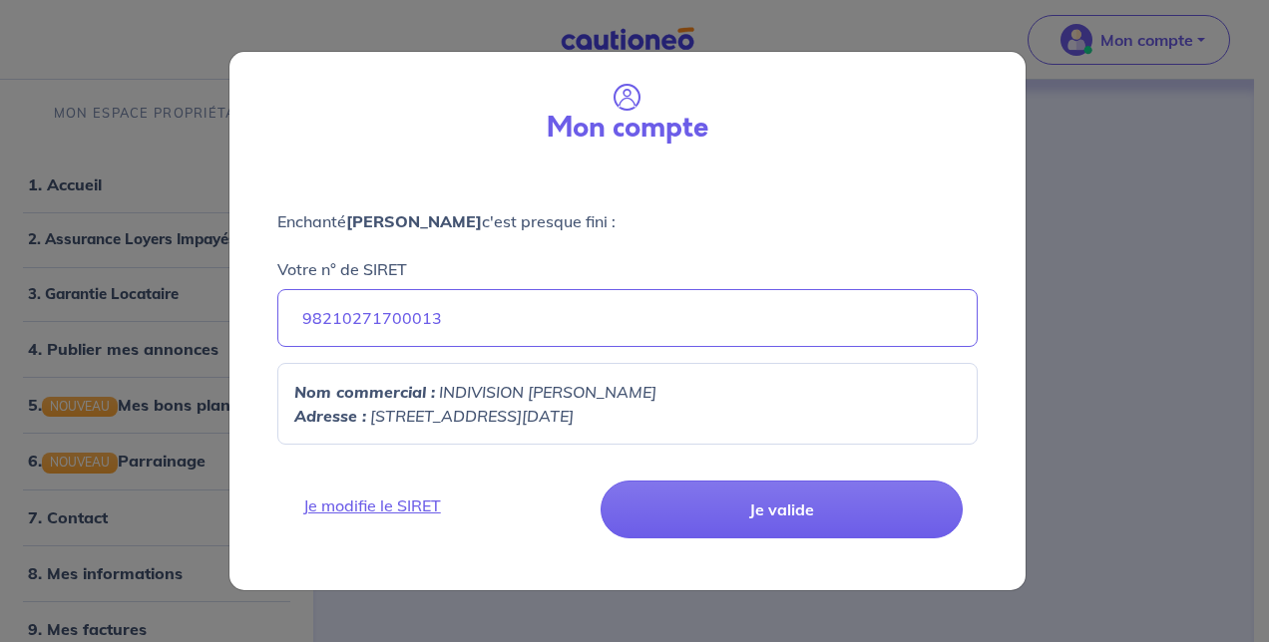
click at [673, 420] on p "Adresse : 195 AVENUE DU 19 MARS 1962, 13400" at bounding box center [627, 416] width 666 height 24
click at [772, 315] on input "98210271700013" at bounding box center [627, 318] width 700 height 58
click at [1204, 269] on div "Mon compte Enchanté Anthony GUY c'est presque fini : Votre n° de SIRET 98210271…" at bounding box center [634, 321] width 1269 height 642
click at [419, 512] on link "Je modifie le SIRET" at bounding box center [442, 506] width 302 height 24
click at [432, 499] on link "Je modifie le SIRET" at bounding box center [442, 506] width 302 height 24
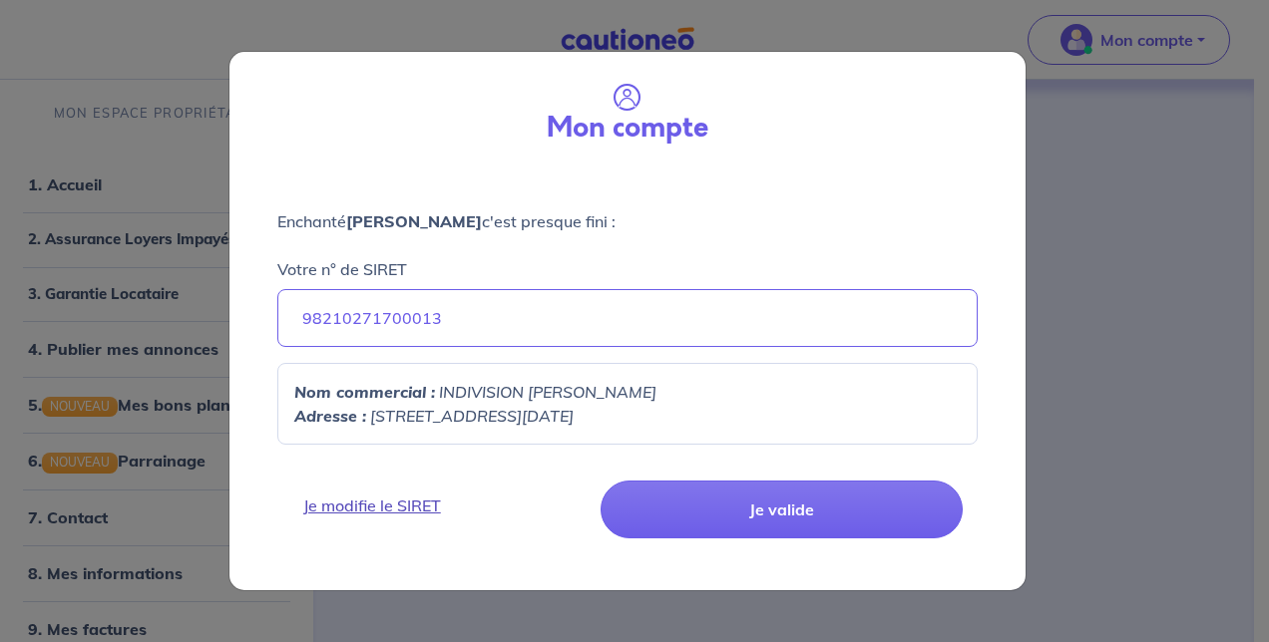
click at [389, 509] on link "Je modifie le SIRET" at bounding box center [442, 506] width 302 height 24
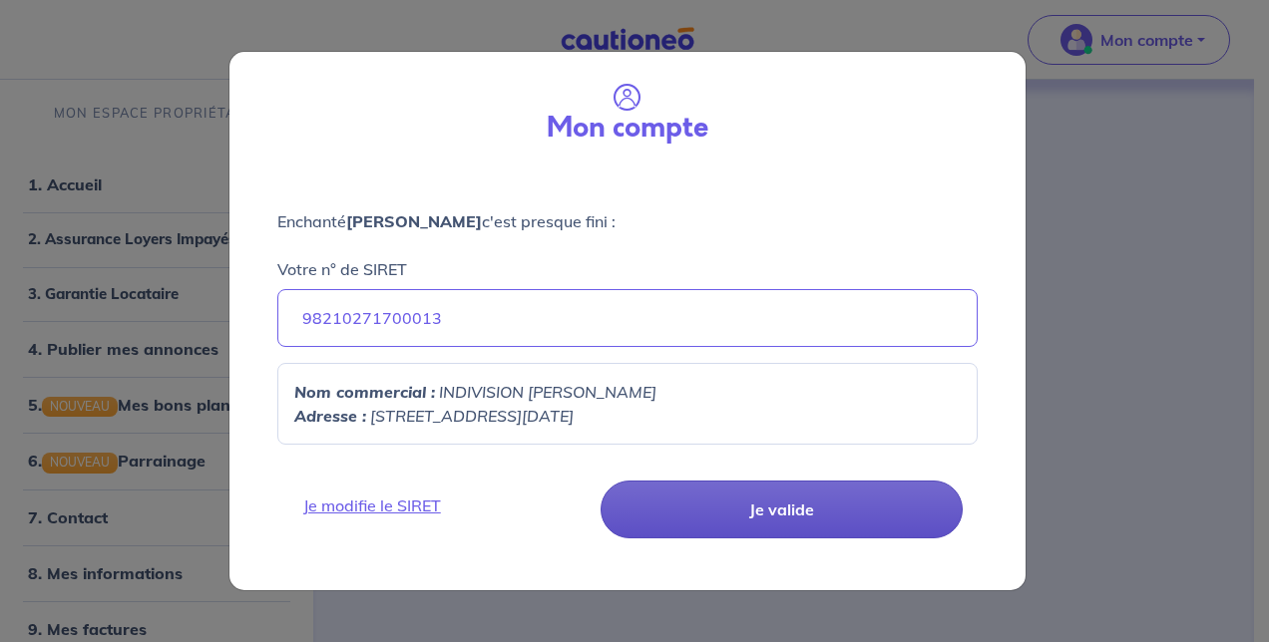
click at [818, 500] on button "Je valide" at bounding box center [782, 510] width 362 height 58
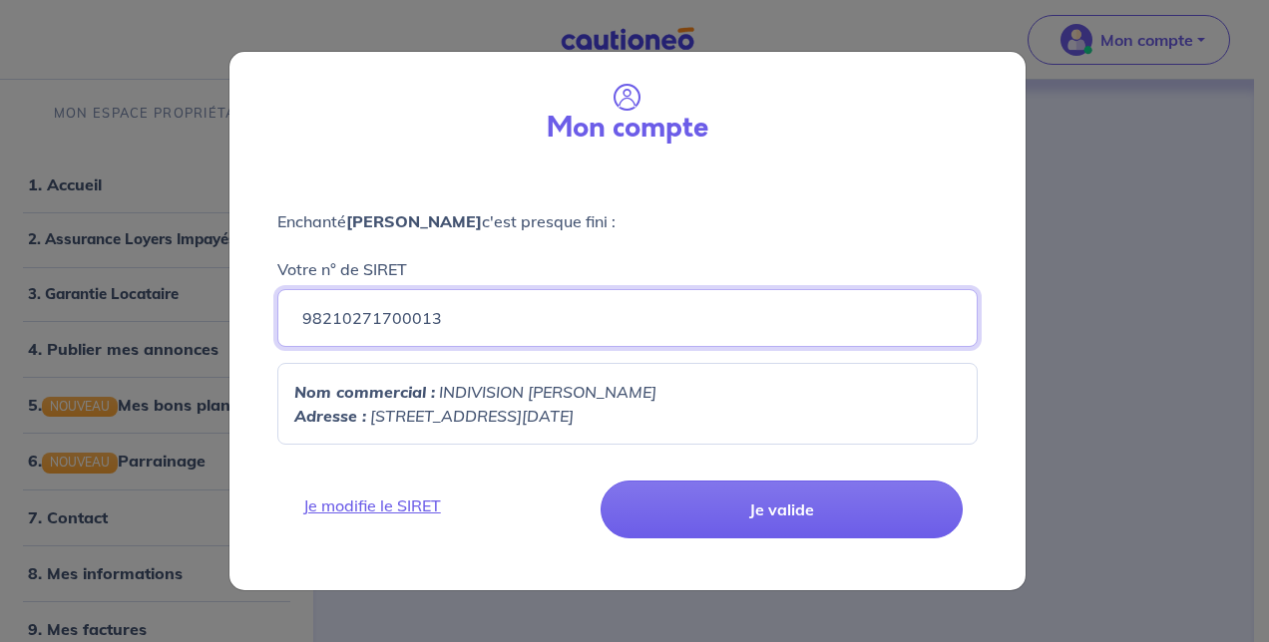
click at [575, 329] on input "98210271700013" at bounding box center [627, 318] width 700 height 58
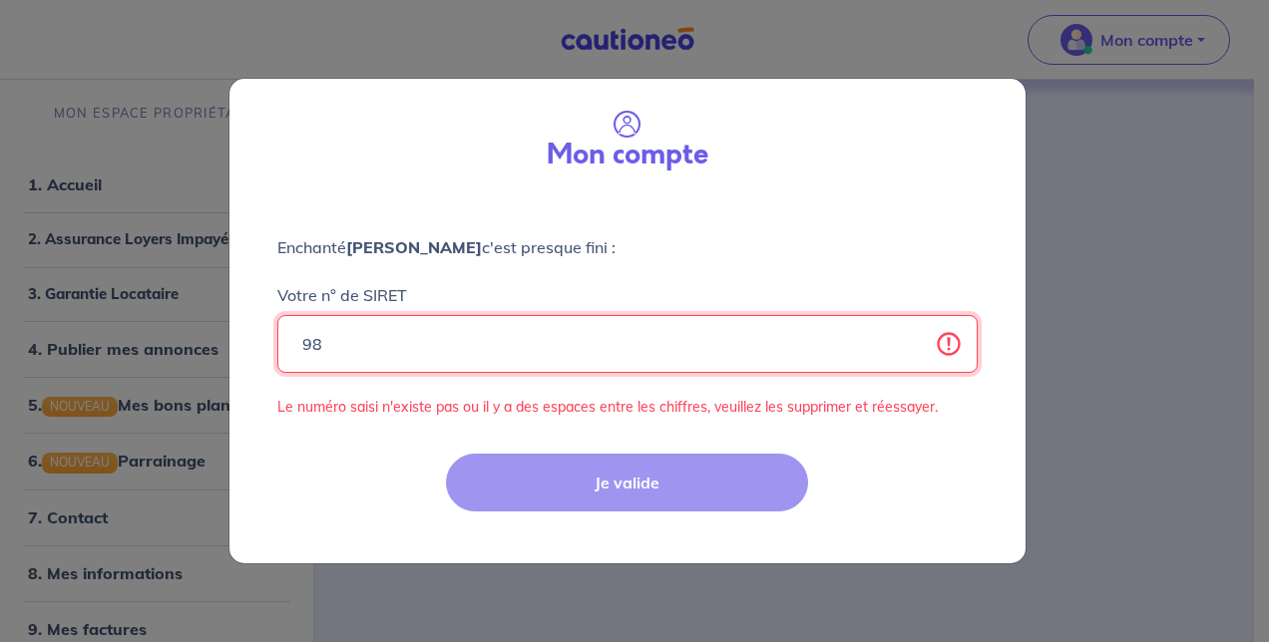
type input "9"
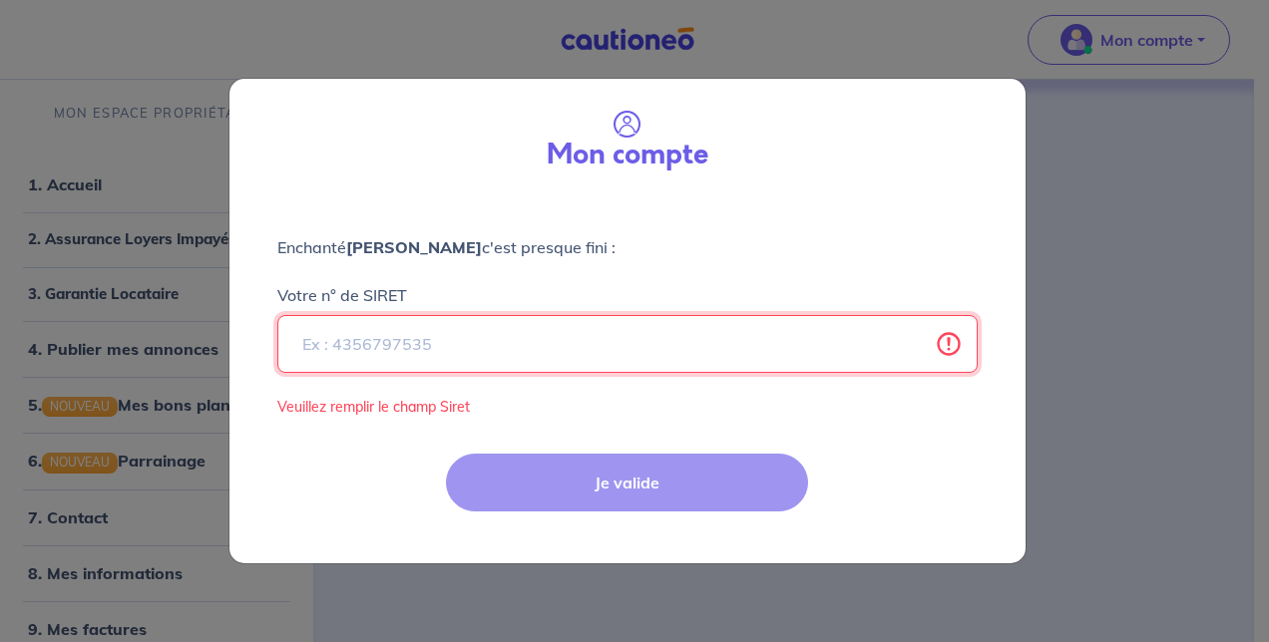
paste input "98210271700013"
type input "98210271700013"
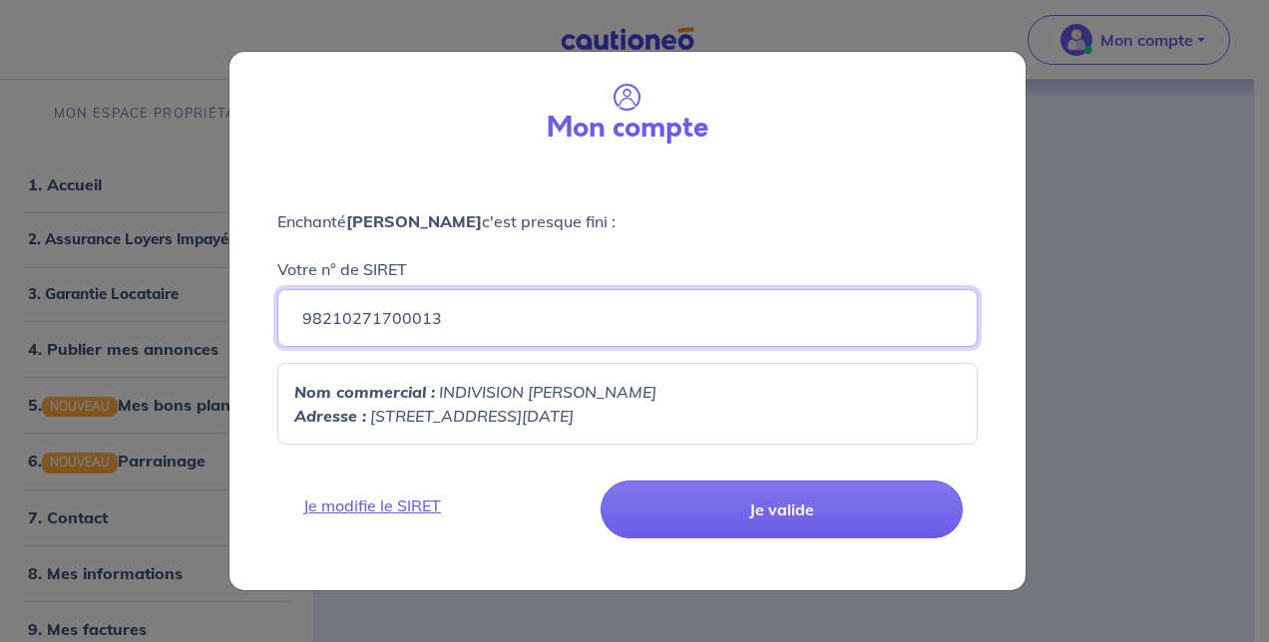
click at [601, 481] on button "Je valide" at bounding box center [782, 510] width 362 height 58
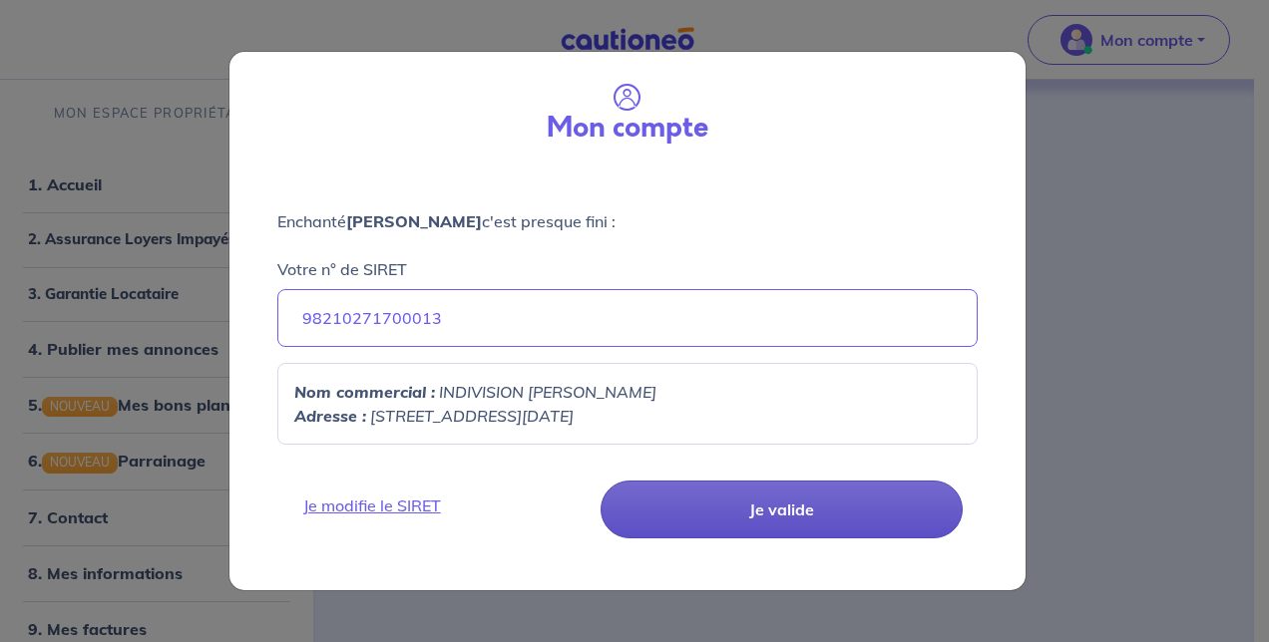
click at [736, 511] on button "Je valide" at bounding box center [782, 510] width 362 height 58
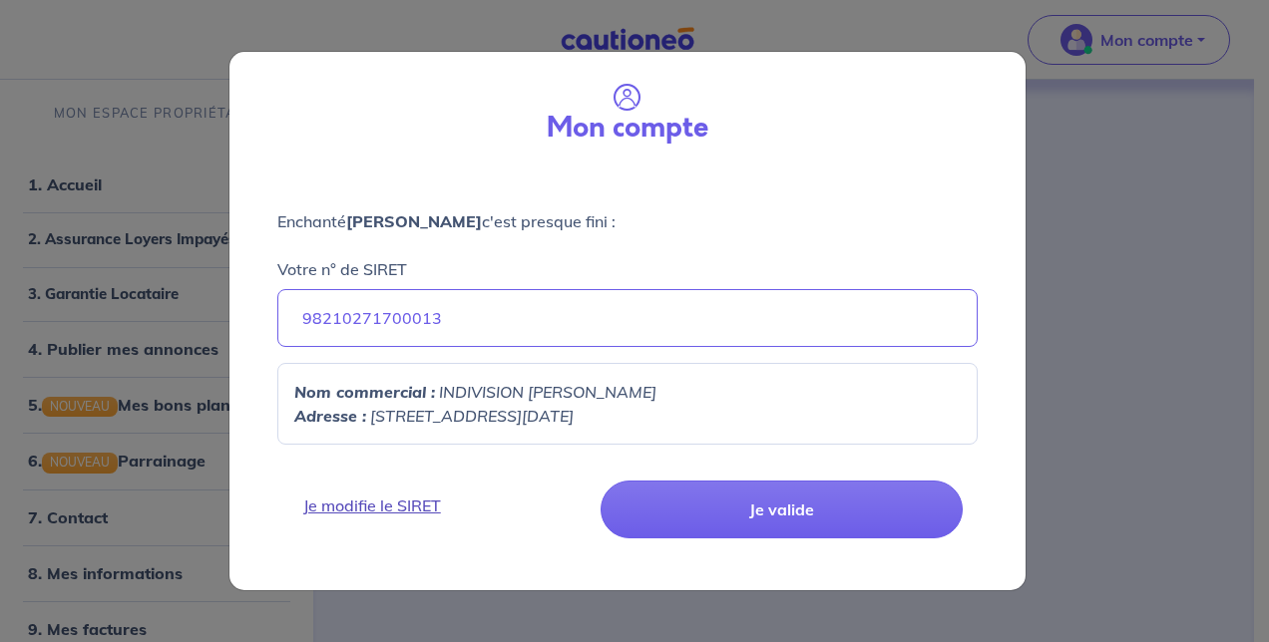
click at [419, 502] on link "Je modifie le SIRET" at bounding box center [442, 506] width 302 height 24
select select "FR"
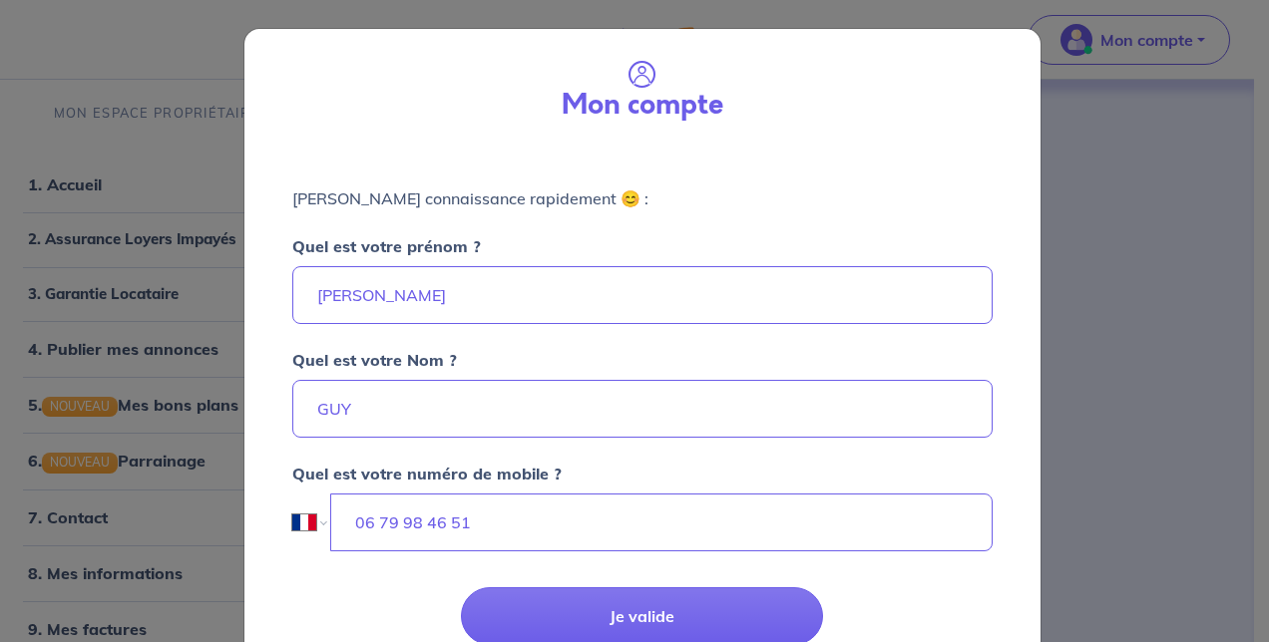
click at [848, 368] on div "Quel est votre Nom ? GUY" at bounding box center [642, 381] width 700 height 114
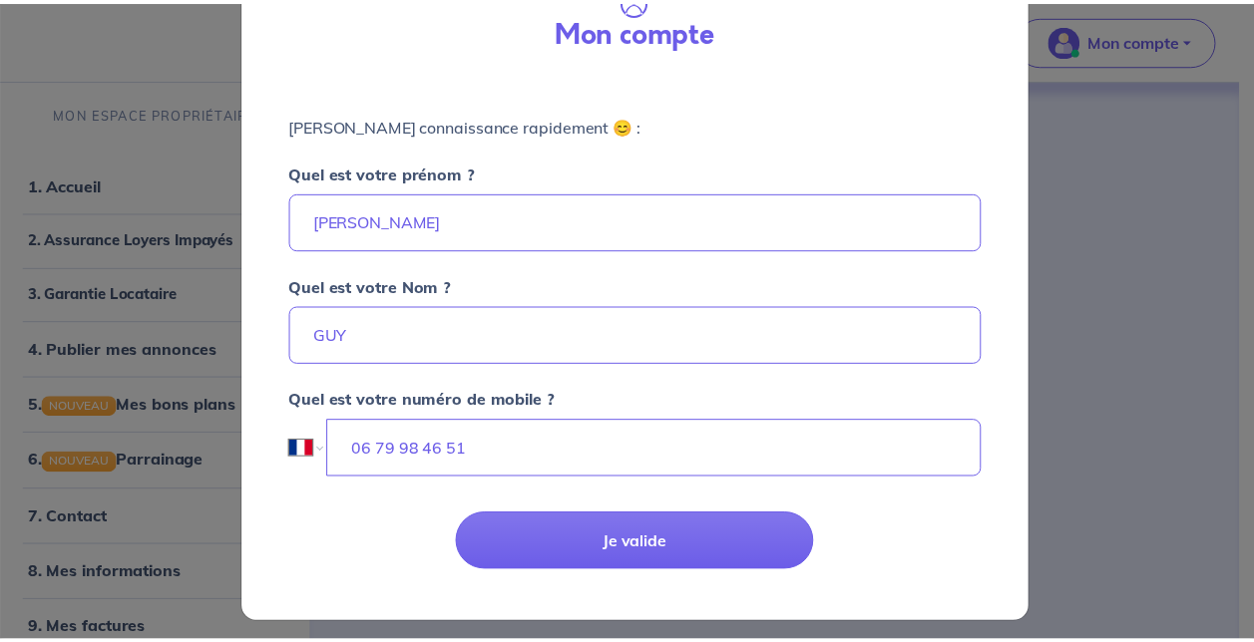
scroll to position [80, 0]
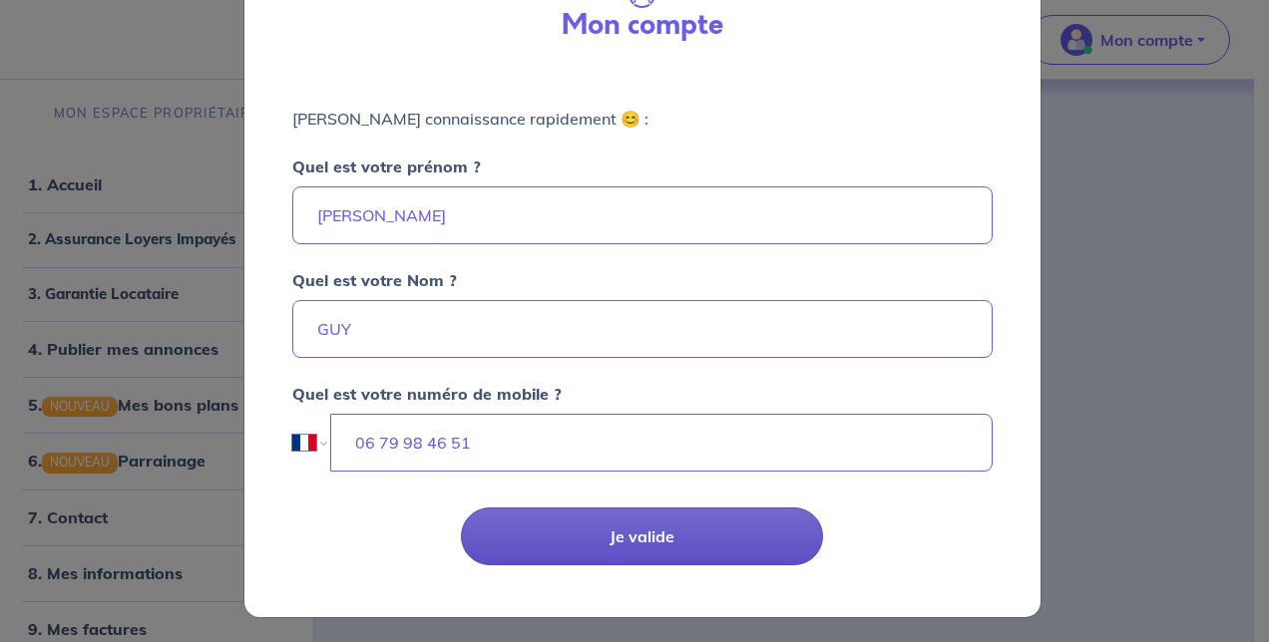
click at [712, 519] on button "Je valide" at bounding box center [642, 537] width 362 height 58
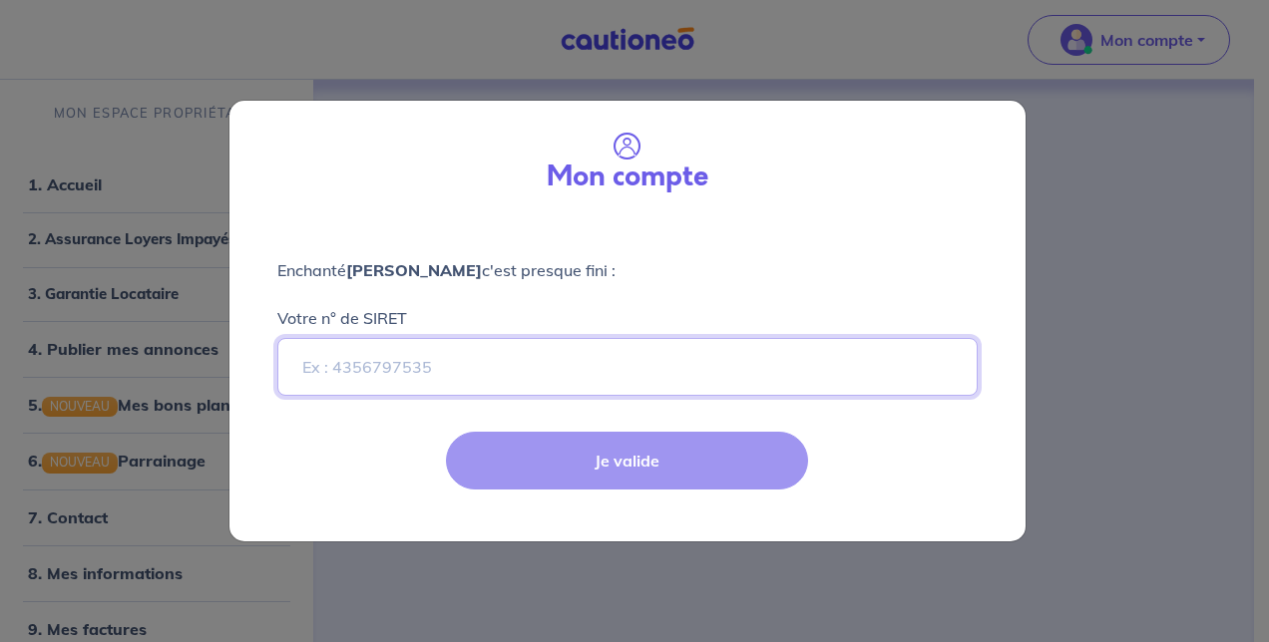
click at [977, 362] on input "Votre n° de SIRET" at bounding box center [627, 367] width 700 height 58
paste input "982102717"
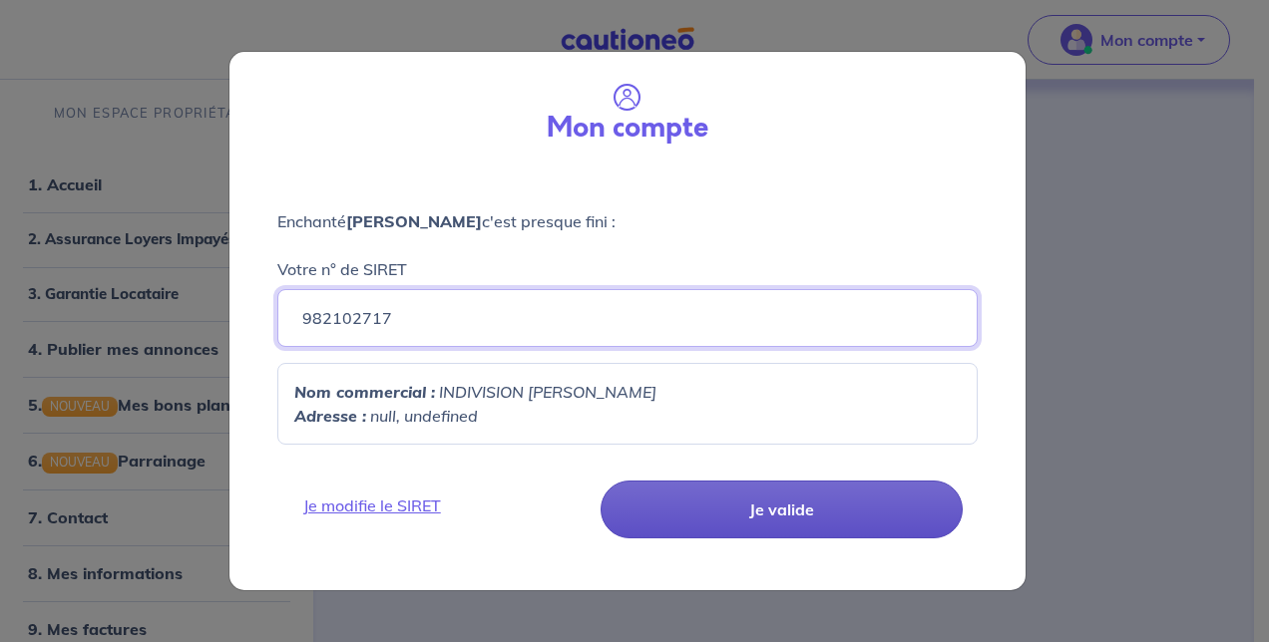
type input "982102717"
click at [726, 491] on button "Je valide" at bounding box center [782, 510] width 362 height 58
click at [786, 531] on button "Je valide" at bounding box center [782, 510] width 362 height 58
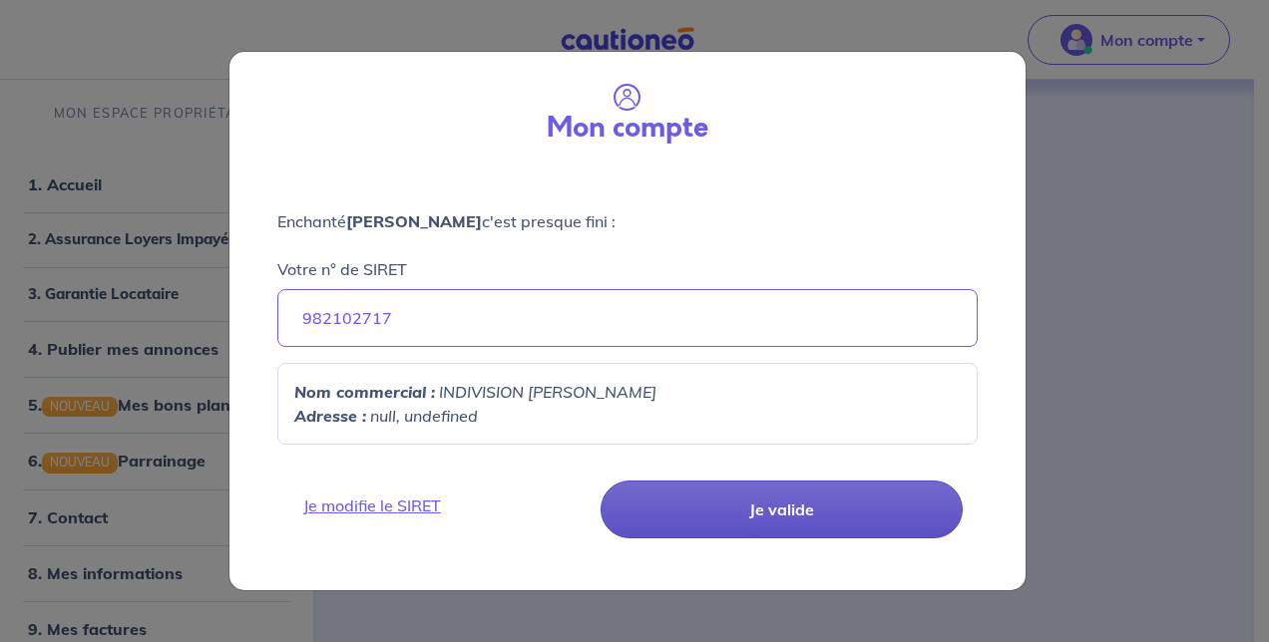
click at [786, 531] on button "Je valide" at bounding box center [782, 510] width 362 height 58
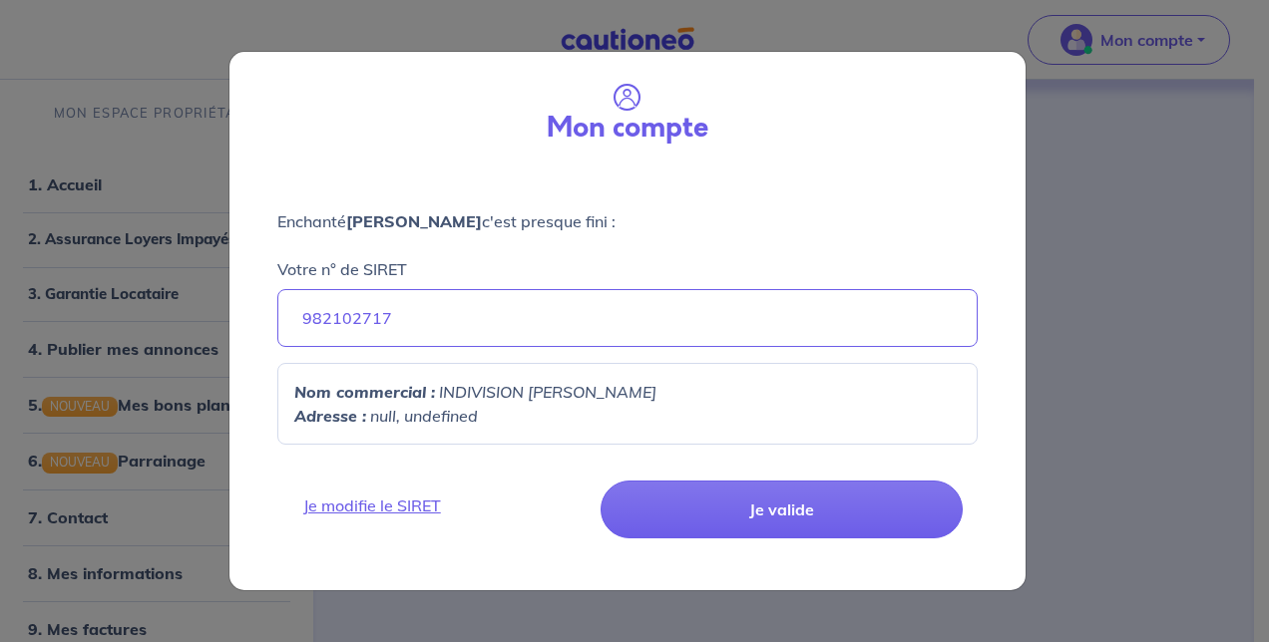
select select "FR"
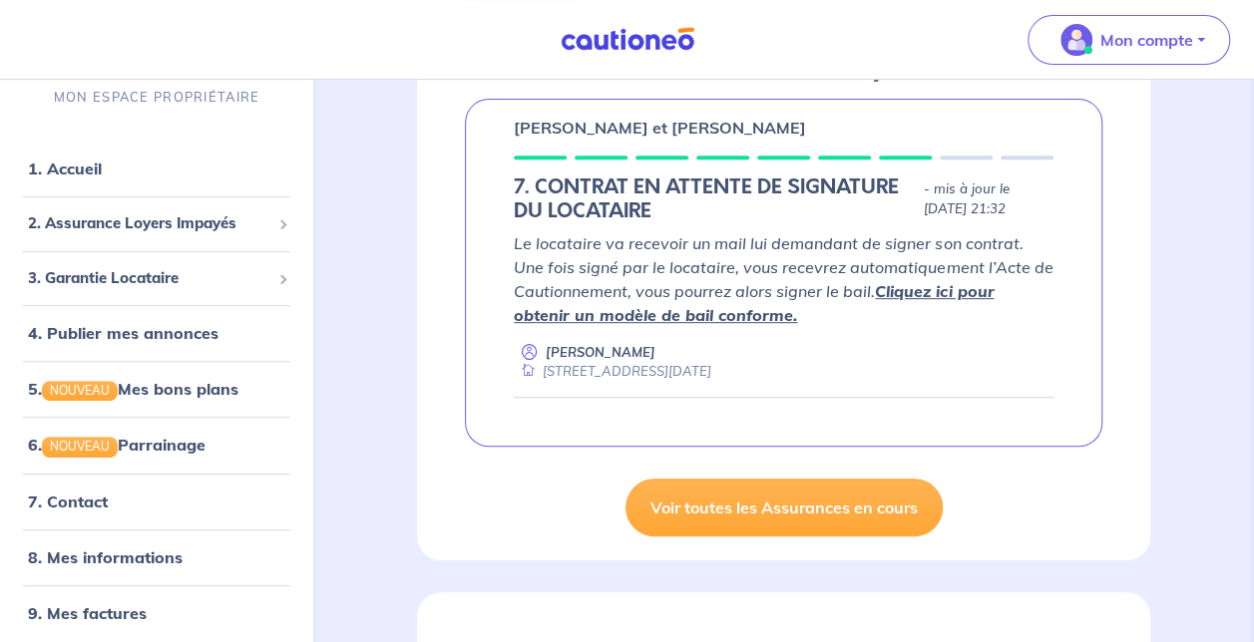
scroll to position [399, 0]
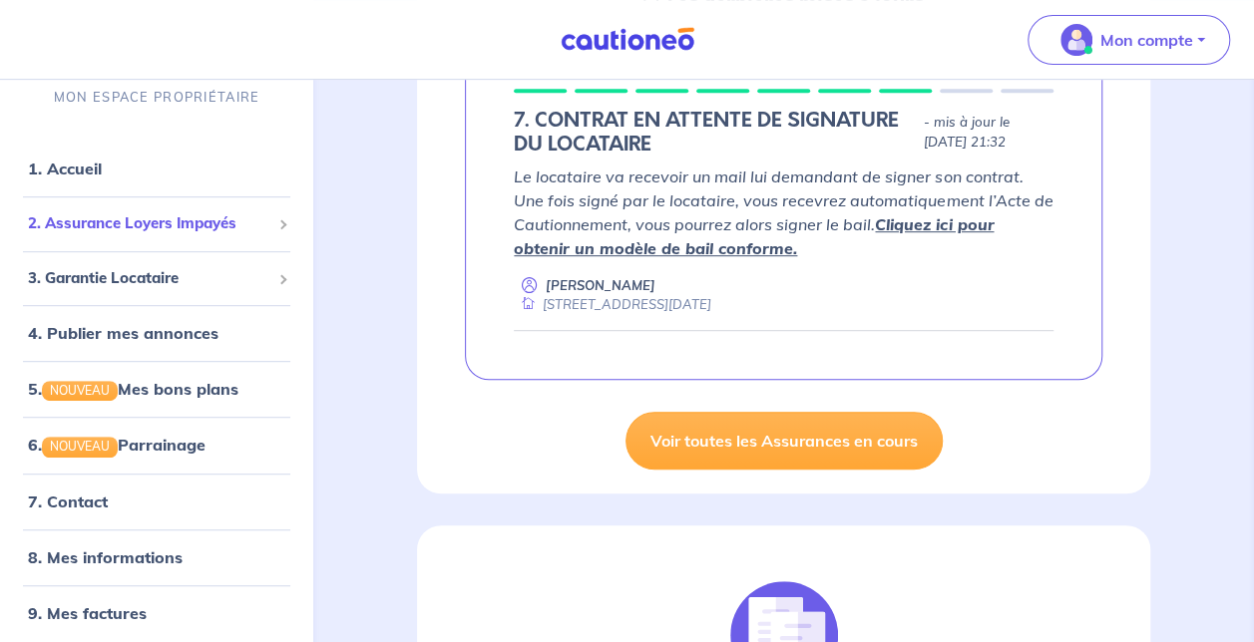
click at [218, 219] on span "2. Assurance Loyers Impayés" at bounding box center [149, 224] width 242 height 23
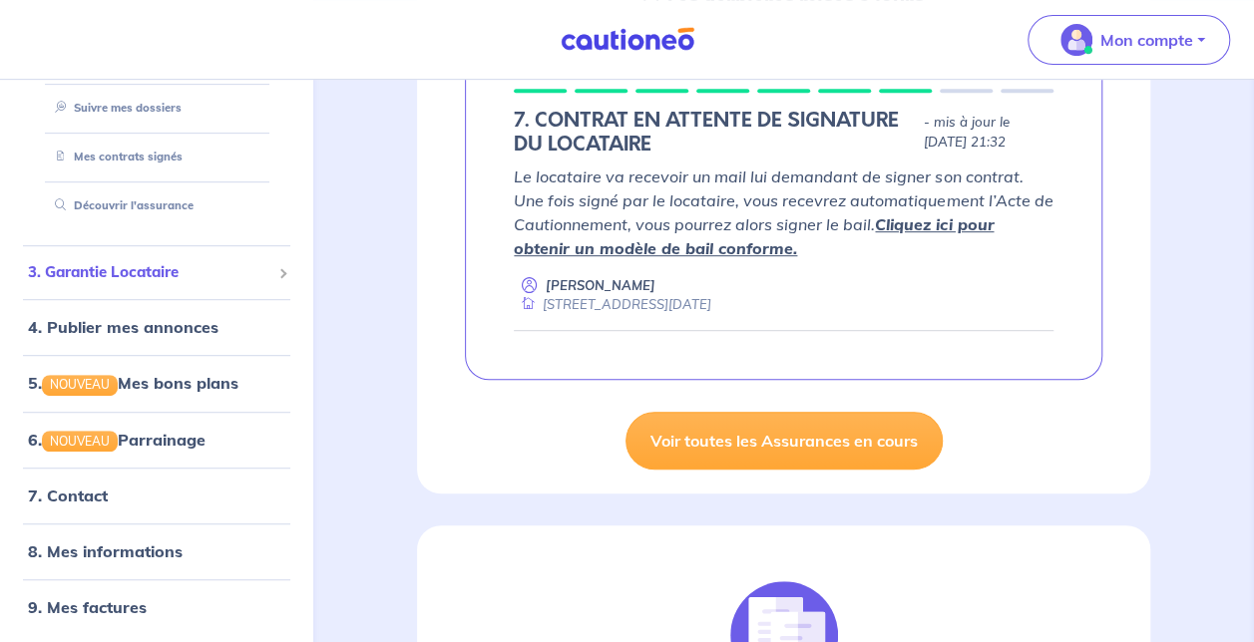
scroll to position [233, 0]
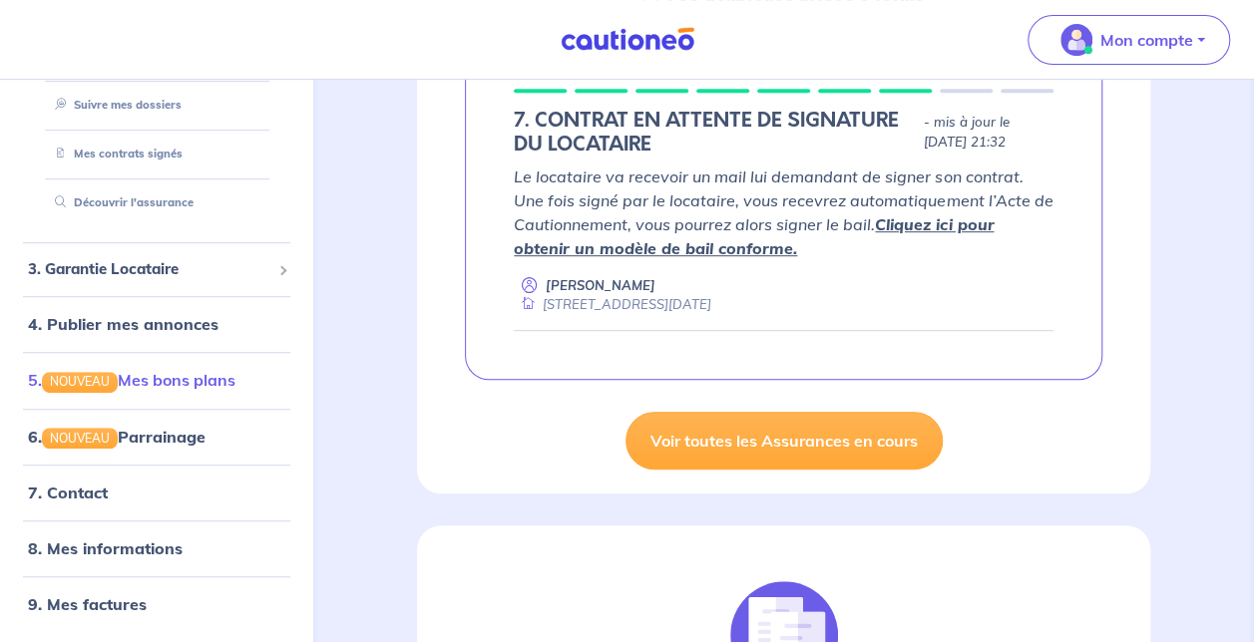
click at [235, 382] on link "5. NOUVEAU Mes bons plans" at bounding box center [131, 381] width 207 height 20
click at [203, 447] on link "6. NOUVEAU Parrainage" at bounding box center [116, 437] width 176 height 20
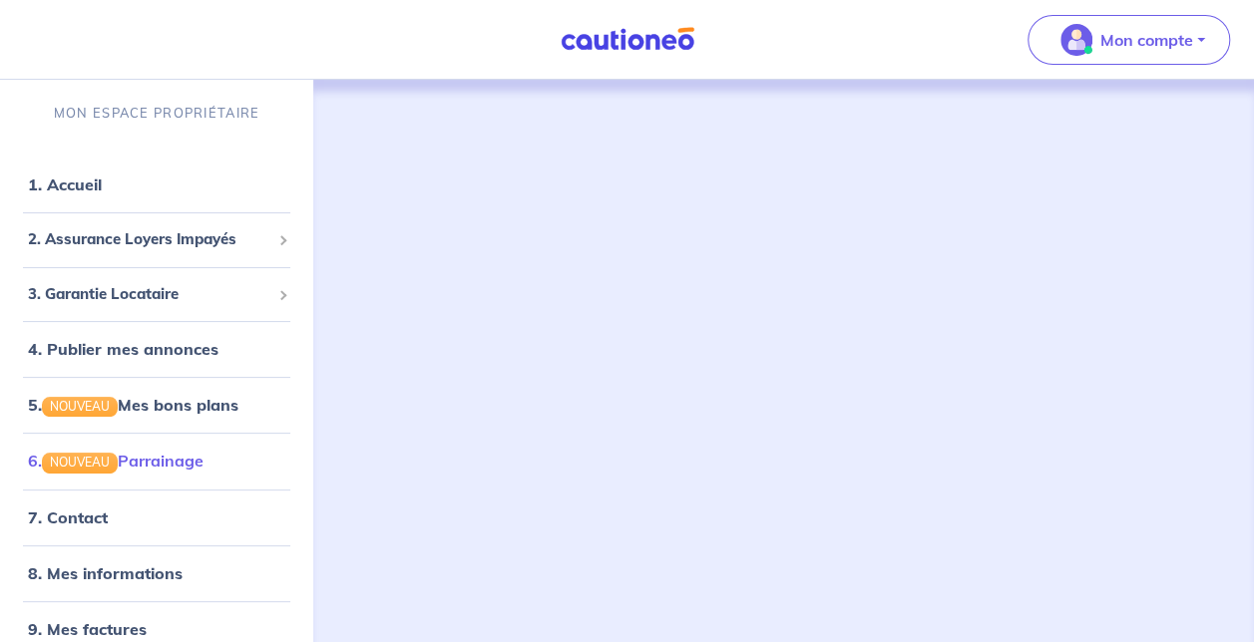
click at [194, 470] on link "6. NOUVEAU Parrainage" at bounding box center [116, 461] width 176 height 20
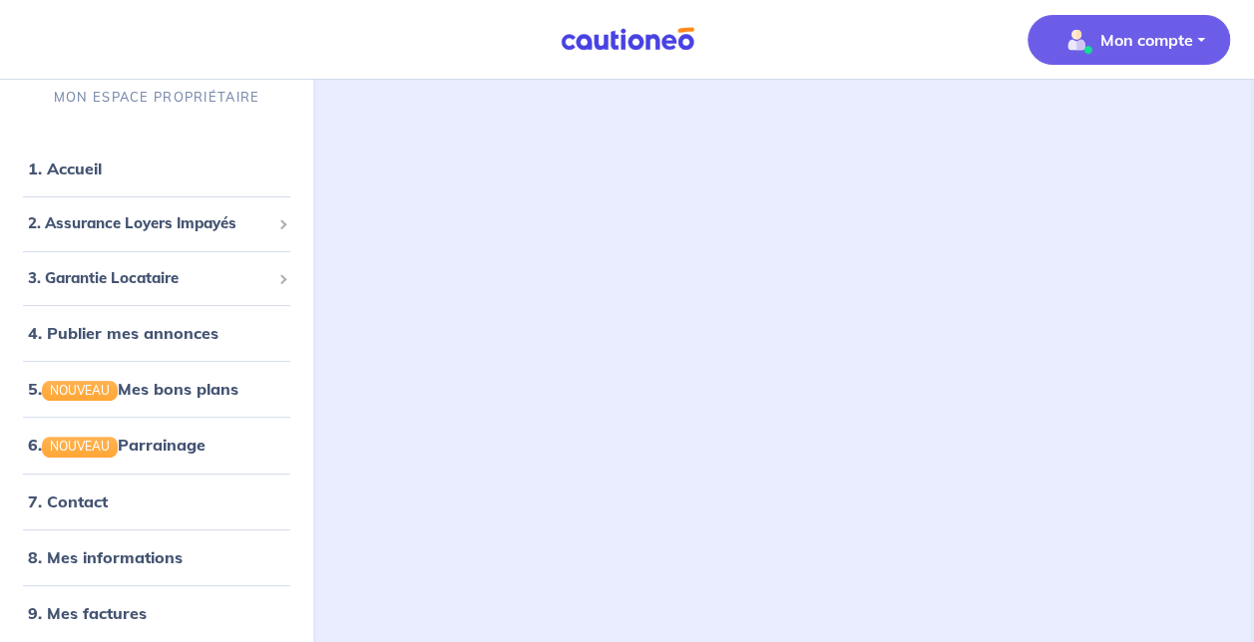
scroll to position [128, 0]
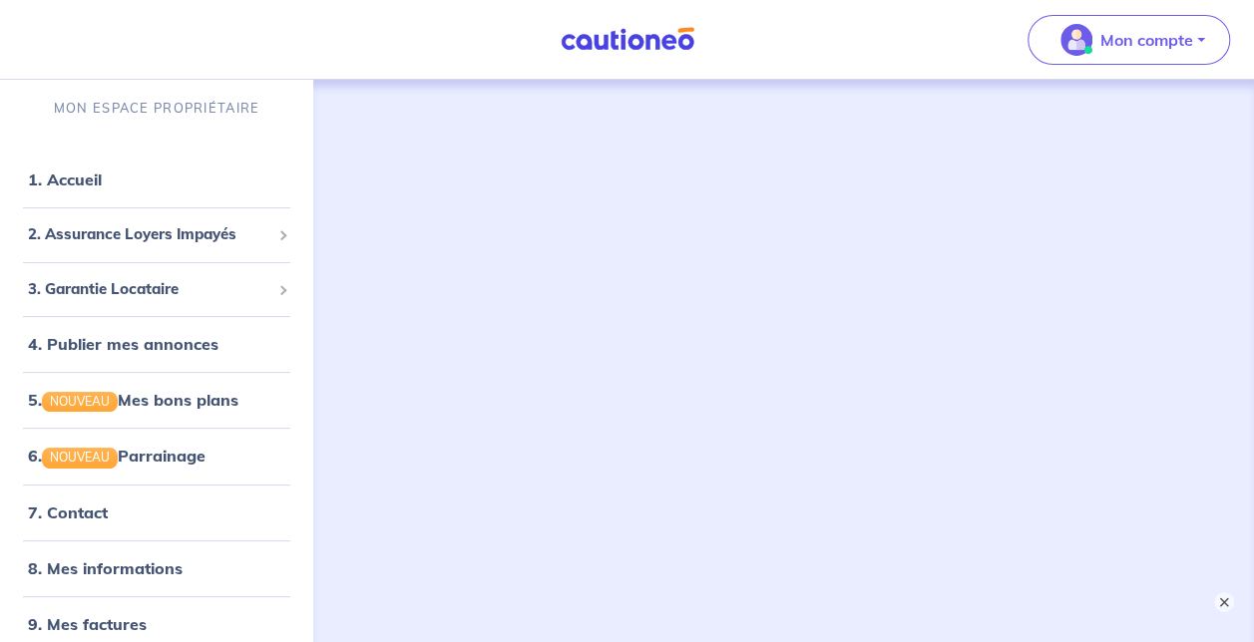
scroll to position [128, 0]
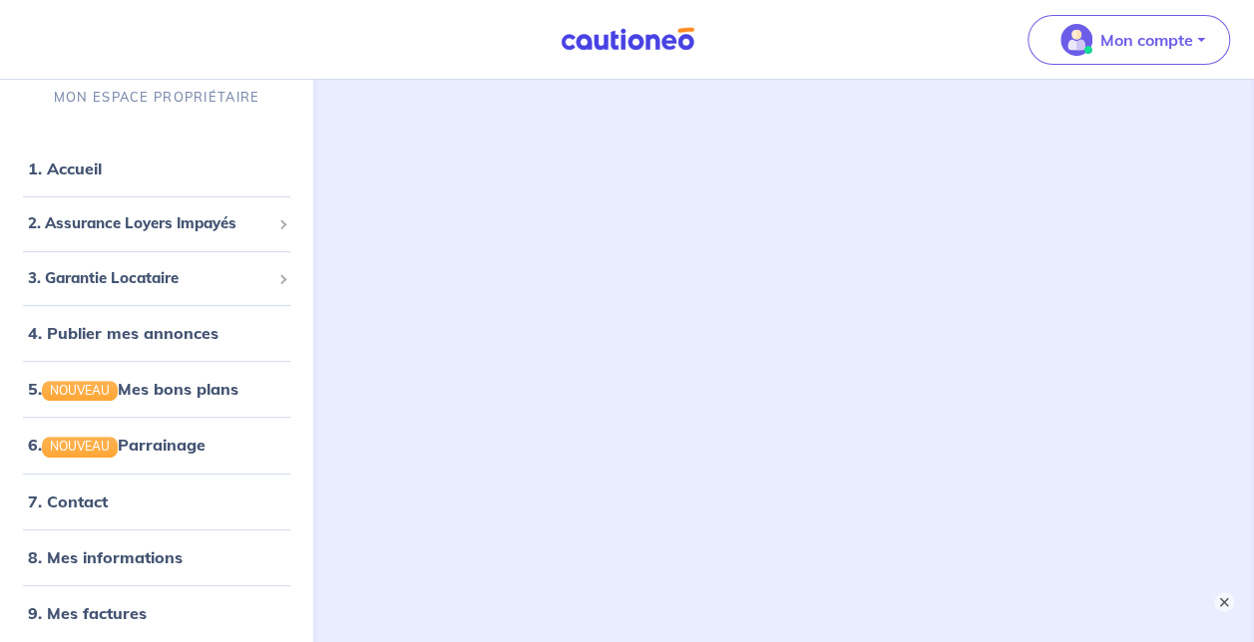
scroll to position [47, 0]
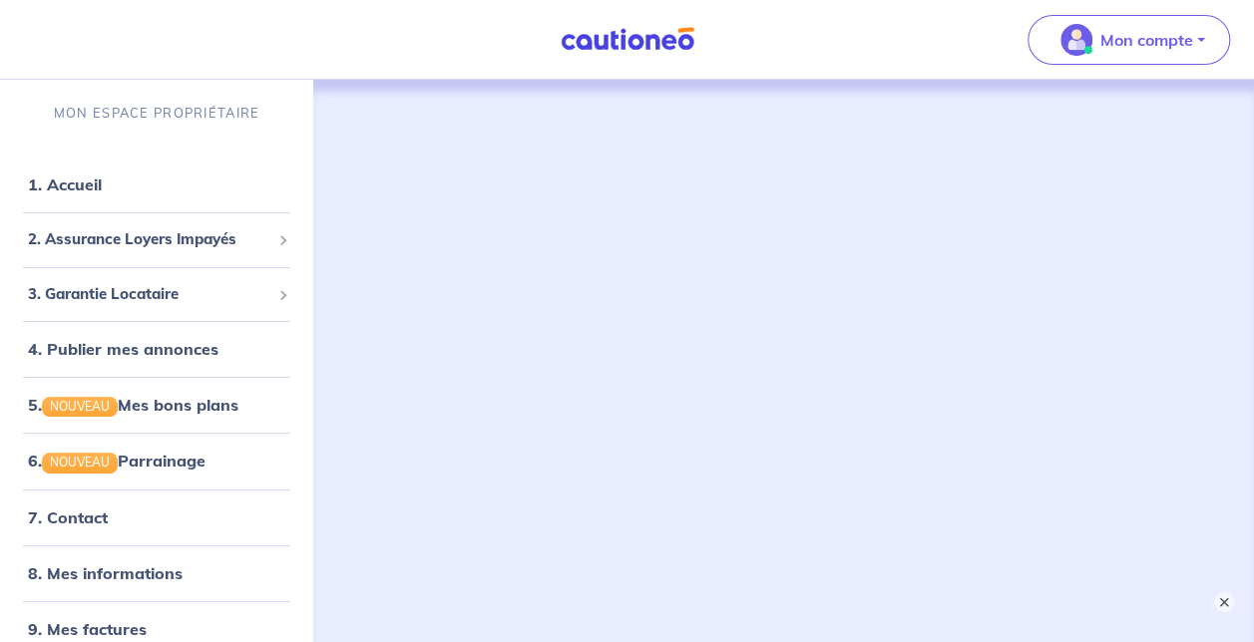
scroll to position [128, 0]
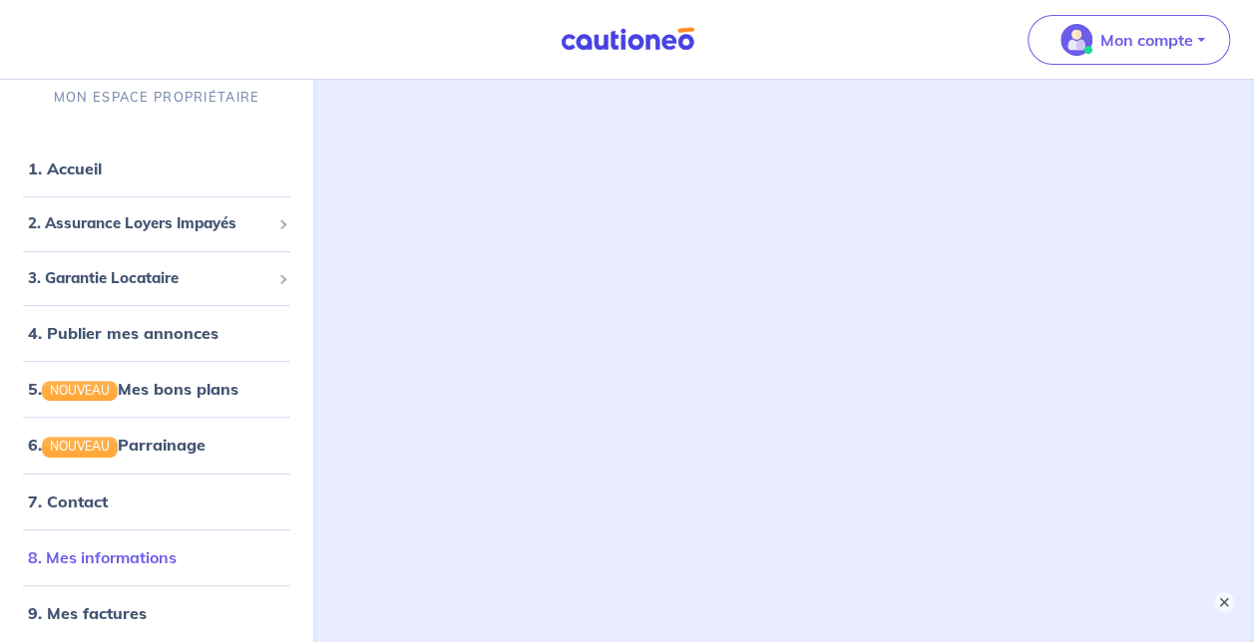
click at [154, 556] on link "8. Mes informations" at bounding box center [102, 558] width 149 height 20
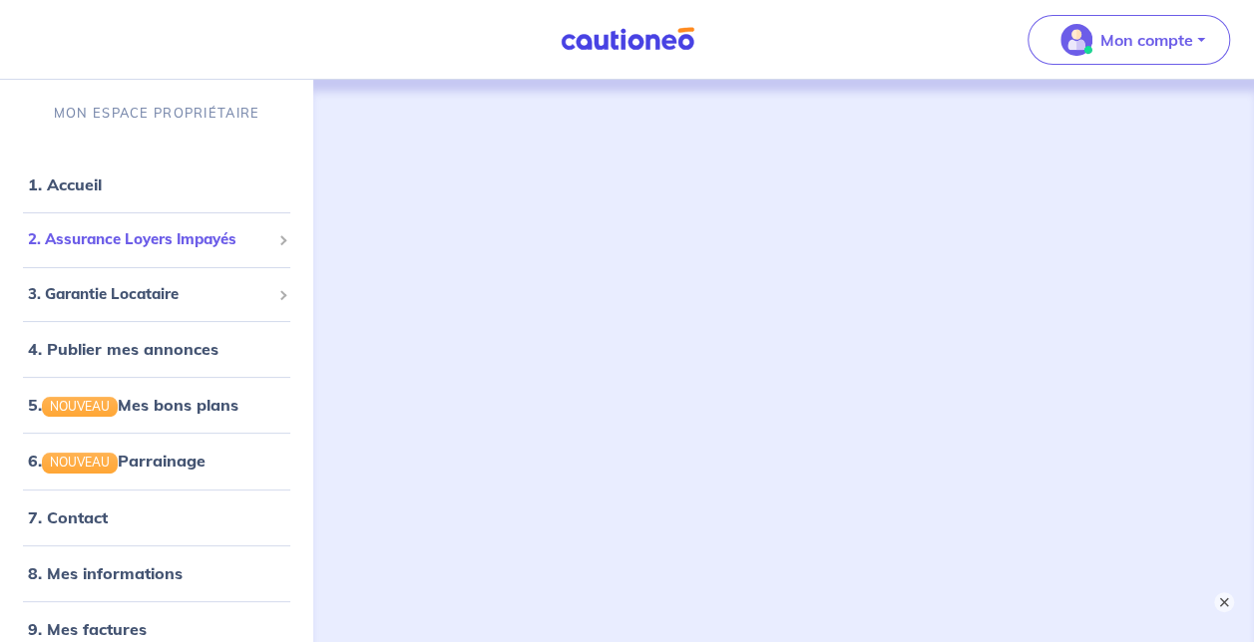
click at [117, 252] on div "2. Assurance Loyers Impayés" at bounding box center [156, 239] width 297 height 39
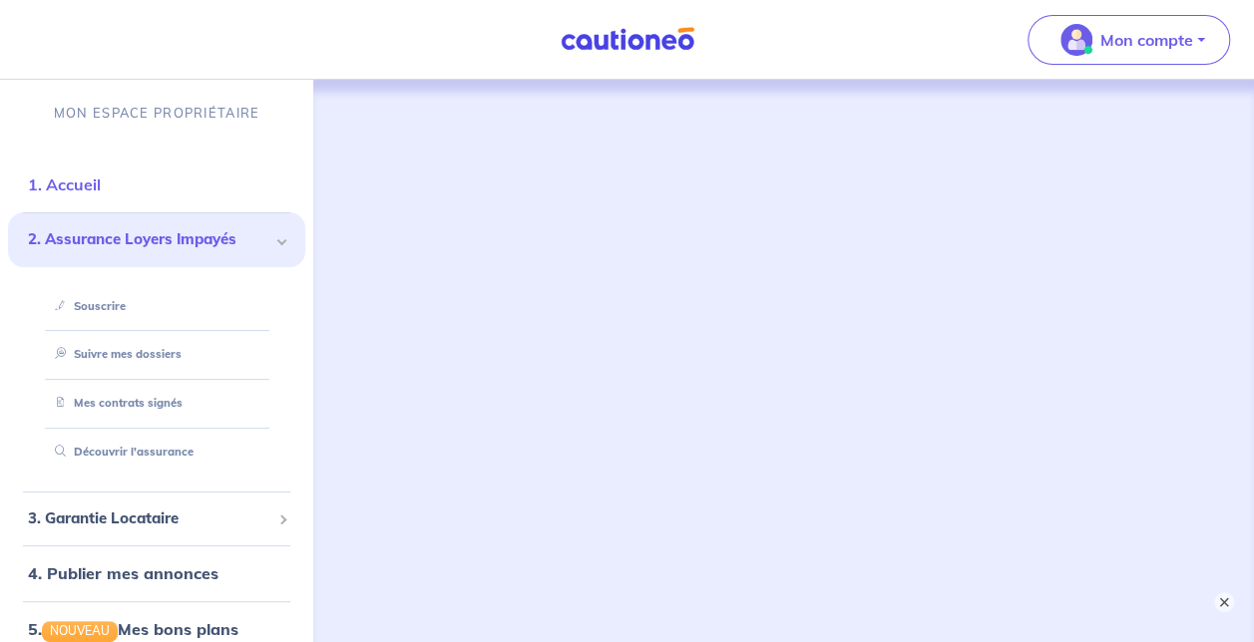
click at [65, 188] on link "1. Accueil" at bounding box center [64, 185] width 73 height 20
click at [105, 306] on link "Souscrire" at bounding box center [86, 306] width 79 height 14
